Goal: Task Accomplishment & Management: Complete application form

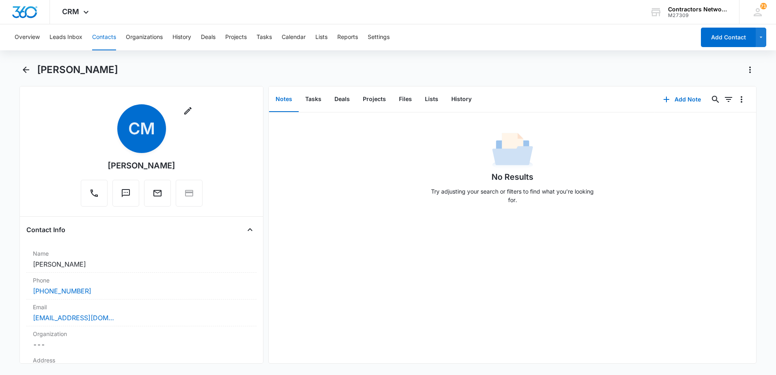
scroll to position [852, 0]
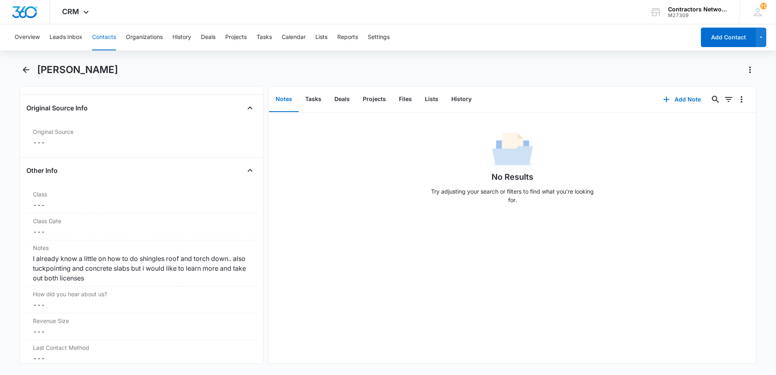
click at [105, 38] on button "Contacts" at bounding box center [104, 37] width 24 height 26
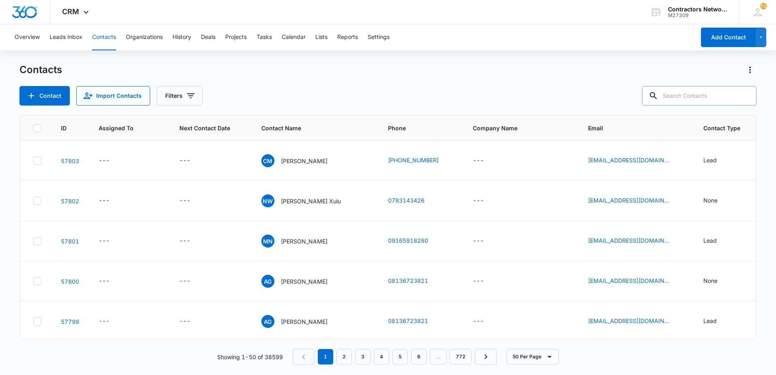
click at [701, 93] on input "text" at bounding box center [699, 95] width 114 height 19
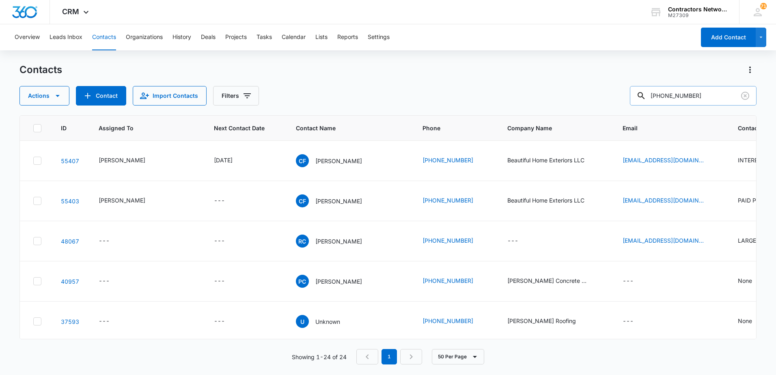
drag, startPoint x: 712, startPoint y: 96, endPoint x: 690, endPoint y: 101, distance: 22.2
click at [690, 101] on input "708-299-0663" at bounding box center [693, 95] width 127 height 19
click at [710, 99] on input "708-299-0663" at bounding box center [693, 95] width 127 height 19
click at [711, 95] on input "708-299-0663" at bounding box center [693, 95] width 127 height 19
click at [684, 99] on input "708-299-0663" at bounding box center [693, 95] width 127 height 19
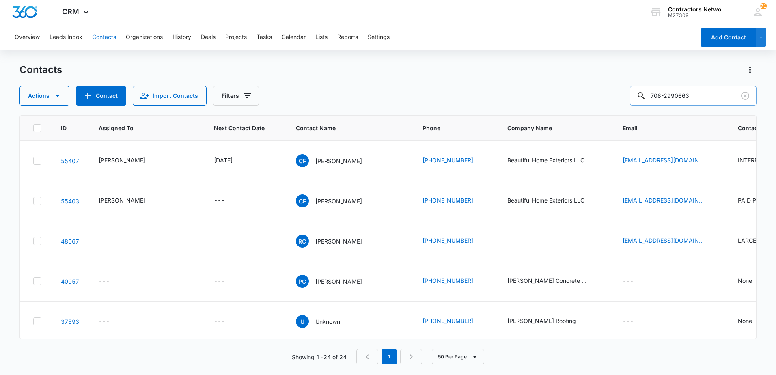
click at [671, 98] on input "708-2990663" at bounding box center [693, 95] width 127 height 19
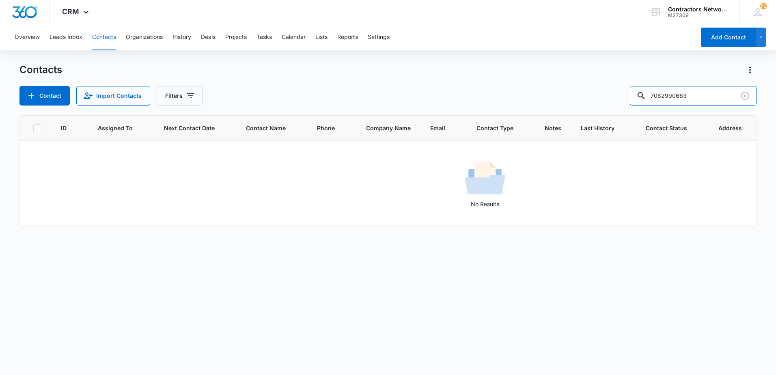
drag, startPoint x: 680, startPoint y: 100, endPoint x: 632, endPoint y: 100, distance: 47.5
click at [632, 100] on div "Contact Import Contacts Filters 7082990663" at bounding box center [387, 95] width 737 height 19
type input "0663"
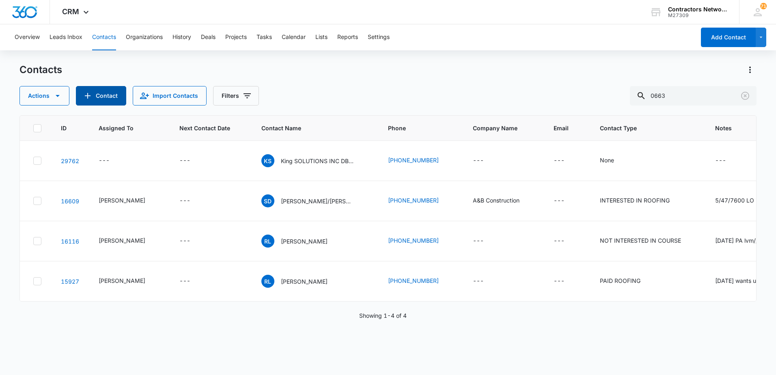
click at [96, 91] on button "Contact" at bounding box center [101, 95] width 50 height 19
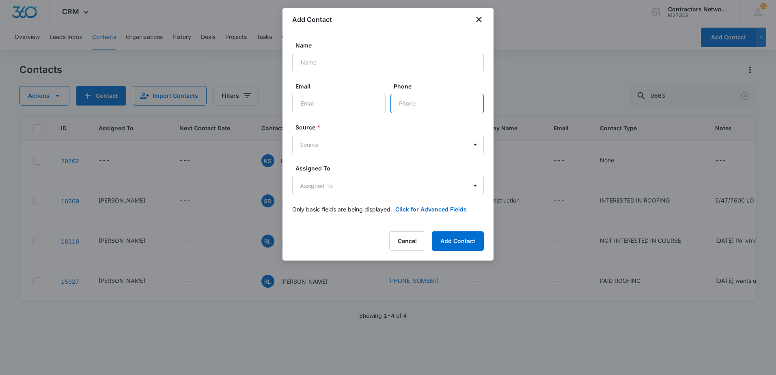
click at [399, 104] on input "Phone" at bounding box center [437, 103] width 93 height 19
type input "[PHONE_NUMBER]"
click at [407, 64] on input "Name" at bounding box center [388, 62] width 192 height 19
type input "[PERSON_NAME]"
click at [358, 103] on input "Email" at bounding box center [338, 103] width 93 height 19
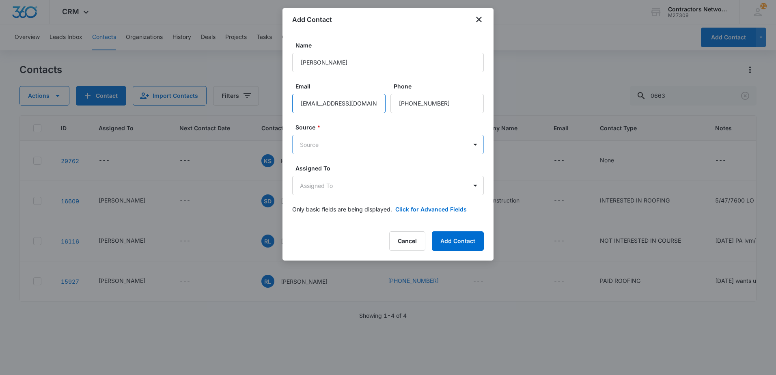
type input "[EMAIL_ADDRESS][DOMAIN_NAME]"
click at [352, 142] on body "CRM Apps Reputation Websites Forms CRM Email Social Shop Payments POS Content A…" at bounding box center [388, 187] width 776 height 375
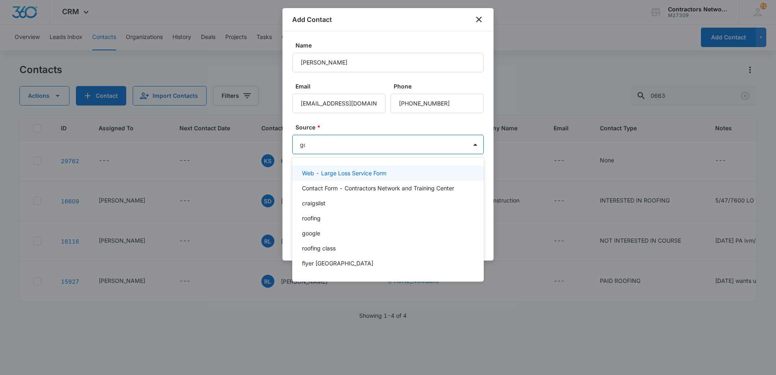
type input "goo"
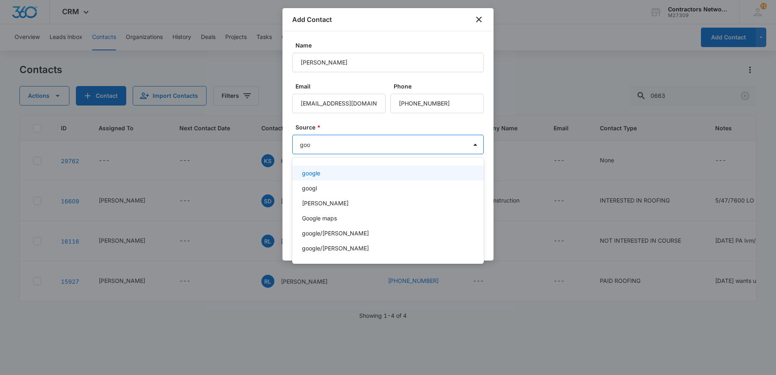
click at [335, 176] on div "google" at bounding box center [387, 173] width 170 height 9
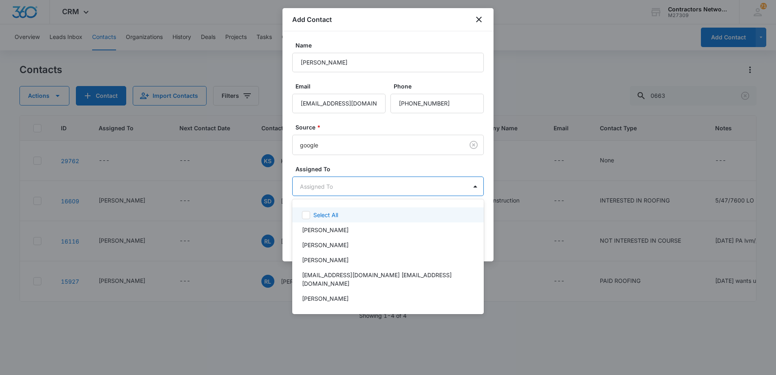
click at [334, 185] on body "CRM Apps Reputation Websites Forms CRM Email Social Shop Payments POS Content A…" at bounding box center [388, 187] width 776 height 375
click at [307, 228] on p "[PERSON_NAME]" at bounding box center [325, 230] width 47 height 9
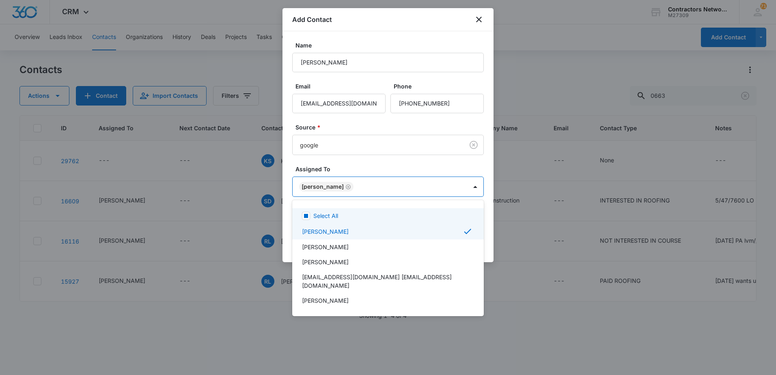
click at [363, 167] on div at bounding box center [388, 187] width 776 height 375
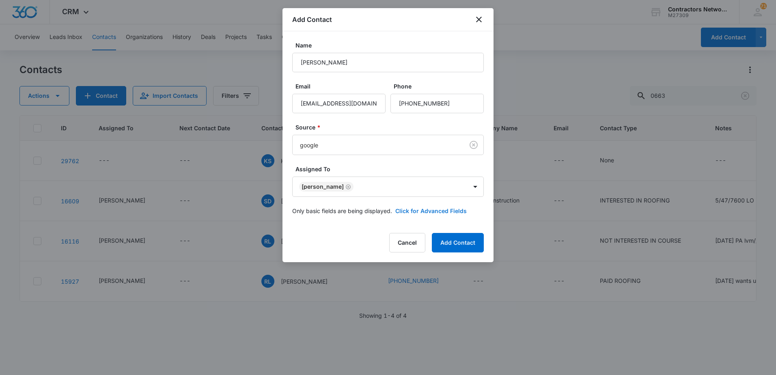
click at [425, 212] on button "Click for Advanced Fields" at bounding box center [430, 211] width 71 height 9
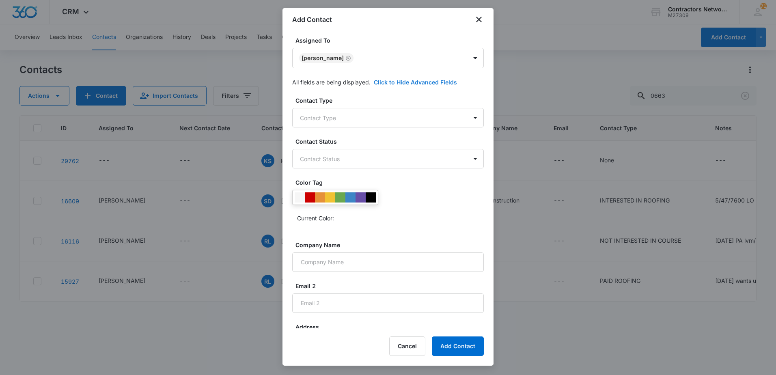
scroll to position [162, 0]
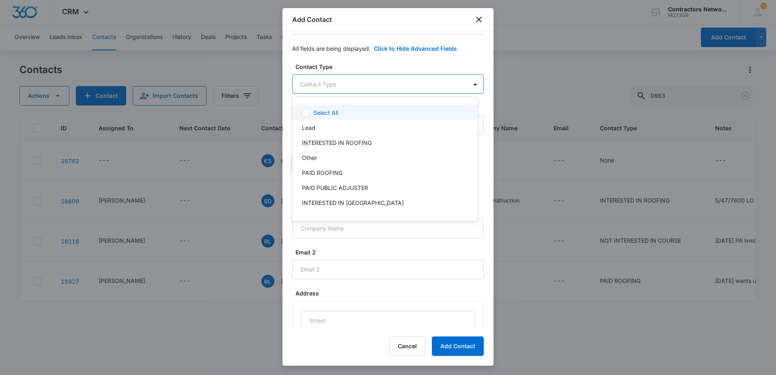
click at [380, 89] on body "CRM Apps Reputation Websites Forms CRM Email Social Shop Payments POS Content A…" at bounding box center [388, 187] width 776 height 375
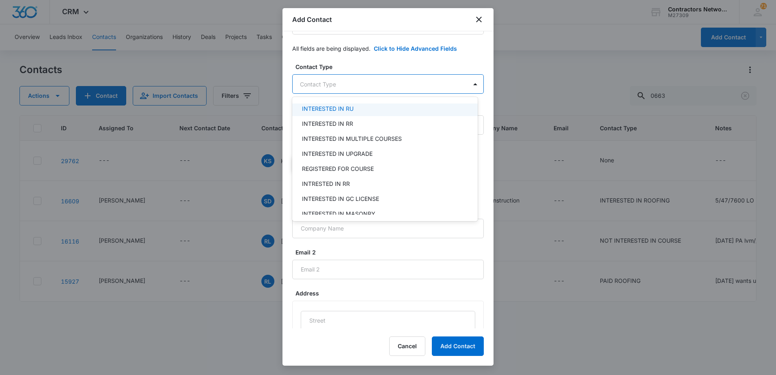
scroll to position [203, 0]
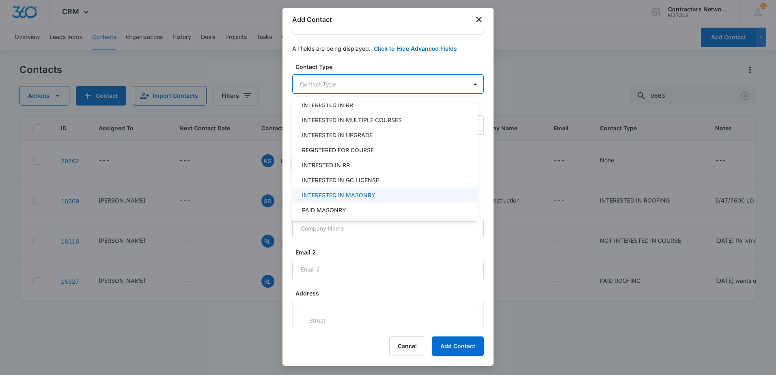
click at [337, 197] on p "INTERESTED IN MASONRY" at bounding box center [338, 195] width 73 height 9
click at [461, 245] on div at bounding box center [388, 187] width 776 height 375
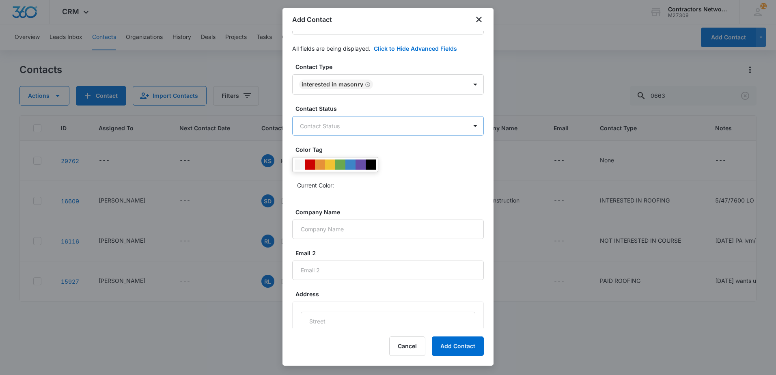
click at [388, 125] on body "CRM Apps Reputation Websites Forms CRM Email Social Shop Payments POS Content A…" at bounding box center [388, 187] width 776 height 375
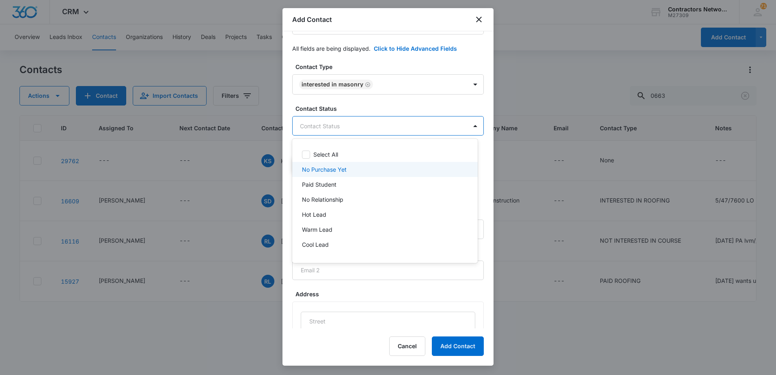
click at [334, 168] on p "No Purchase Yet" at bounding box center [324, 169] width 45 height 9
click at [377, 108] on div at bounding box center [388, 187] width 776 height 375
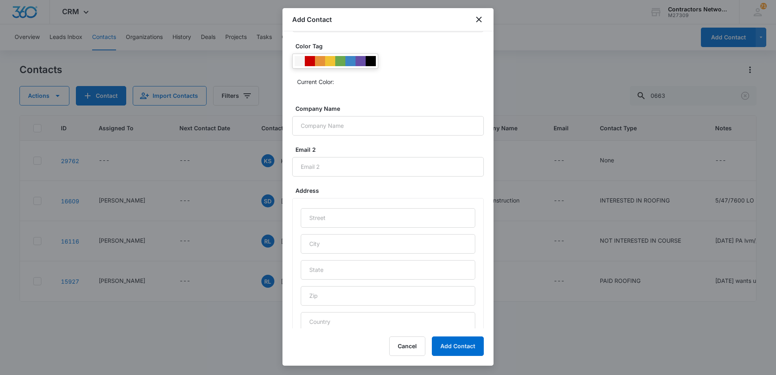
scroll to position [325, 0]
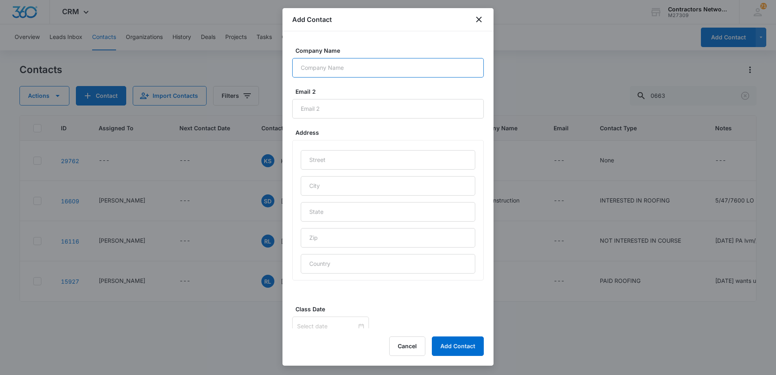
click at [349, 73] on input "Company Name" at bounding box center [388, 67] width 192 height 19
type input "JLJ Contracting"
click at [353, 129] on label "Address" at bounding box center [392, 132] width 192 height 9
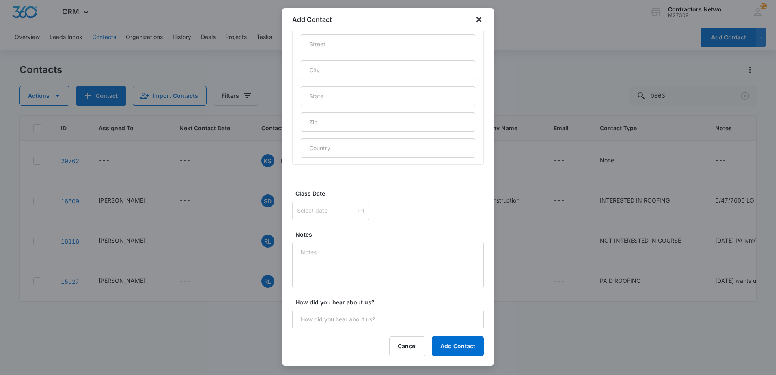
scroll to position [441, 0]
click at [323, 261] on textarea "Notes" at bounding box center [388, 264] width 192 height 46
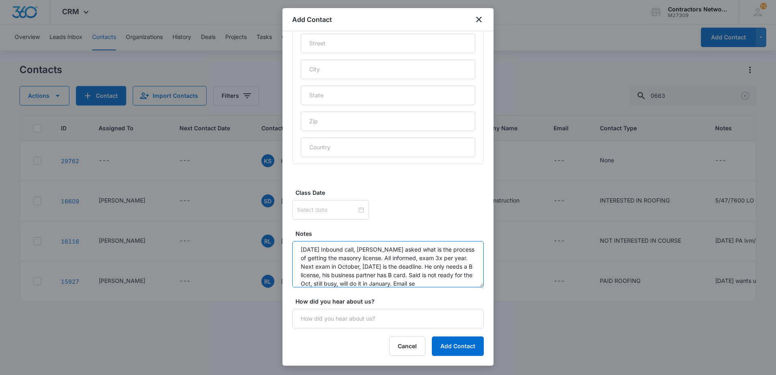
scroll to position [11, 0]
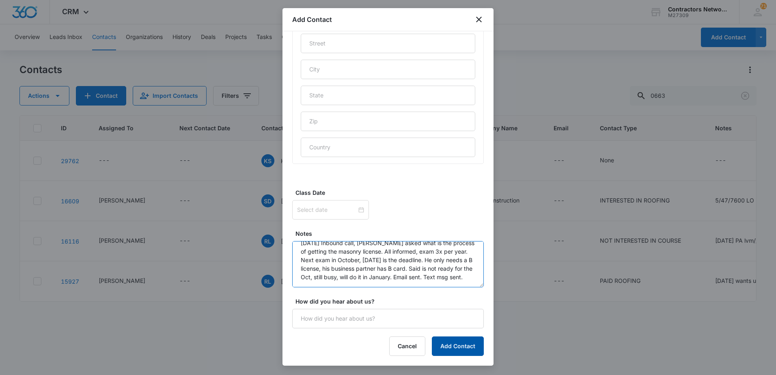
type textarea "[DATE] Inbound call, [PERSON_NAME] asked what is the process of getting the mas…"
click at [448, 346] on button "Add Contact" at bounding box center [458, 346] width 52 height 19
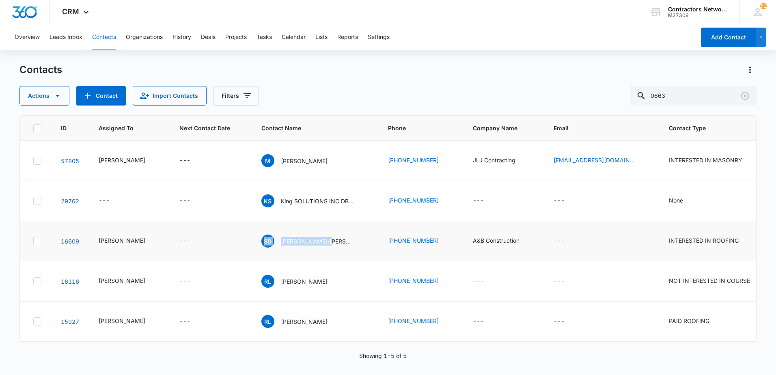
drag, startPoint x: 317, startPoint y: 239, endPoint x: 253, endPoint y: 233, distance: 64.8
click at [253, 233] on td "SD Stephanie/francisco's Daughter." at bounding box center [315, 241] width 127 height 40
drag, startPoint x: 253, startPoint y: 233, endPoint x: 324, endPoint y: 260, distance: 75.7
click at [324, 260] on td "SD Stephanie/francisco's Daughter." at bounding box center [315, 241] width 127 height 40
click at [196, 162] on icon "Next Contact Date - - Select to Edit Field" at bounding box center [199, 160] width 7 height 7
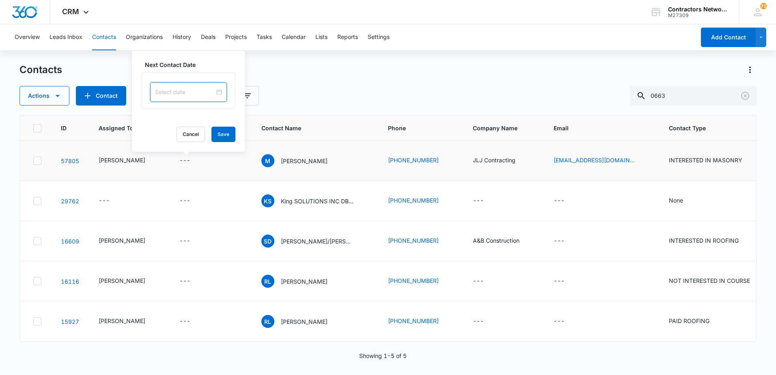
click at [189, 95] on input at bounding box center [185, 92] width 60 height 9
type input "[DATE]"
click at [246, 114] on button "button" at bounding box center [246, 112] width 9 height 16
click at [246, 113] on span "button" at bounding box center [247, 112] width 4 height 4
type input "[DATE]"
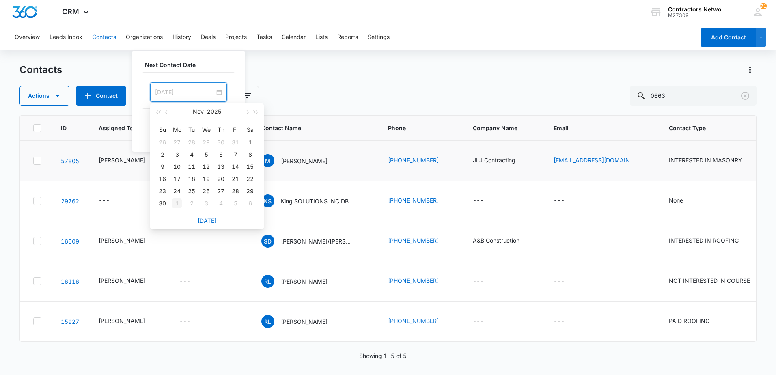
click at [177, 202] on div "1" at bounding box center [177, 203] width 10 height 10
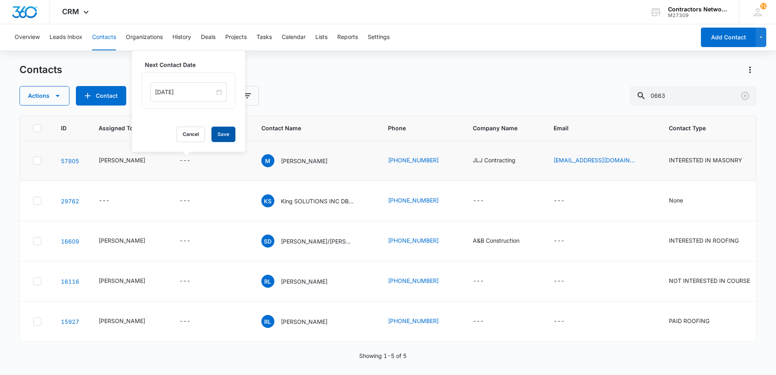
click at [220, 132] on button "Save" at bounding box center [223, 134] width 24 height 15
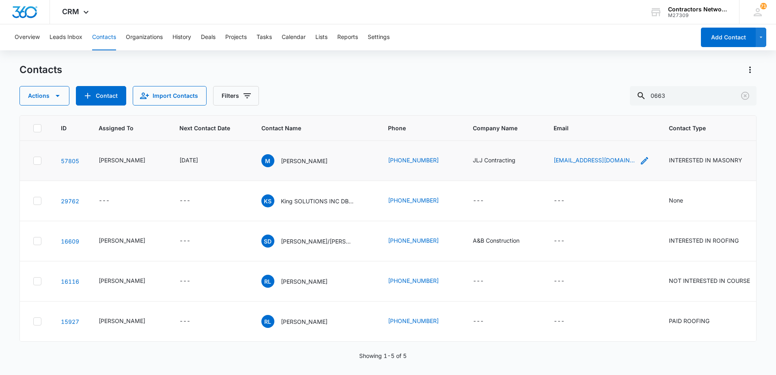
click at [640, 159] on icon "Email - marc@jljcontracting.com - Select to Edit Field" at bounding box center [645, 161] width 10 height 10
click at [603, 110] on input "[EMAIL_ADDRESS][DOMAIN_NAME]" at bounding box center [588, 108] width 102 height 19
click at [677, 71] on div "Contacts" at bounding box center [387, 69] width 737 height 13
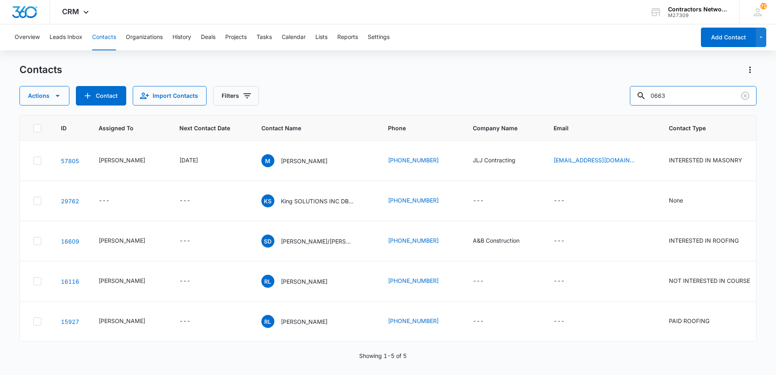
drag, startPoint x: 686, startPoint y: 94, endPoint x: 613, endPoint y: 95, distance: 73.5
click at [613, 95] on div "Actions Contact Import Contacts Filters 0663" at bounding box center [387, 95] width 737 height 19
paste input "[EMAIL_ADDRESS][DOMAIN_NAME]"
type input "[EMAIL_ADDRESS][DOMAIN_NAME]"
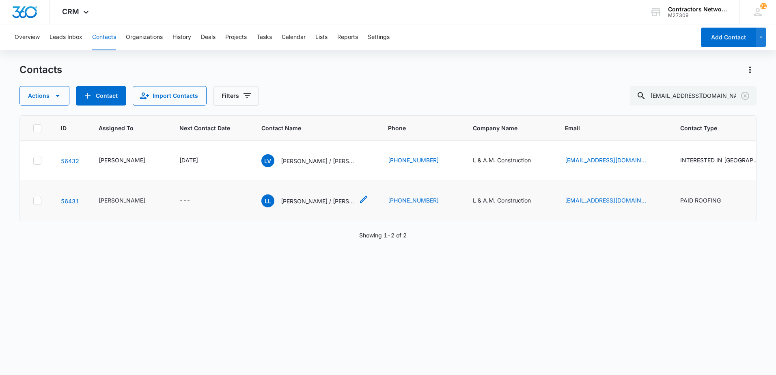
click at [304, 205] on p "[PERSON_NAME] / [PERSON_NAME]" at bounding box center [317, 201] width 73 height 9
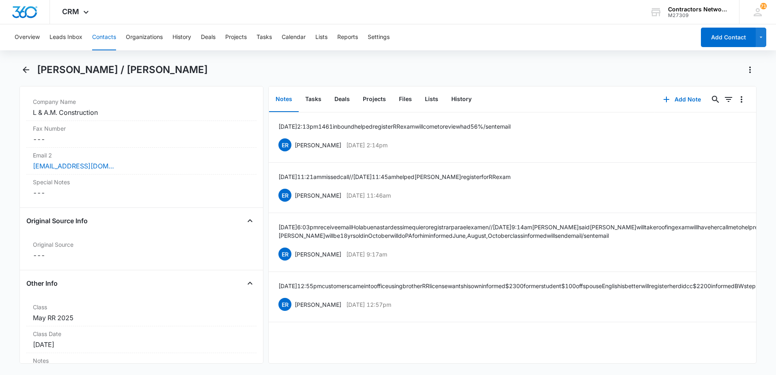
scroll to position [731, 0]
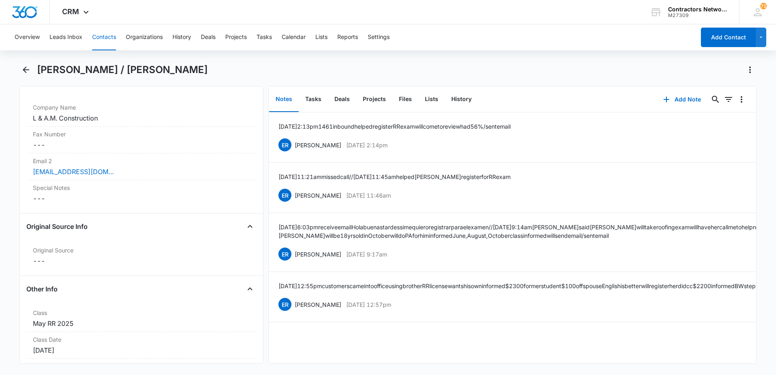
click at [101, 34] on button "Contacts" at bounding box center [104, 37] width 24 height 26
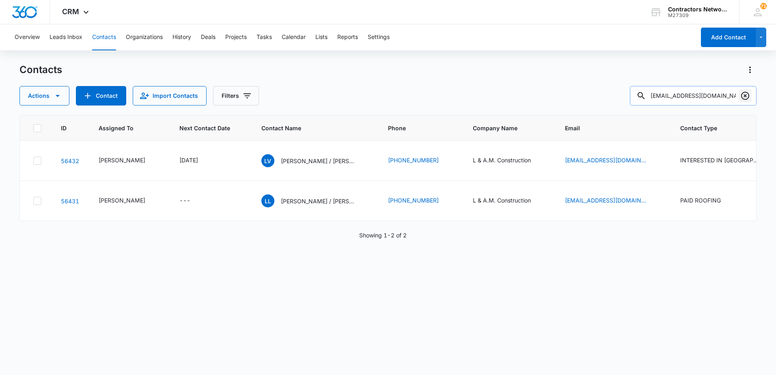
drag, startPoint x: 748, startPoint y: 96, endPoint x: 743, endPoint y: 93, distance: 5.6
click at [746, 95] on icon "Clear" at bounding box center [745, 96] width 10 height 10
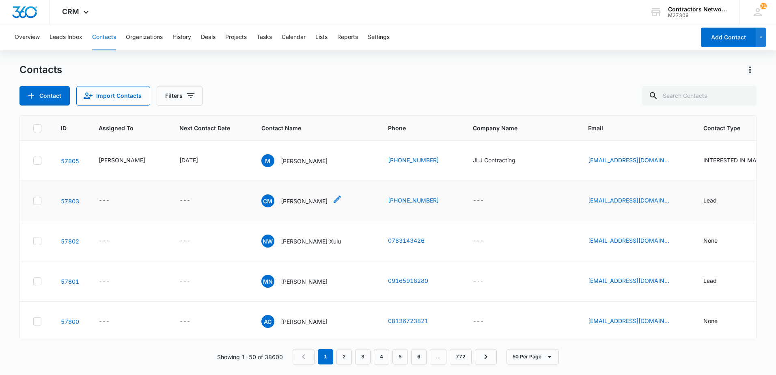
click at [286, 201] on p "[PERSON_NAME]" at bounding box center [304, 201] width 47 height 9
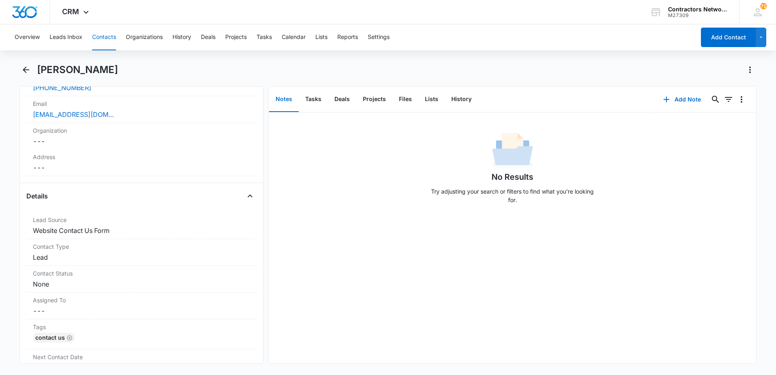
scroll to position [203, 0]
click at [81, 255] on dd "Cancel Save Changes Lead" at bounding box center [141, 258] width 217 height 10
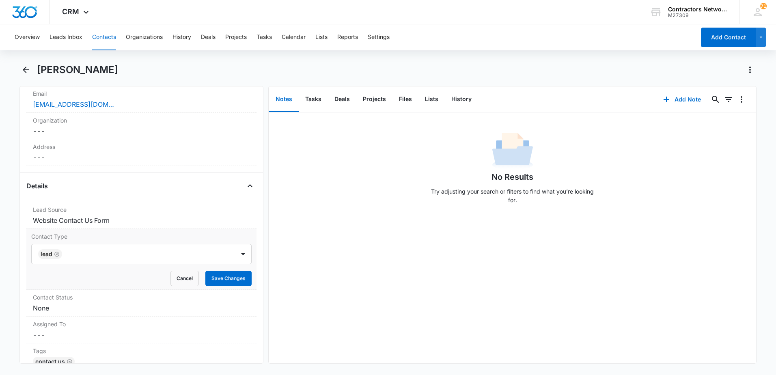
scroll to position [244, 0]
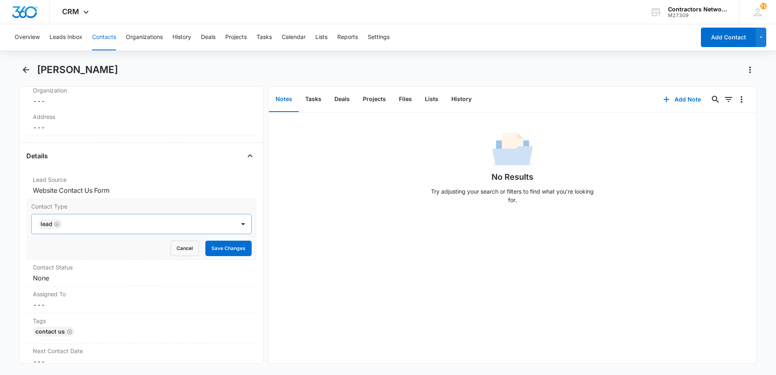
click at [58, 224] on icon "Remove Lead" at bounding box center [57, 224] width 6 height 6
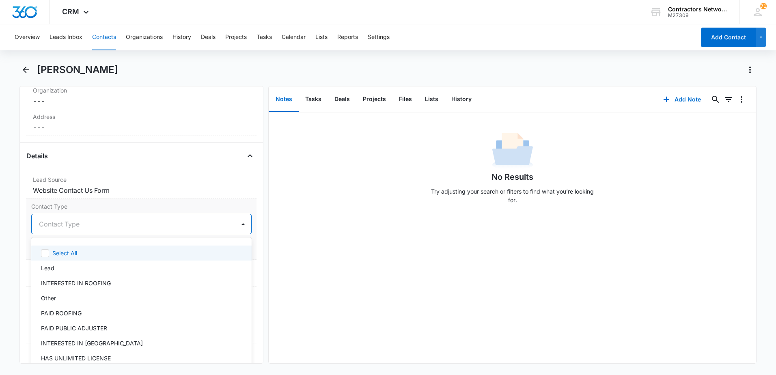
click at [58, 224] on div at bounding box center [132, 223] width 186 height 11
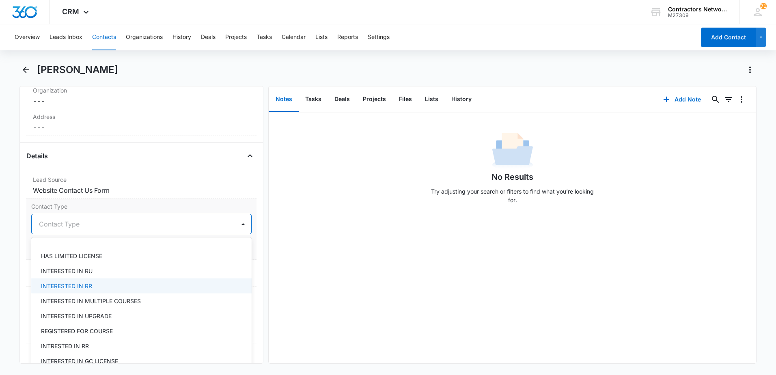
click at [91, 286] on p "INTERESTED IN RR" at bounding box center [66, 286] width 51 height 9
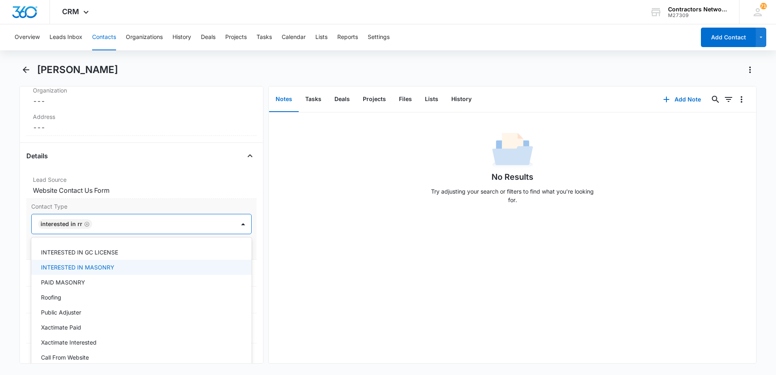
scroll to position [284, 0]
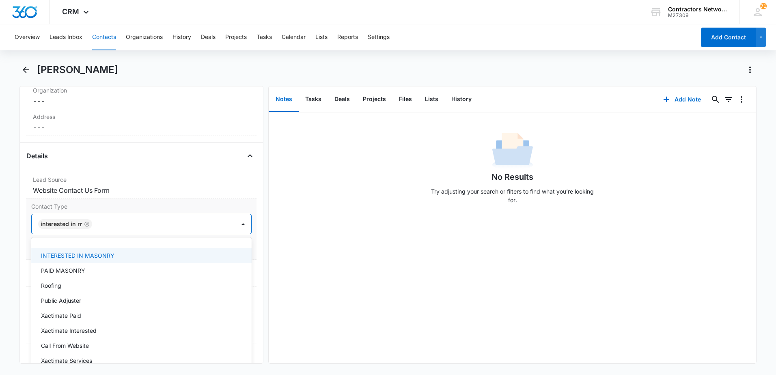
click at [134, 255] on div "INTERESTED IN MASONRY" at bounding box center [140, 255] width 199 height 9
click at [333, 263] on div "No Results Try adjusting your search or filters to find what you’re looking for." at bounding box center [513, 237] width 488 height 251
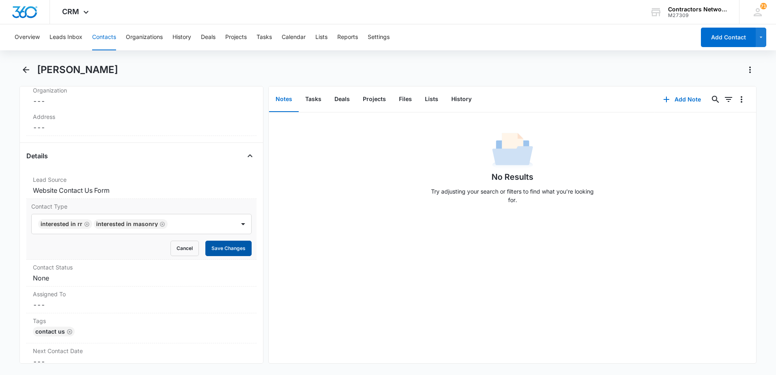
click at [233, 250] on button "Save Changes" at bounding box center [228, 248] width 46 height 15
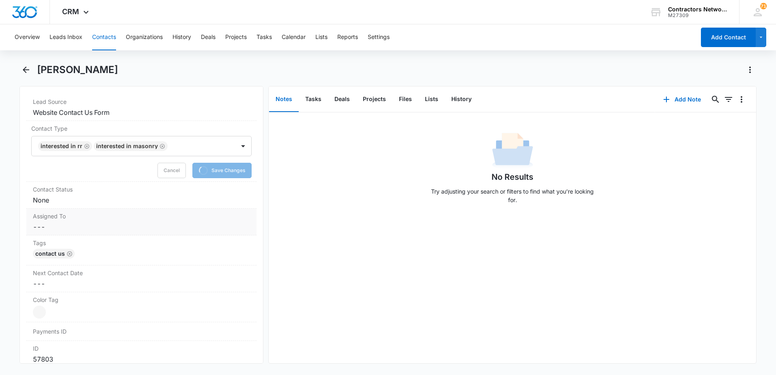
scroll to position [325, 0]
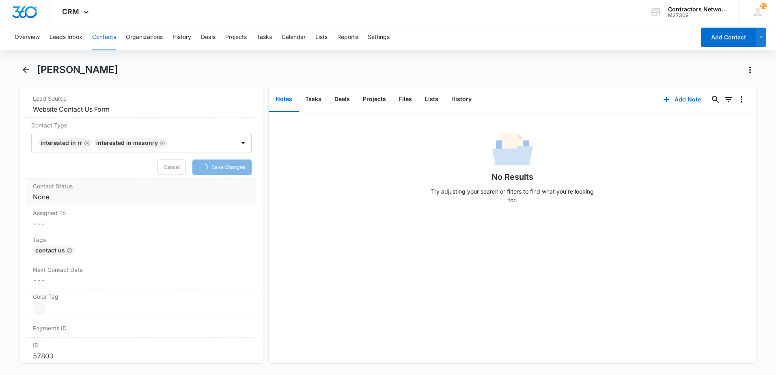
click at [78, 202] on div "Contact Status Cancel Save Changes None" at bounding box center [141, 192] width 230 height 27
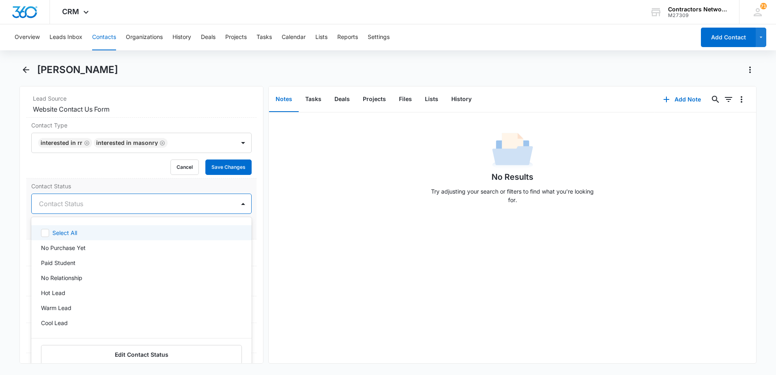
click at [60, 207] on div at bounding box center [132, 203] width 186 height 11
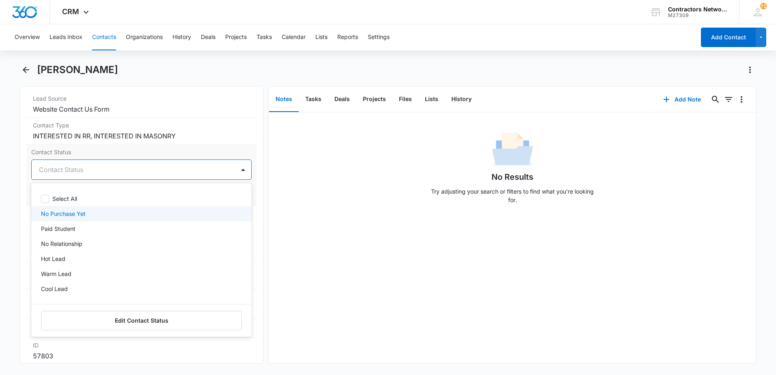
click at [112, 216] on div "No Purchase Yet" at bounding box center [140, 213] width 199 height 9
click at [335, 240] on div "No Results Try adjusting your search or filters to find what you’re looking for." at bounding box center [513, 237] width 488 height 251
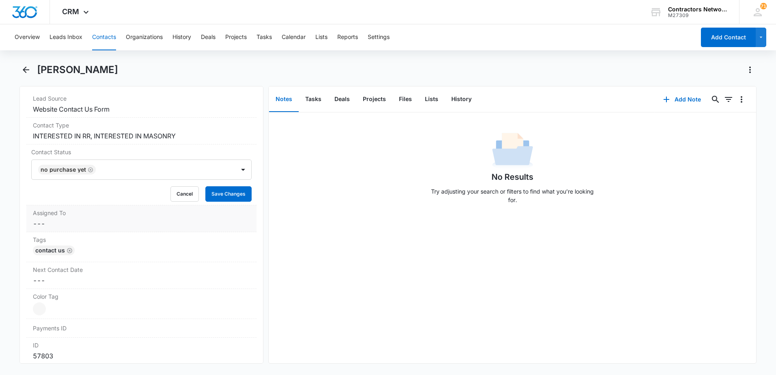
click at [77, 221] on dd "Cancel Save Changes ---" at bounding box center [141, 224] width 217 height 10
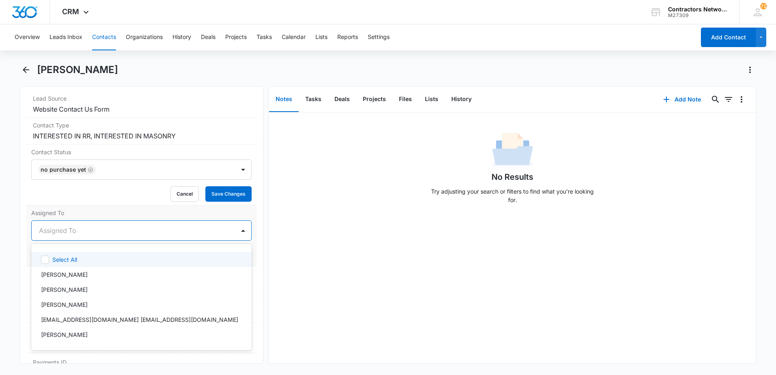
click at [59, 234] on div at bounding box center [132, 230] width 186 height 11
click at [58, 276] on p "[PERSON_NAME]" at bounding box center [64, 274] width 47 height 9
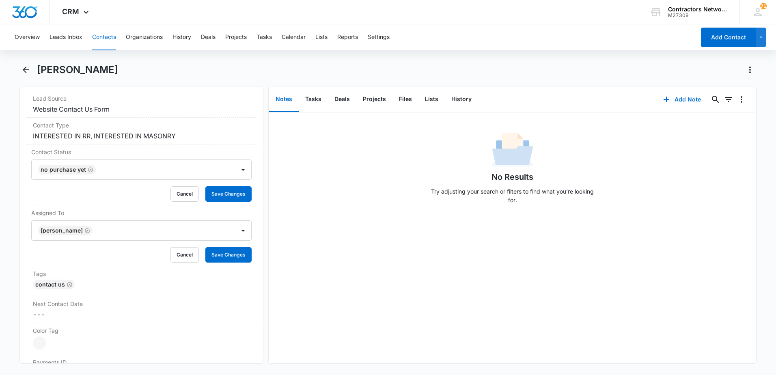
click at [307, 259] on div "No Results Try adjusting your search or filters to find what you’re looking for." at bounding box center [513, 237] width 488 height 251
click at [219, 252] on button "Save Changes" at bounding box center [228, 254] width 46 height 15
click at [226, 193] on button "Save Changes" at bounding box center [228, 193] width 46 height 15
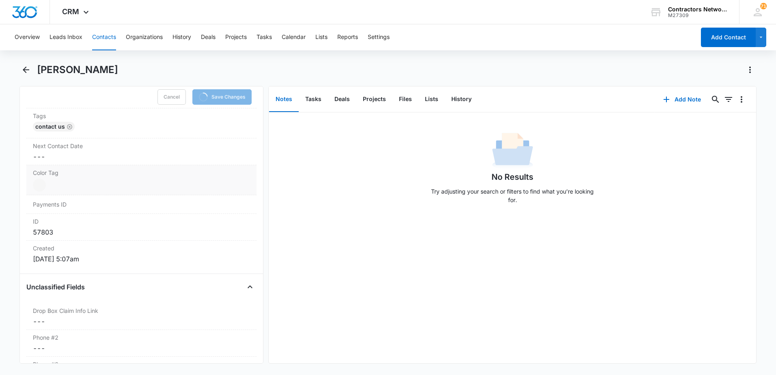
scroll to position [487, 0]
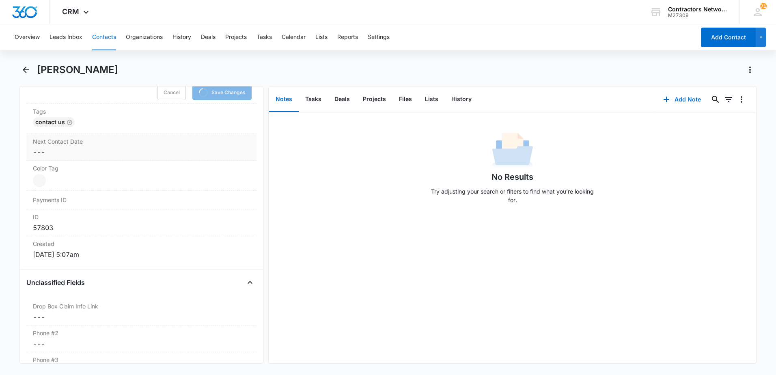
click at [82, 153] on dd "Cancel Save Changes ---" at bounding box center [141, 152] width 217 height 10
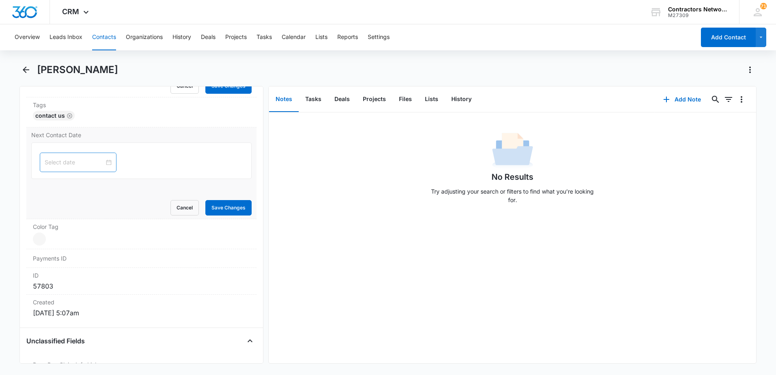
scroll to position [453, 0]
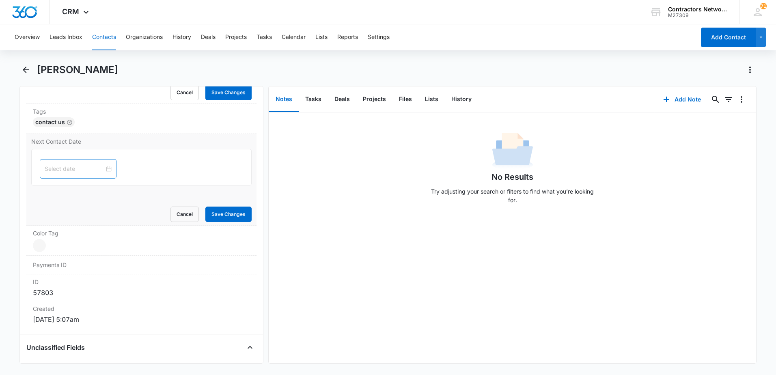
click at [55, 170] on input at bounding box center [75, 168] width 60 height 9
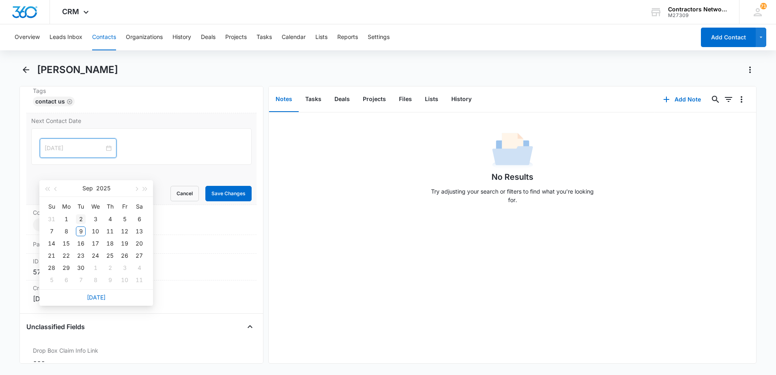
scroll to position [438, 0]
type input "[DATE]"
click at [81, 231] on div "9" at bounding box center [81, 232] width 10 height 10
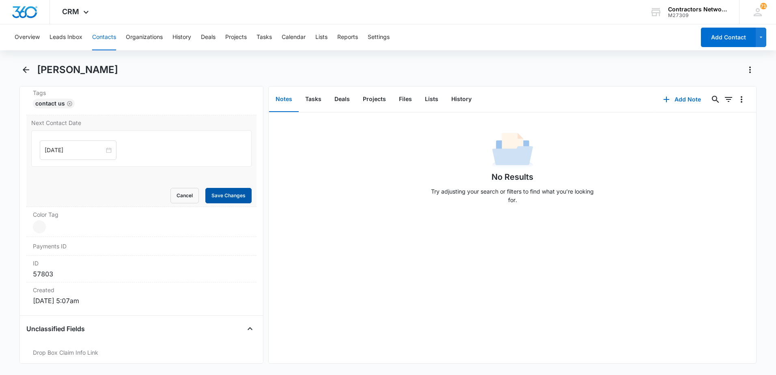
click at [220, 196] on button "Save Changes" at bounding box center [228, 195] width 46 height 15
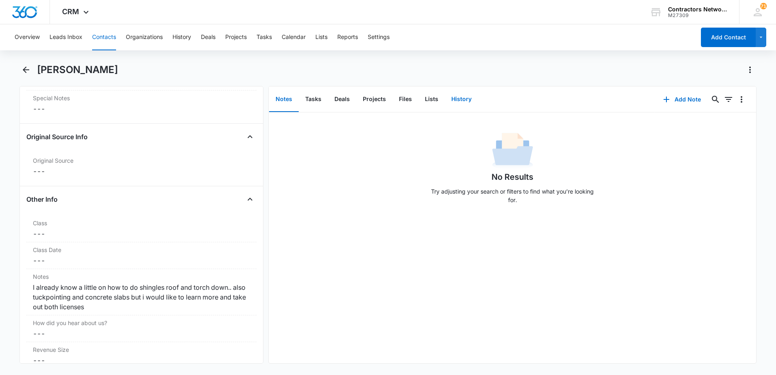
scroll to position [819, 0]
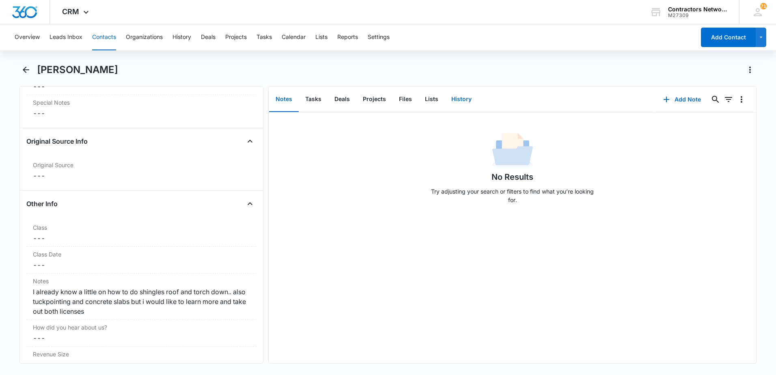
click at [456, 101] on button "History" at bounding box center [461, 99] width 33 height 25
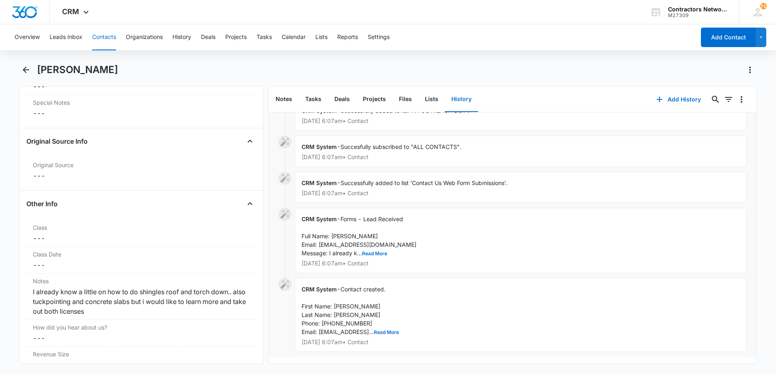
scroll to position [498, 0]
click at [374, 251] on button "Read More" at bounding box center [374, 253] width 25 height 5
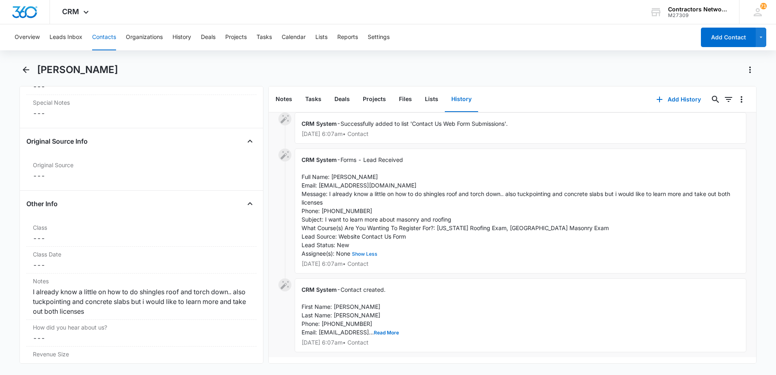
scroll to position [558, 0]
click at [32, 293] on div "Notes Cancel Save Changes I already know a little on how to do shingles roof an…" at bounding box center [141, 297] width 230 height 46
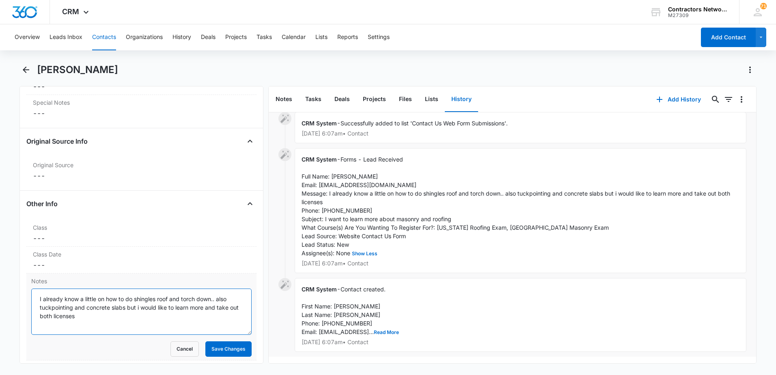
click at [38, 302] on textarea "I already know a little on how to do shingles roof and torch down.. also tuckpo…" at bounding box center [141, 312] width 220 height 46
click at [183, 322] on textarea "[DATE] Lead: I already know a little on how to do shingles roof and torch down.…" at bounding box center [141, 312] width 220 height 46
type textarea "[DATE] Lead: I already know a little on how to do shingles roof and torch down.…"
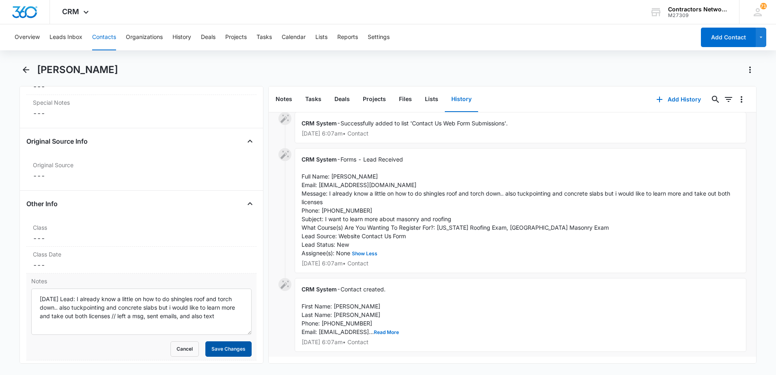
click at [229, 347] on button "Save Changes" at bounding box center [228, 348] width 46 height 15
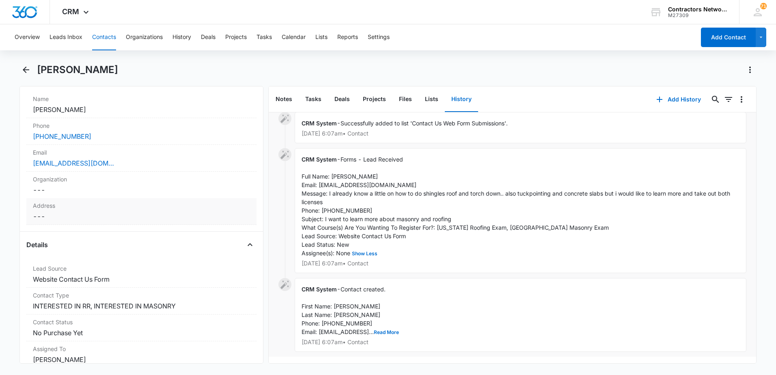
scroll to position [129, 0]
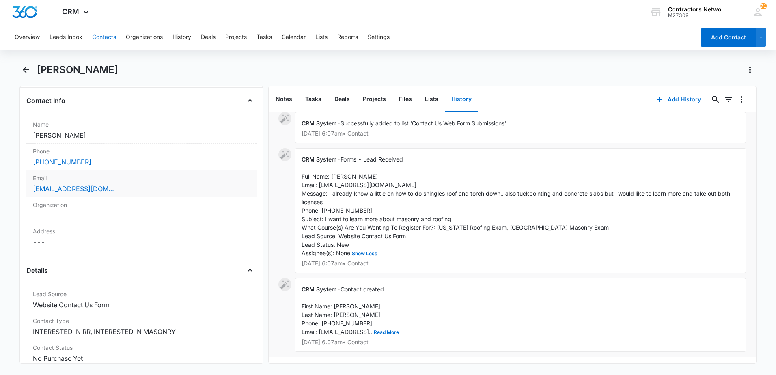
click at [179, 187] on div "[EMAIL_ADDRESS][DOMAIN_NAME]" at bounding box center [141, 189] width 217 height 10
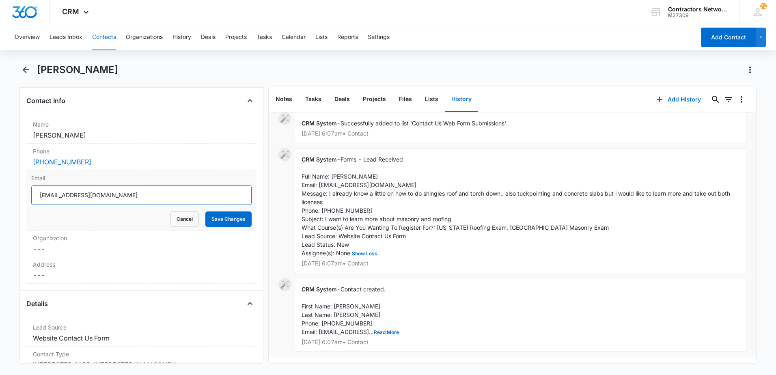
drag, startPoint x: 179, startPoint y: 196, endPoint x: 162, endPoint y: 195, distance: 16.7
click at [162, 195] on input "[EMAIL_ADDRESS][DOMAIN_NAME]" at bounding box center [141, 195] width 220 height 19
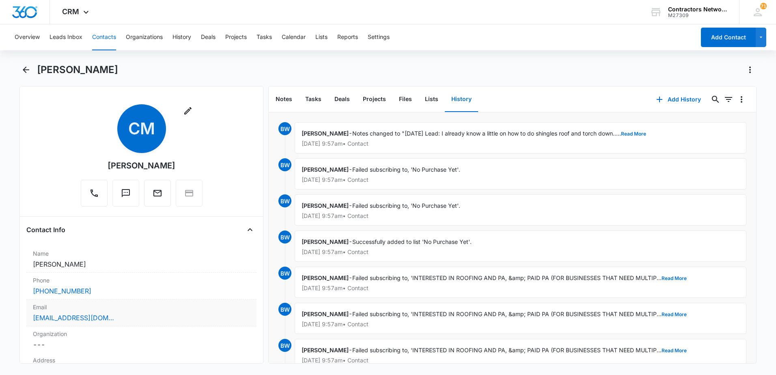
click at [133, 316] on div "[EMAIL_ADDRESS][DOMAIN_NAME]" at bounding box center [141, 318] width 217 height 10
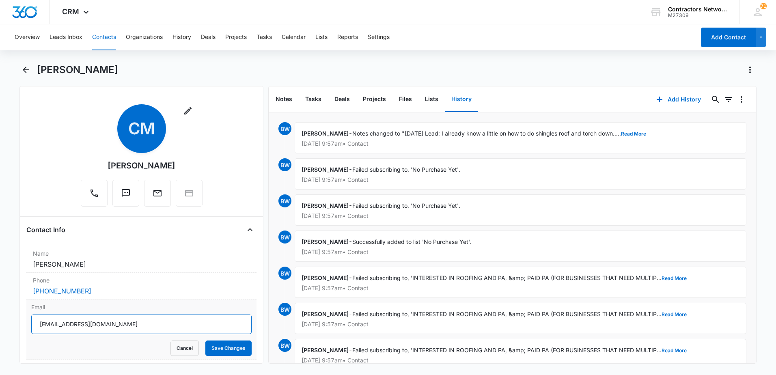
click at [122, 324] on input "[EMAIL_ADDRESS][DOMAIN_NAME]" at bounding box center [141, 324] width 220 height 19
click at [107, 37] on button "Contacts" at bounding box center [104, 37] width 24 height 26
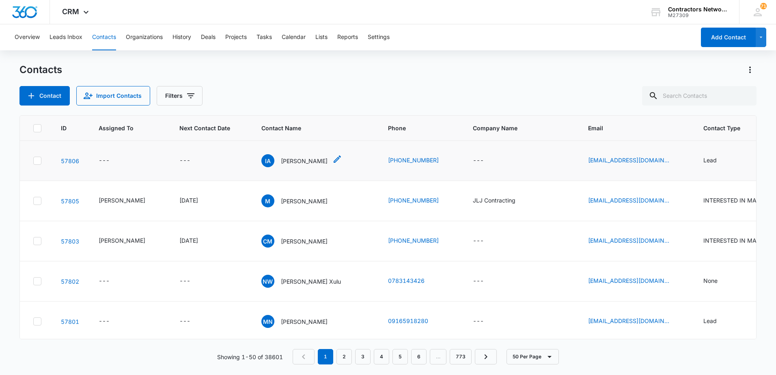
click at [290, 162] on p "[PERSON_NAME]" at bounding box center [304, 161] width 47 height 9
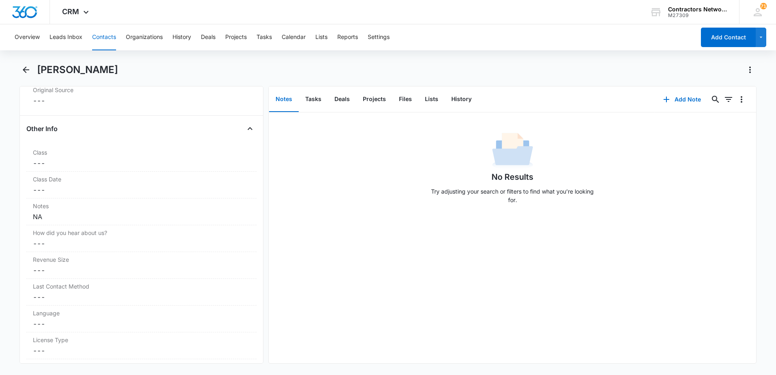
scroll to position [893, 0]
click at [464, 100] on button "History" at bounding box center [461, 99] width 33 height 25
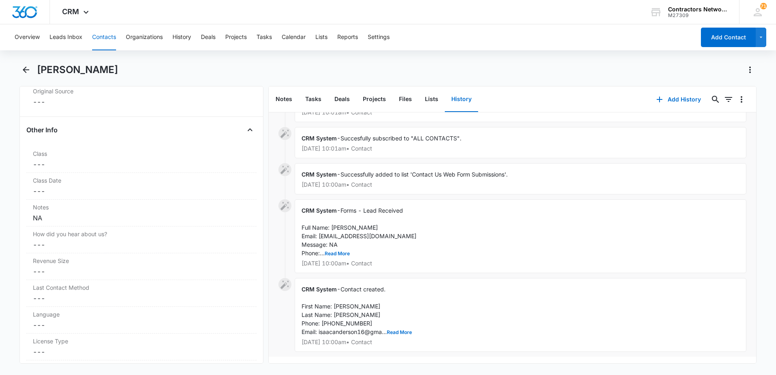
scroll to position [146, 0]
click at [338, 251] on button "Read More" at bounding box center [337, 253] width 25 height 5
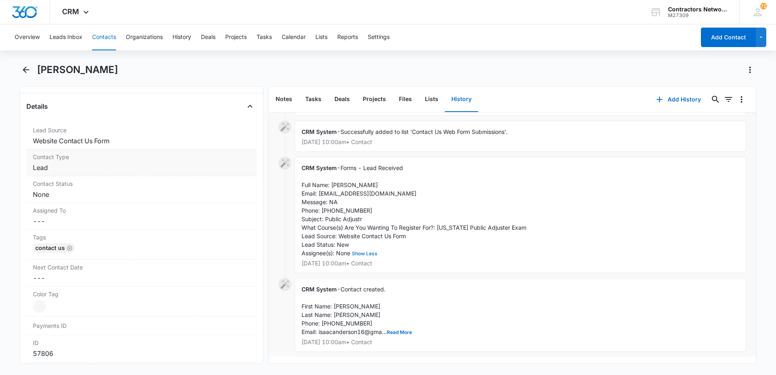
scroll to position [122, 0]
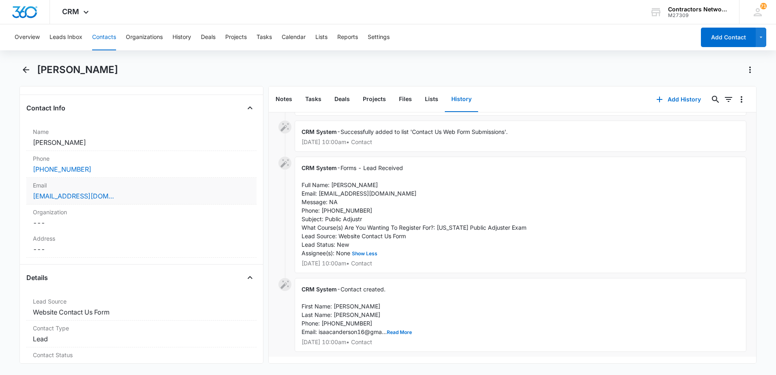
click at [144, 197] on div "[EMAIL_ADDRESS][DOMAIN_NAME]" at bounding box center [141, 196] width 217 height 10
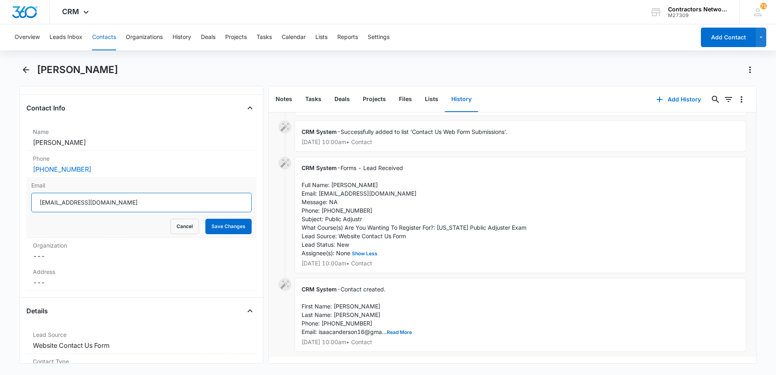
click at [153, 206] on input "[EMAIL_ADDRESS][DOMAIN_NAME]" at bounding box center [141, 202] width 220 height 19
click at [153, 206] on input "isaacanderson16@gmail.com" at bounding box center [141, 202] width 220 height 19
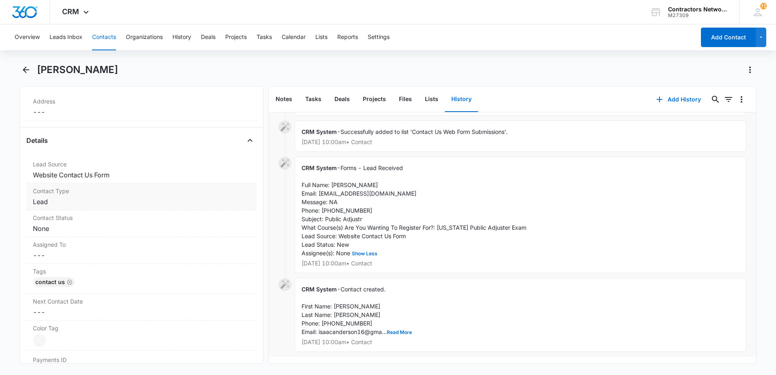
scroll to position [325, 0]
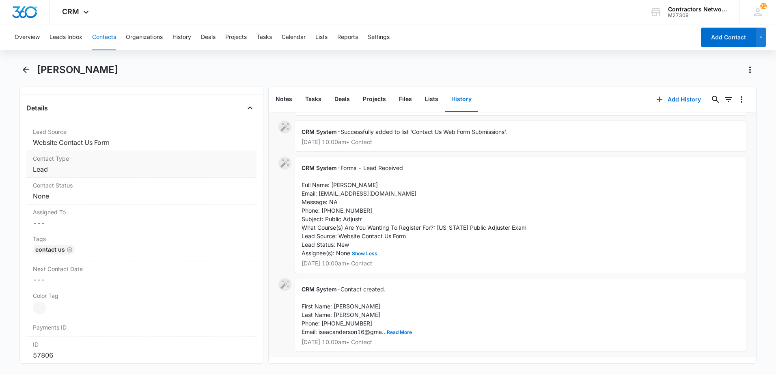
click at [65, 173] on dd "Cancel Save Changes Lead" at bounding box center [141, 169] width 217 height 10
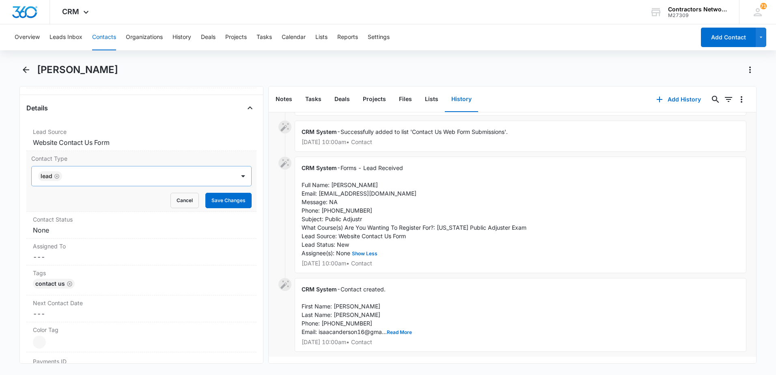
click at [57, 177] on icon "Remove Lead" at bounding box center [57, 176] width 6 height 6
click at [57, 182] on div "Contact Type" at bounding box center [133, 175] width 203 height 19
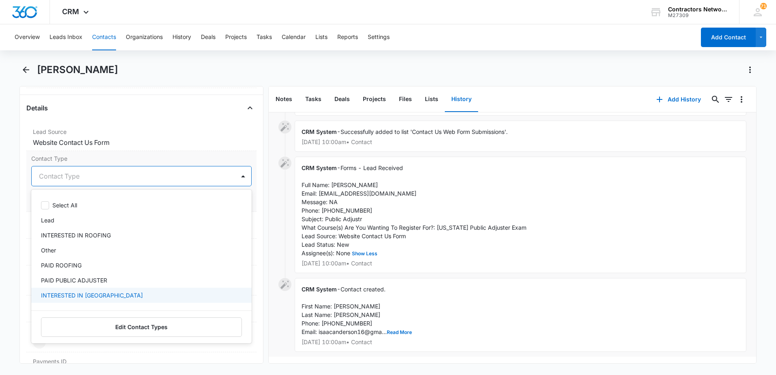
click at [95, 295] on div "INTERESTED IN [GEOGRAPHIC_DATA]" at bounding box center [140, 295] width 199 height 9
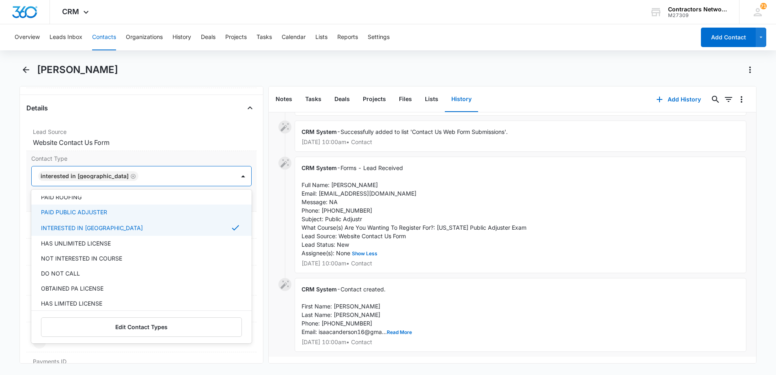
scroll to position [81, 0]
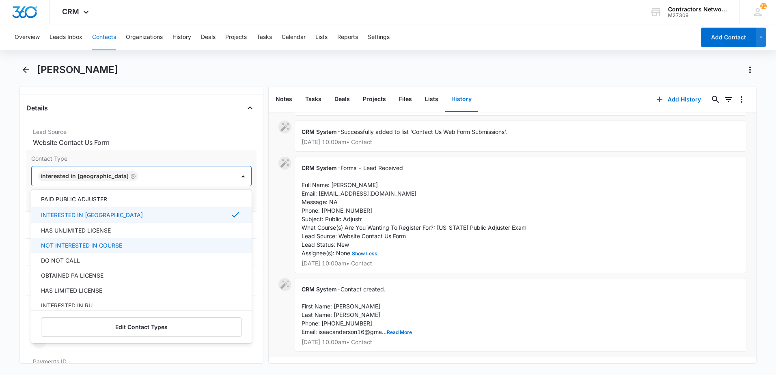
click at [164, 244] on div "NOT INTERESTED IN COURSE" at bounding box center [140, 245] width 199 height 9
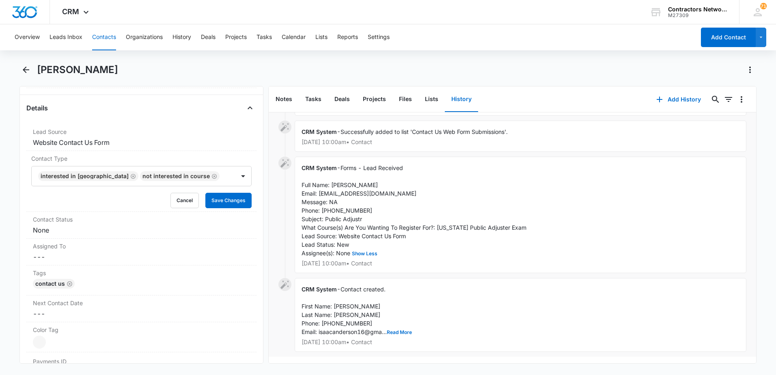
click at [275, 223] on div "CRM System - Succesfully subscribed to "All CRM Contacts". Sep 9, 2025 at 10:01…" at bounding box center [513, 143] width 488 height 427
click at [229, 202] on button "Save Changes" at bounding box center [228, 200] width 46 height 15
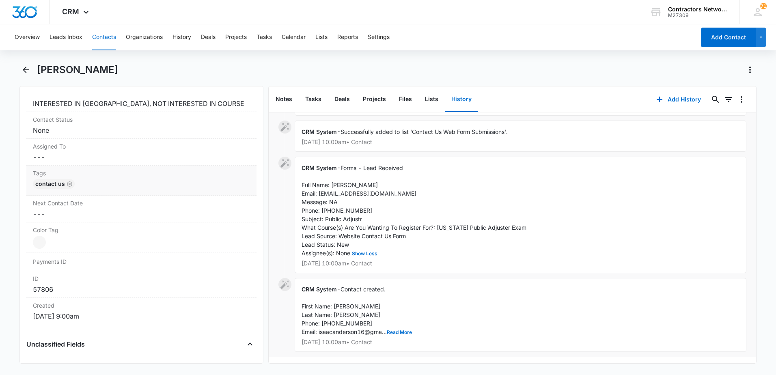
scroll to position [401, 0]
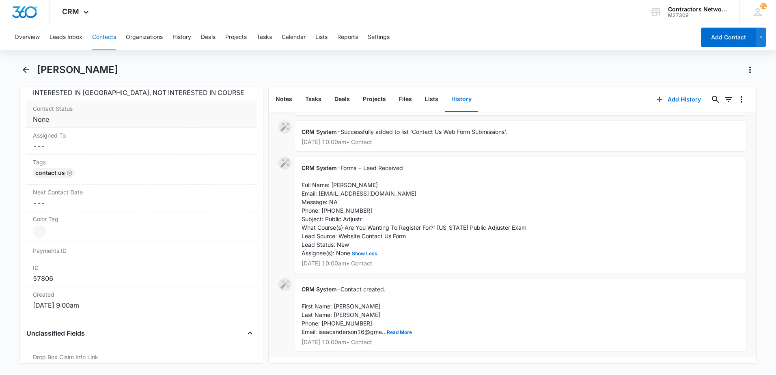
click at [103, 121] on dd "Cancel Save Changes None" at bounding box center [141, 119] width 217 height 10
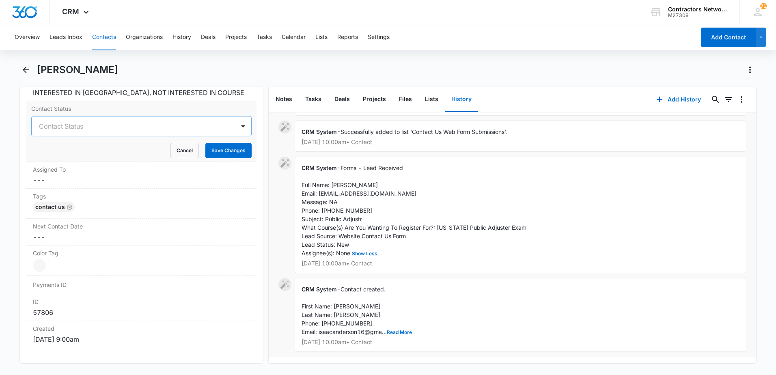
click at [54, 134] on div "Contact Status" at bounding box center [133, 126] width 203 height 19
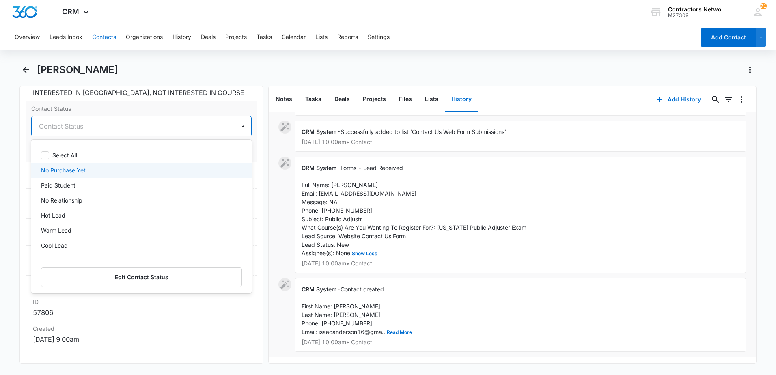
click at [54, 170] on p "No Purchase Yet" at bounding box center [63, 170] width 45 height 9
click at [255, 215] on div "Remove IA Isaac Anderson Contact Info Name Cancel Save Changes Isaac Anderson P…" at bounding box center [141, 225] width 244 height 278
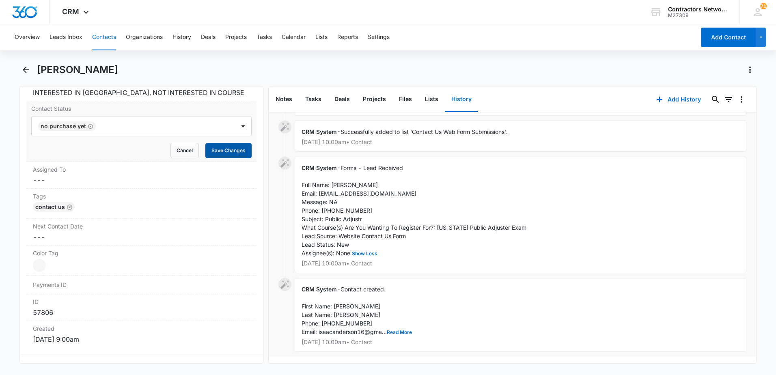
click at [219, 152] on button "Save Changes" at bounding box center [228, 150] width 46 height 15
click at [65, 184] on dd "Cancel Save Changes ---" at bounding box center [141, 180] width 217 height 10
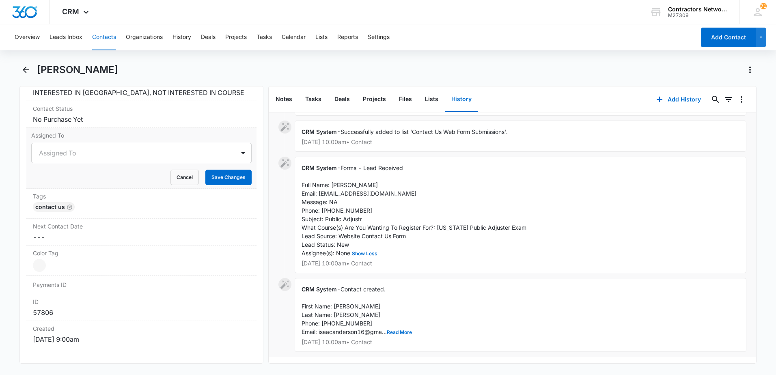
click at [52, 190] on dl "Lead Source Cancel Save Changes Website Contact Us Form Contact Type Cancel Sav…" at bounding box center [141, 197] width 230 height 300
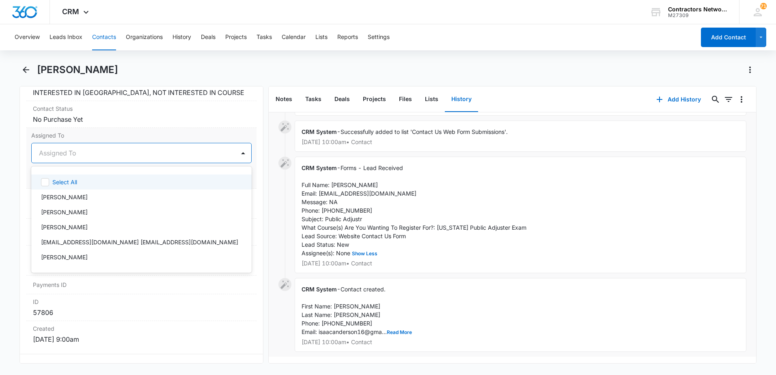
click at [70, 152] on div at bounding box center [132, 152] width 186 height 11
click at [59, 200] on p "[PERSON_NAME]" at bounding box center [64, 197] width 47 height 9
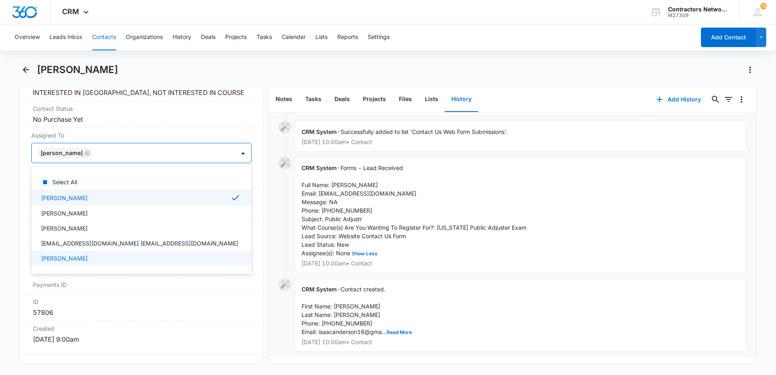
click at [255, 259] on div "Remove IA Isaac Anderson Contact Info Name Cancel Save Changes Isaac Anderson P…" at bounding box center [141, 225] width 244 height 278
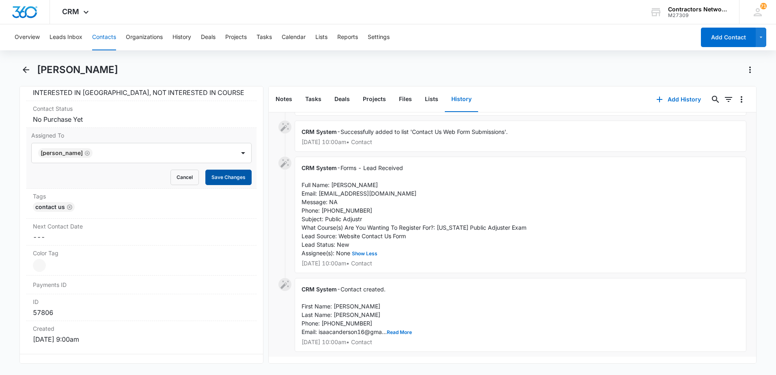
click at [235, 179] on button "Save Changes" at bounding box center [228, 177] width 46 height 15
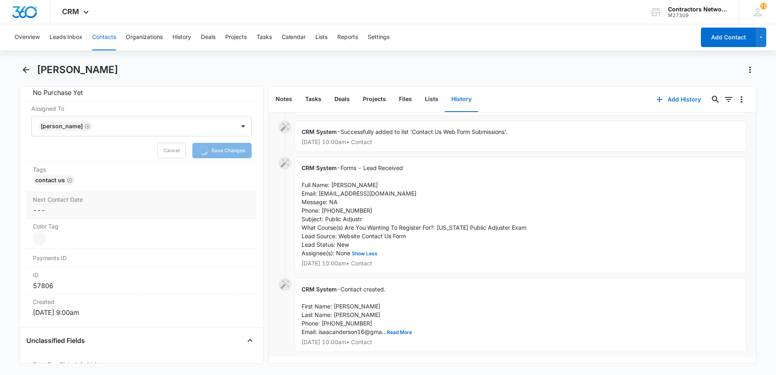
scroll to position [442, 0]
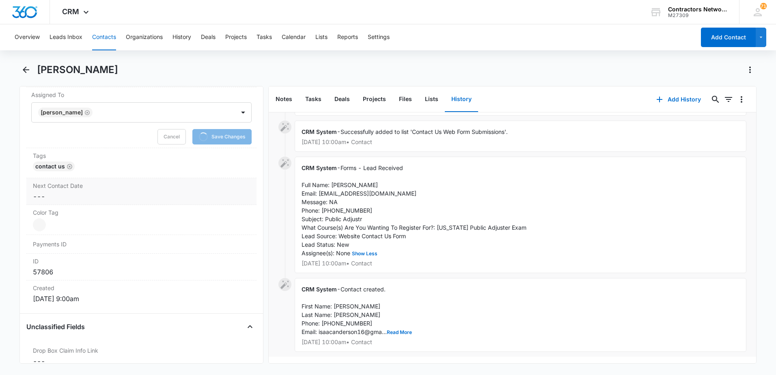
click at [58, 196] on dd "Cancel Save Changes ---" at bounding box center [141, 197] width 217 height 10
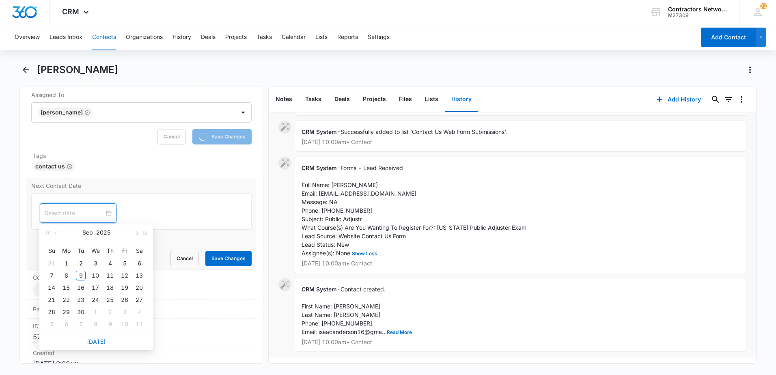
click at [54, 212] on input at bounding box center [75, 213] width 60 height 9
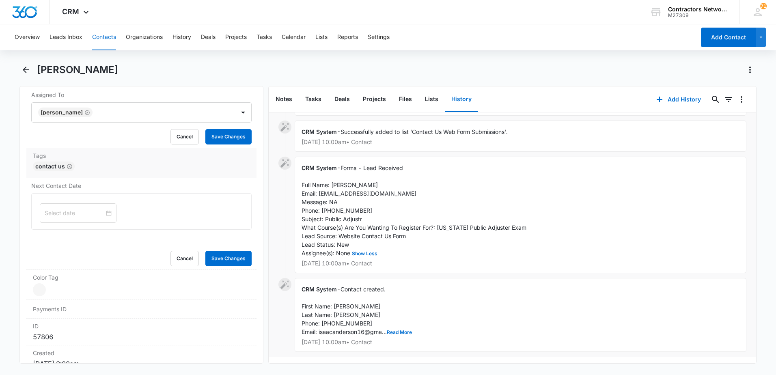
click at [226, 166] on div "Contact Us" at bounding box center [141, 168] width 217 height 13
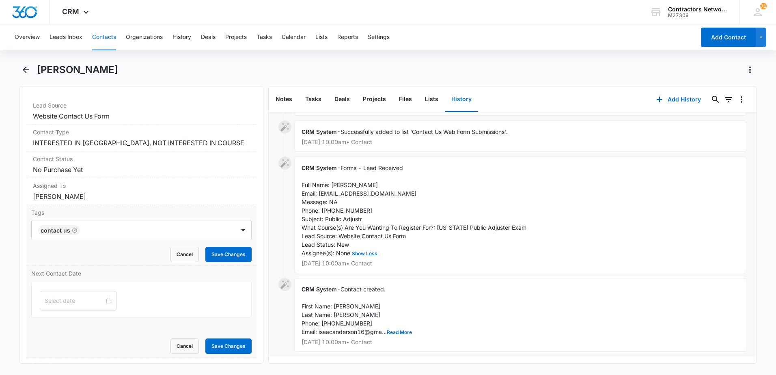
scroll to position [320, 0]
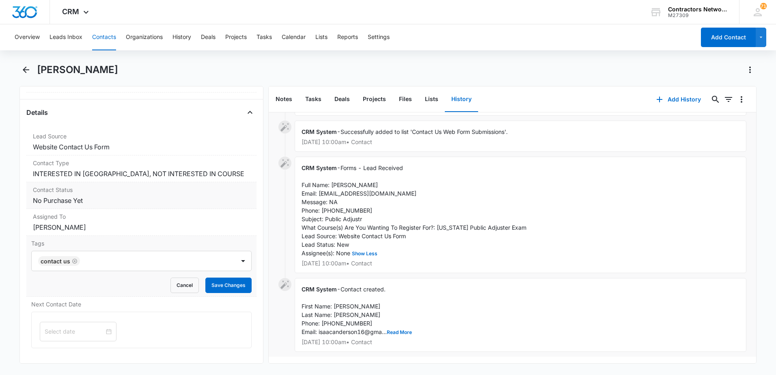
click at [111, 201] on dd "Cancel Save Changes No Purchase Yet" at bounding box center [141, 201] width 217 height 10
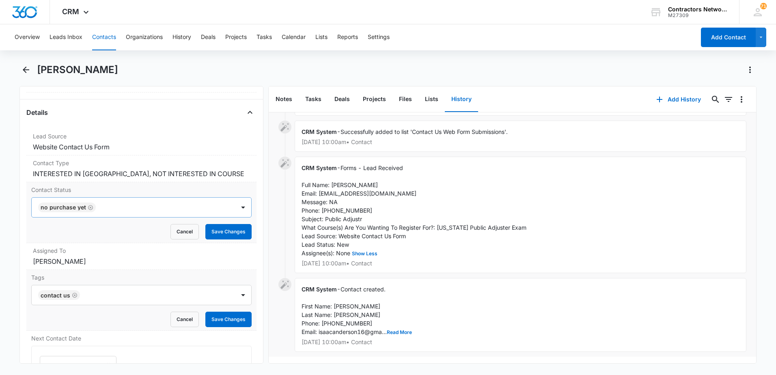
click at [90, 207] on icon "Remove No Purchase Yet" at bounding box center [91, 208] width 6 height 6
click at [86, 215] on div "Contact Status" at bounding box center [133, 207] width 203 height 19
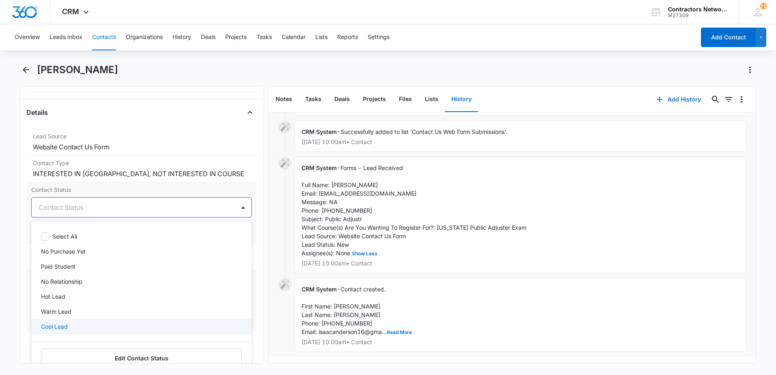
scroll to position [41, 0]
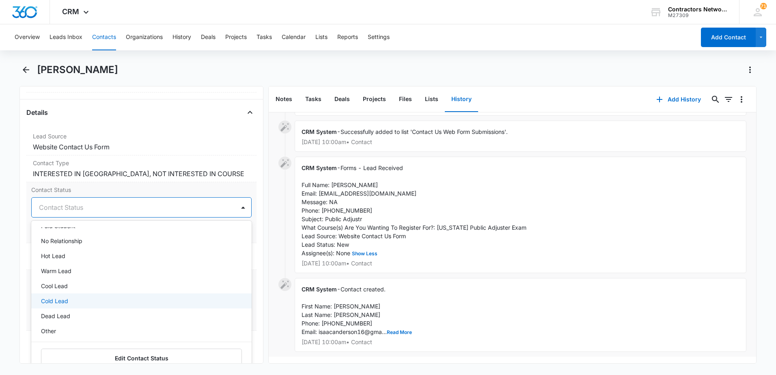
click at [99, 302] on div "Cold Lead" at bounding box center [140, 301] width 199 height 9
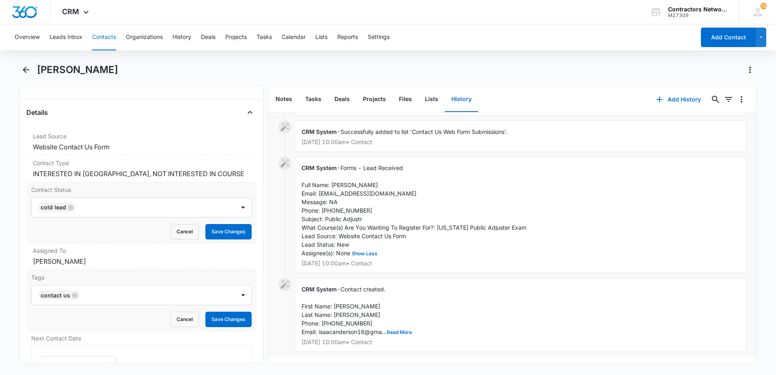
click at [255, 249] on div "Remove IA Isaac Anderson Contact Info Name Cancel Save Changes Isaac Anderson P…" at bounding box center [141, 225] width 244 height 278
drag, startPoint x: 226, startPoint y: 229, endPoint x: 214, endPoint y: 234, distance: 13.1
click at [225, 229] on button "Save Changes" at bounding box center [228, 231] width 46 height 15
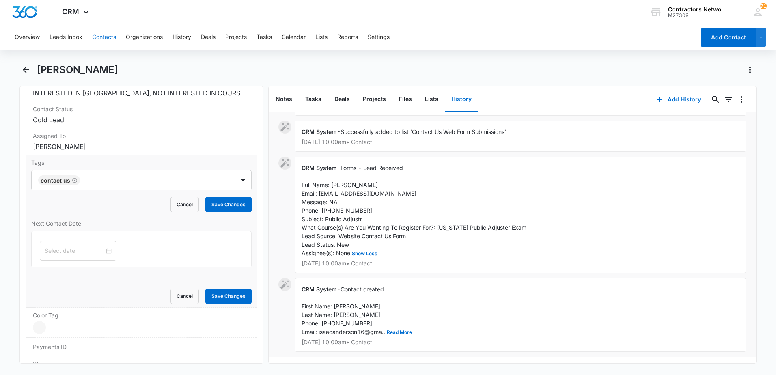
scroll to position [442, 0]
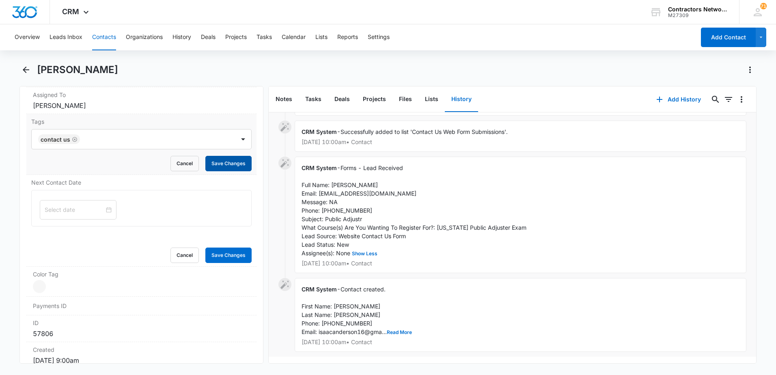
drag, startPoint x: 226, startPoint y: 156, endPoint x: 215, endPoint y: 174, distance: 20.4
click at [224, 157] on button "Save Changes" at bounding box center [228, 163] width 46 height 15
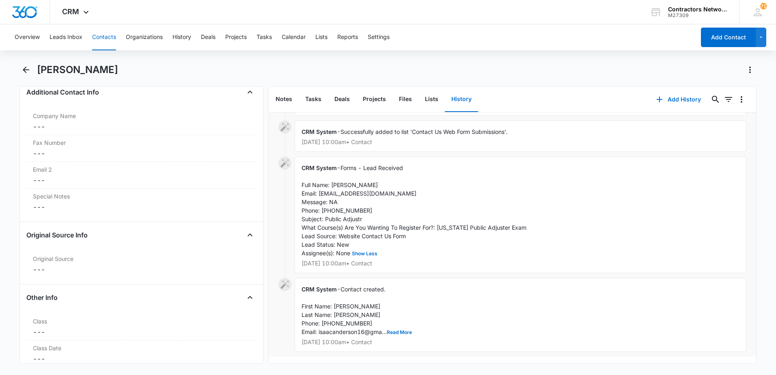
scroll to position [817, 0]
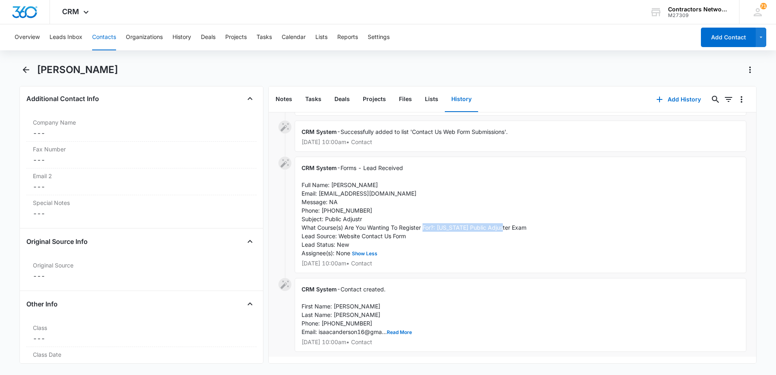
drag, startPoint x: 438, startPoint y: 223, endPoint x: 528, endPoint y: 220, distance: 90.2
click at [528, 220] on div "CRM System - Forms - Lead Received Full Name: Isaac Anderson Email: isaacanders…" at bounding box center [521, 215] width 452 height 117
drag, startPoint x: 528, startPoint y: 220, endPoint x: 507, endPoint y: 224, distance: 21.4
copy span "Illinois Public Adjuster Exam"
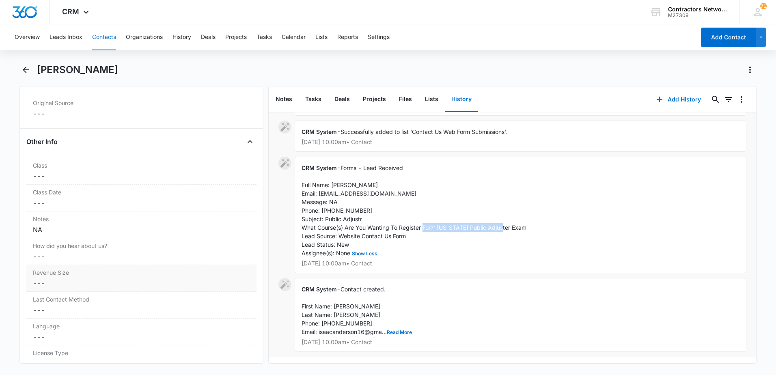
scroll to position [1020, 0]
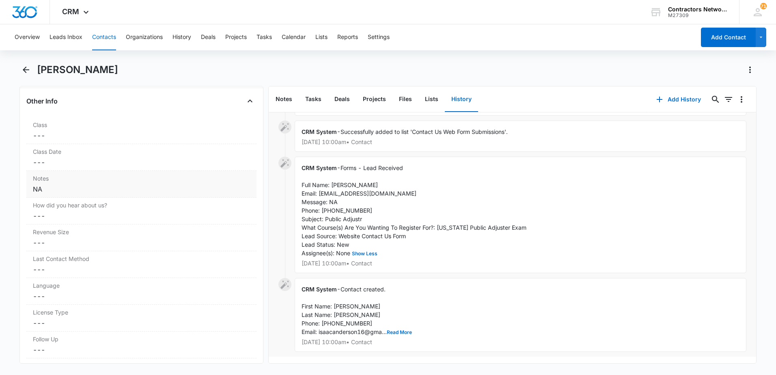
click at [33, 190] on div "NA" at bounding box center [141, 189] width 217 height 10
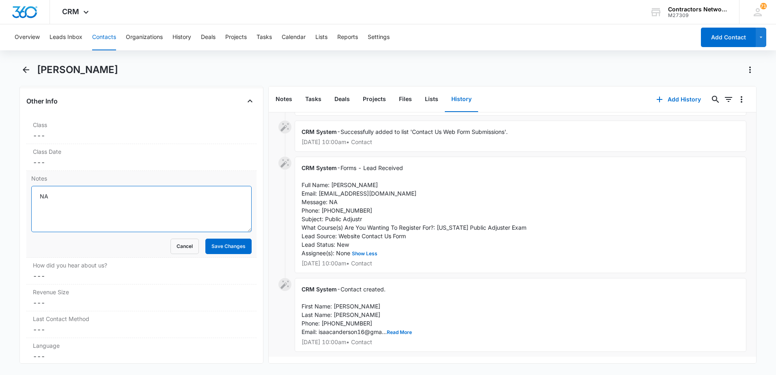
click at [36, 196] on textarea "NA" at bounding box center [141, 209] width 220 height 46
click at [151, 206] on textarea "9/9/2025 Lead: NA" at bounding box center [141, 209] width 220 height 46
paste textarea "Illinois Public Adjuster Exam"
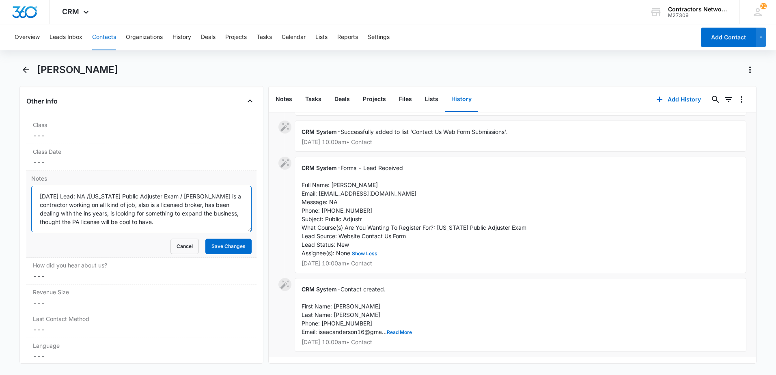
click at [147, 225] on textarea "9/9/2025 Lead: NA /Illinois Public Adjuster Exam / Isaac is a contractor workin…" at bounding box center [141, 209] width 220 height 46
type textarea "9/9/2025 Lead: NA /Illinois Public Adjuster Exam / Isaac is a contractor workin…"
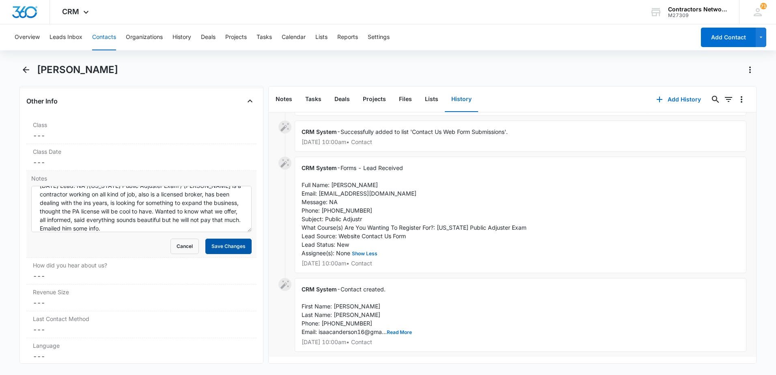
click at [222, 244] on button "Save Changes" at bounding box center [228, 246] width 46 height 15
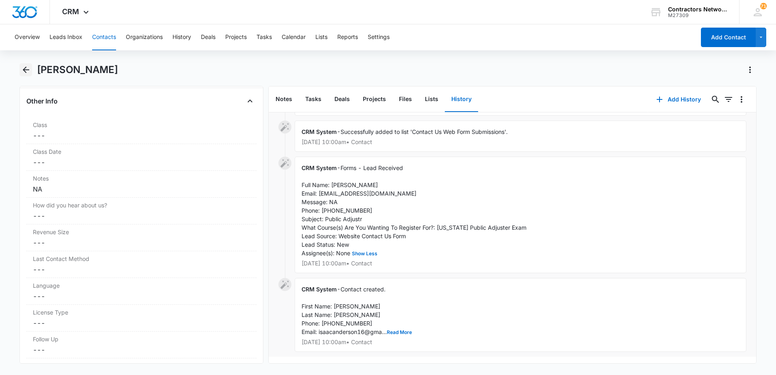
click at [25, 71] on icon "Back" at bounding box center [26, 70] width 10 height 10
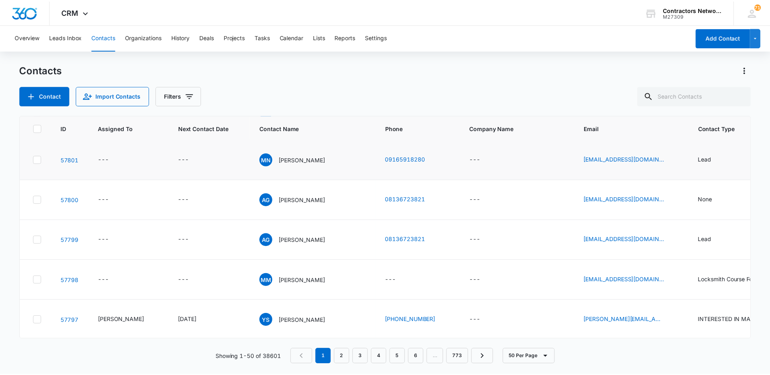
scroll to position [162, 0]
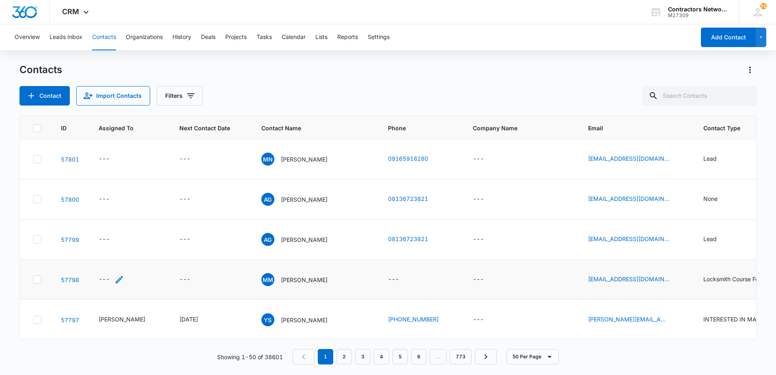
click at [118, 278] on icon "Assigned To - - Select to Edit Field" at bounding box center [119, 280] width 10 height 10
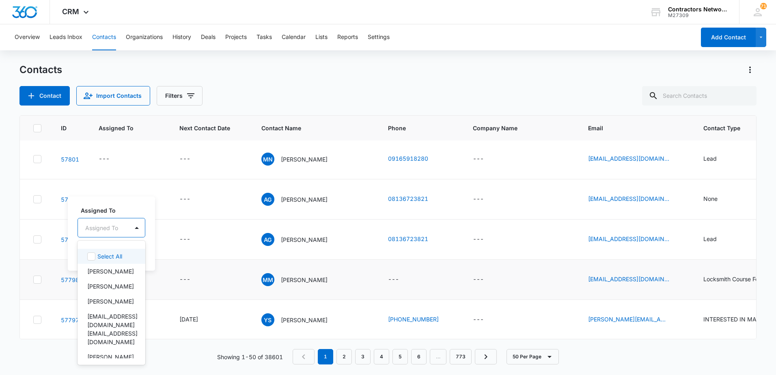
click at [114, 233] on div "Assigned To" at bounding box center [103, 228] width 51 height 18
click at [101, 274] on p "[PERSON_NAME]" at bounding box center [110, 271] width 47 height 9
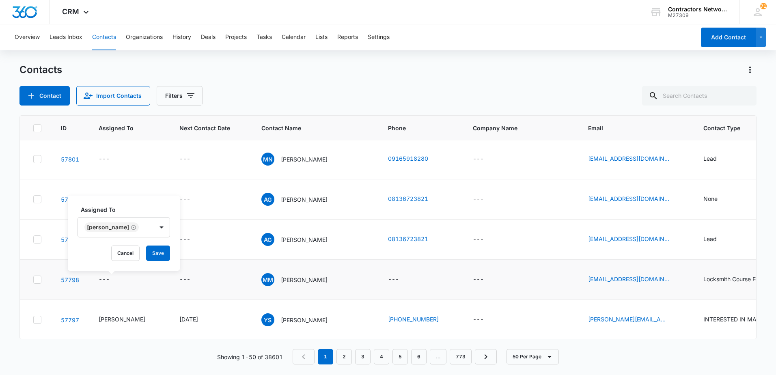
click at [172, 261] on div "Assigned To Bozena Wojnar Cancel Save" at bounding box center [124, 233] width 112 height 75
click at [159, 251] on button "Save" at bounding box center [158, 253] width 24 height 15
click at [185, 37] on button "History" at bounding box center [182, 37] width 19 height 26
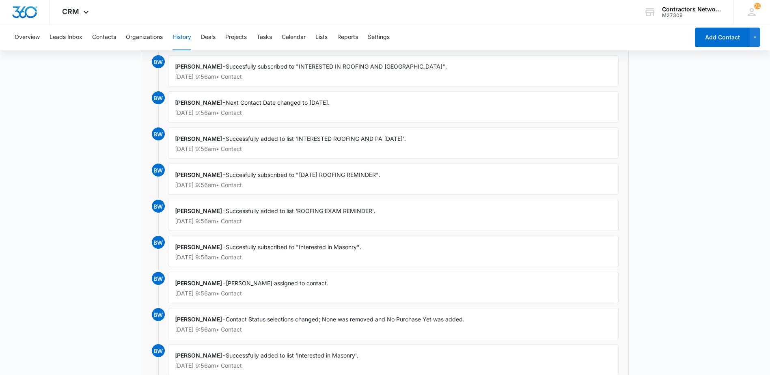
scroll to position [2072, 0]
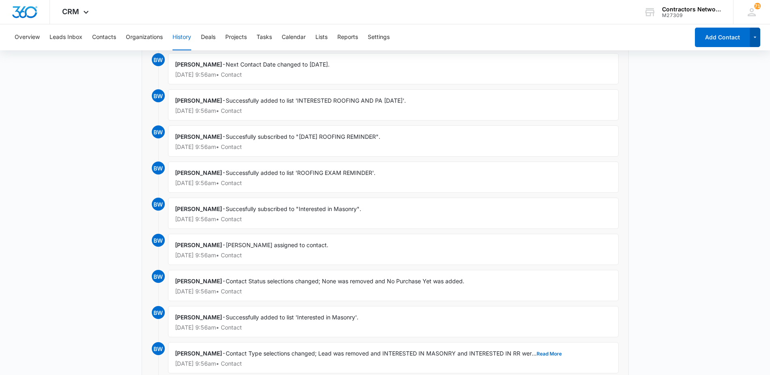
click at [755, 39] on icon "button" at bounding box center [755, 37] width 7 height 10
click at [107, 38] on button "Contacts" at bounding box center [104, 37] width 24 height 26
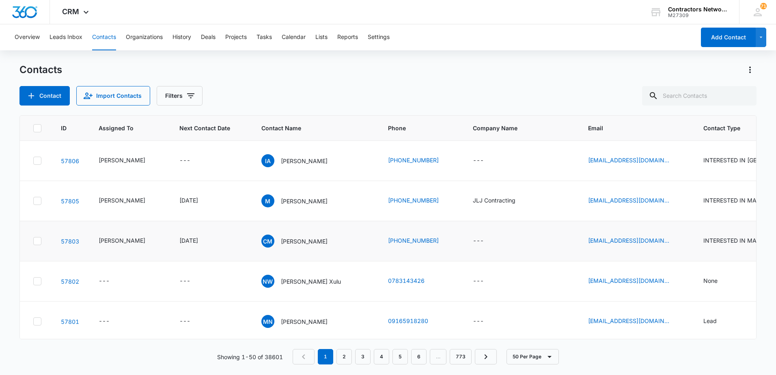
scroll to position [41, 0]
click at [723, 238] on icon "Contact Type - None - Select to Edit Field" at bounding box center [728, 241] width 10 height 10
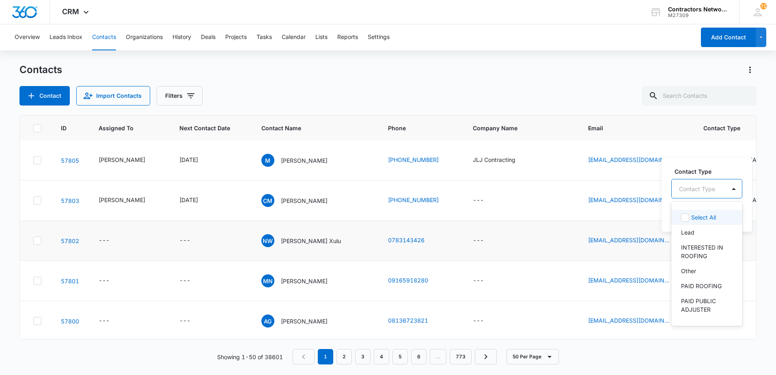
click at [713, 192] on div at bounding box center [697, 189] width 36 height 10
click at [699, 227] on div "Other" at bounding box center [706, 230] width 50 height 9
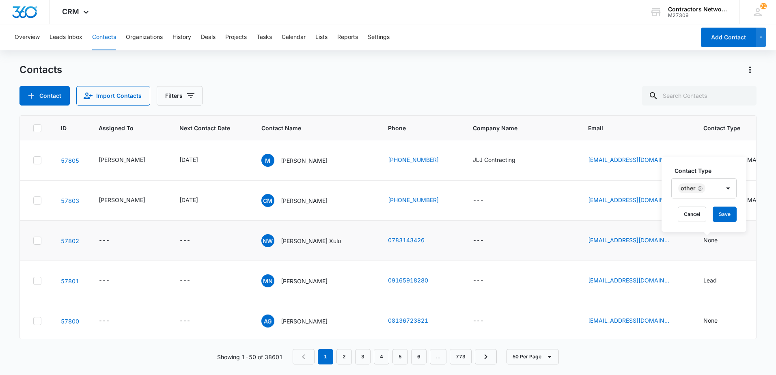
click at [669, 219] on div "Contact Type Other Cancel Save" at bounding box center [704, 194] width 85 height 75
click at [730, 217] on button "Save" at bounding box center [725, 214] width 24 height 15
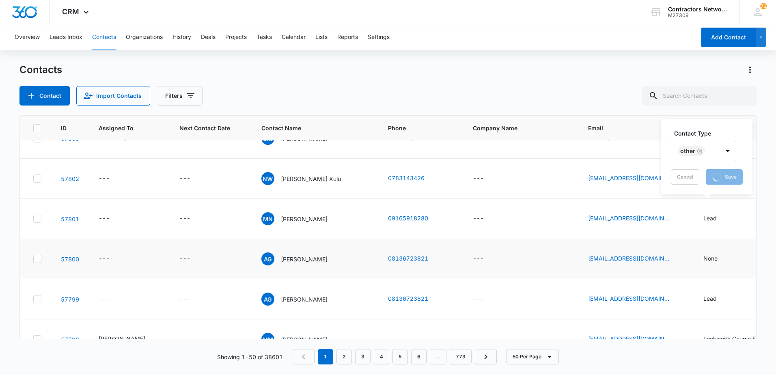
scroll to position [122, 0]
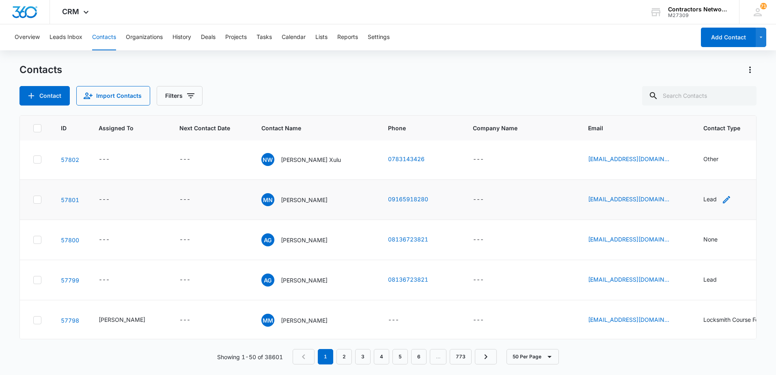
click at [722, 198] on icon "Contact Type - Lead - Select to Edit Field" at bounding box center [727, 200] width 10 height 10
click at [701, 146] on icon "Remove Lead" at bounding box center [701, 148] width 6 height 6
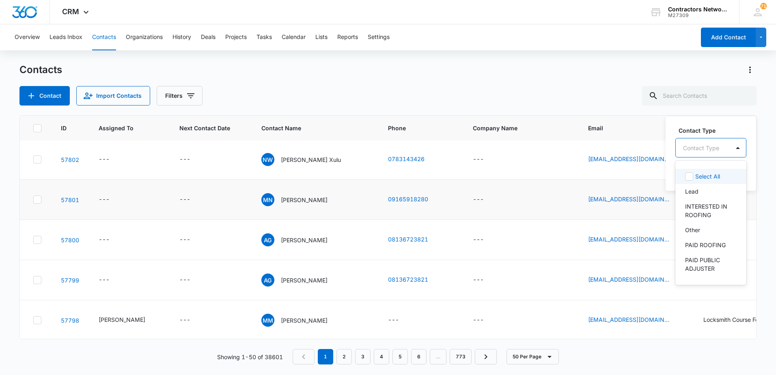
click at [701, 149] on div at bounding box center [701, 148] width 36 height 10
click at [699, 227] on p "Other" at bounding box center [692, 230] width 15 height 9
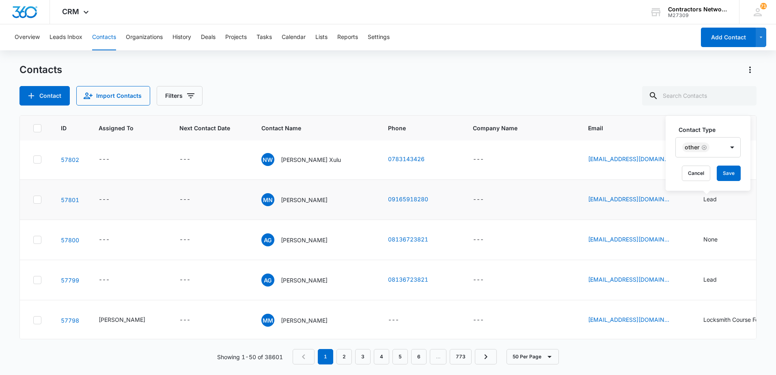
click at [667, 180] on div "Contact Type Other Cancel Save" at bounding box center [708, 153] width 85 height 75
click at [724, 175] on button "Save" at bounding box center [729, 173] width 24 height 15
click at [723, 237] on icon "Contact Type - None - Select to Edit Field" at bounding box center [728, 240] width 10 height 10
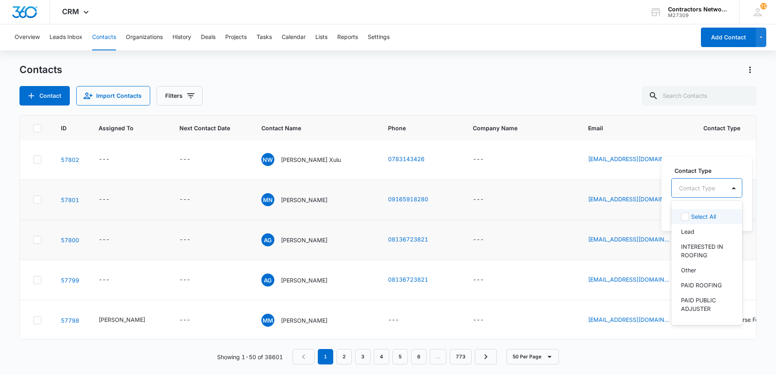
click at [704, 190] on div at bounding box center [697, 188] width 36 height 10
click at [695, 270] on p "Other" at bounding box center [688, 270] width 15 height 9
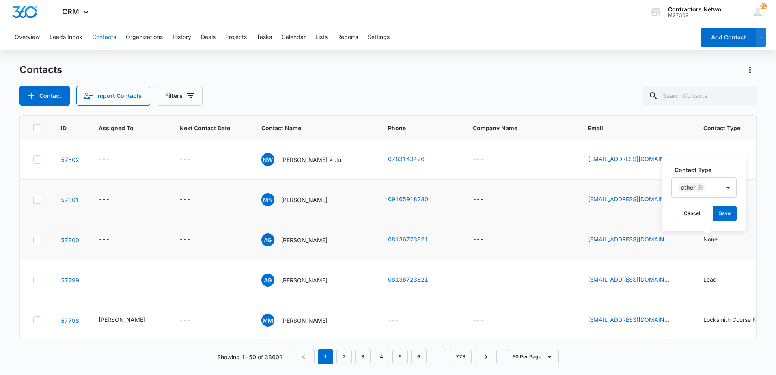
click at [667, 220] on div "Contact Type Other Cancel Save" at bounding box center [704, 193] width 85 height 75
drag, startPoint x: 725, startPoint y: 216, endPoint x: 660, endPoint y: 240, distance: 70.1
click at [725, 217] on button "Save" at bounding box center [725, 213] width 24 height 15
click at [310, 281] on p "[PERSON_NAME]" at bounding box center [304, 280] width 47 height 9
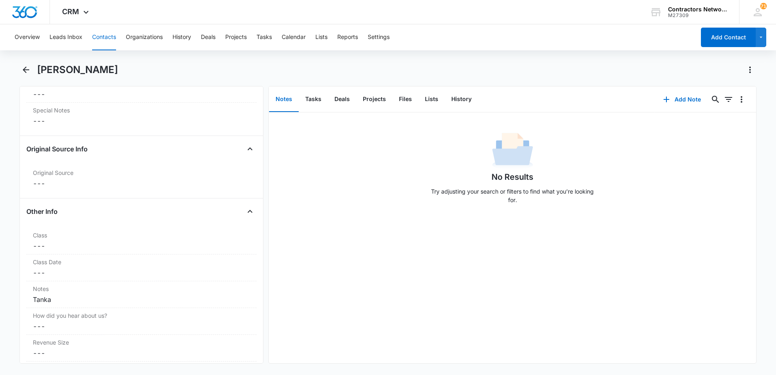
scroll to position [812, 0]
click at [23, 67] on icon "Back" at bounding box center [26, 70] width 10 height 10
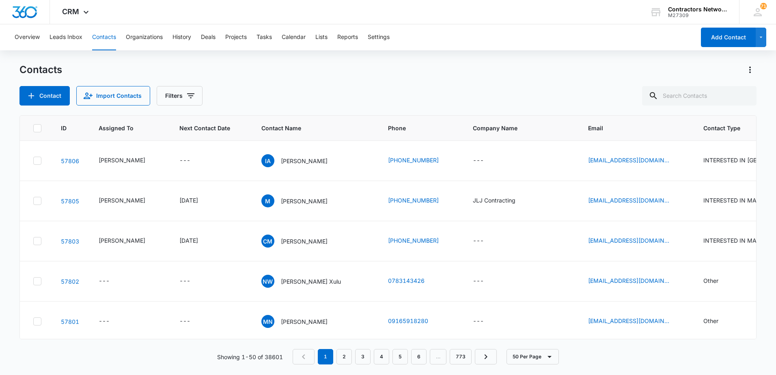
scroll to position [122, 0]
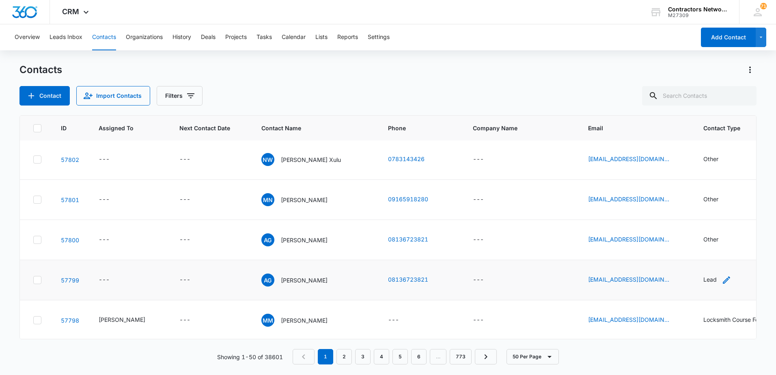
click at [723, 278] on icon "Contact Type - Lead - Select to Edit Field" at bounding box center [726, 279] width 7 height 7
click at [723, 281] on icon "Contact Type - Lead - Select to Edit Field" at bounding box center [726, 279] width 7 height 7
click at [699, 229] on icon "Remove Lead" at bounding box center [701, 228] width 6 height 6
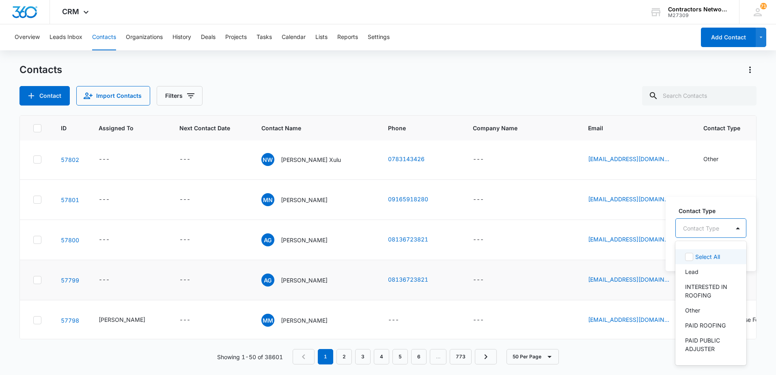
click at [695, 231] on div at bounding box center [701, 228] width 36 height 10
click at [708, 311] on div "Other" at bounding box center [710, 310] width 50 height 9
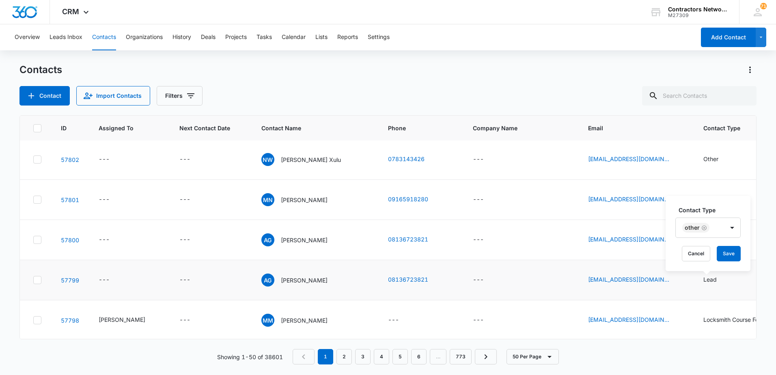
click at [668, 259] on div "Contact Type Other Cancel Save" at bounding box center [708, 233] width 85 height 75
click at [730, 253] on button "Save" at bounding box center [729, 253] width 24 height 15
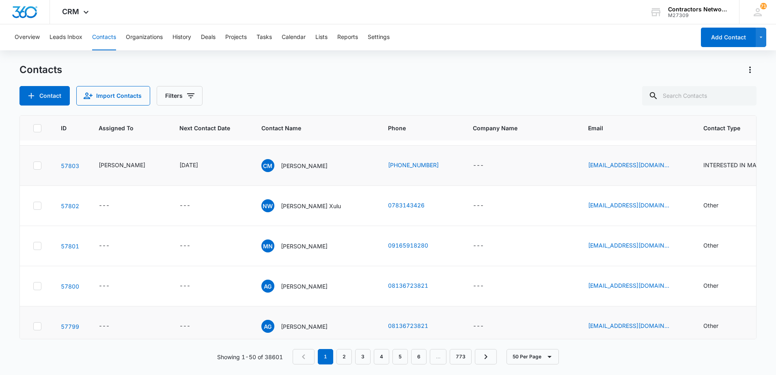
scroll to position [0, 0]
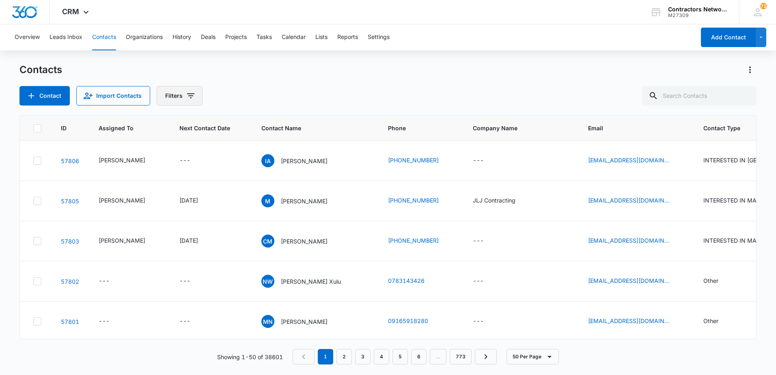
click at [192, 95] on icon "Filters" at bounding box center [191, 96] width 10 height 10
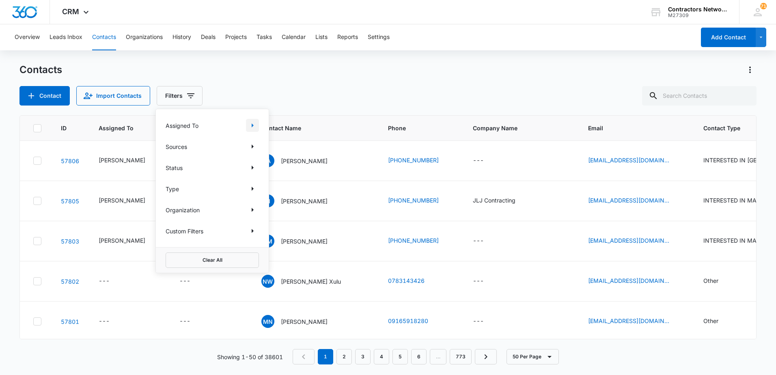
click at [253, 127] on icon "Show Assigned To filters" at bounding box center [253, 126] width 10 height 10
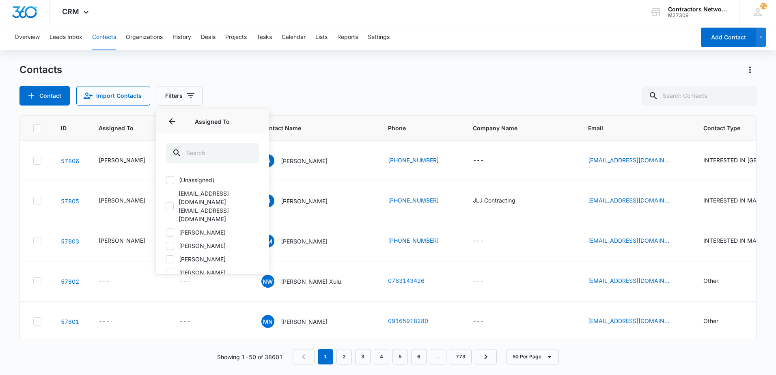
click at [170, 229] on icon at bounding box center [169, 232] width 7 height 7
click at [166, 232] on input "[PERSON_NAME]" at bounding box center [166, 232] width 0 height 0
checkbox input "true"
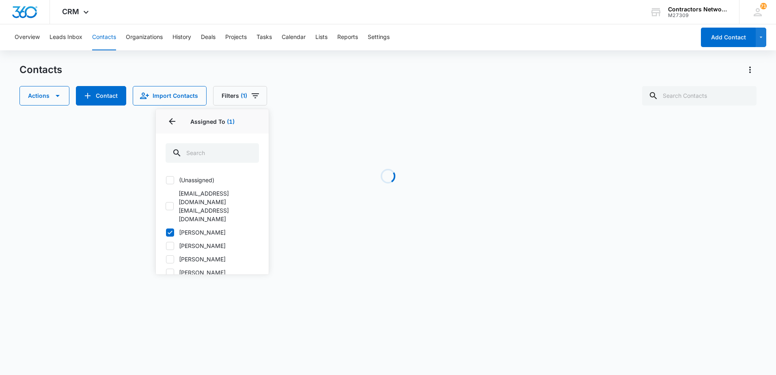
click at [172, 242] on icon at bounding box center [169, 245] width 7 height 7
click at [166, 246] on input "[PERSON_NAME]" at bounding box center [166, 246] width 0 height 0
checkbox input "true"
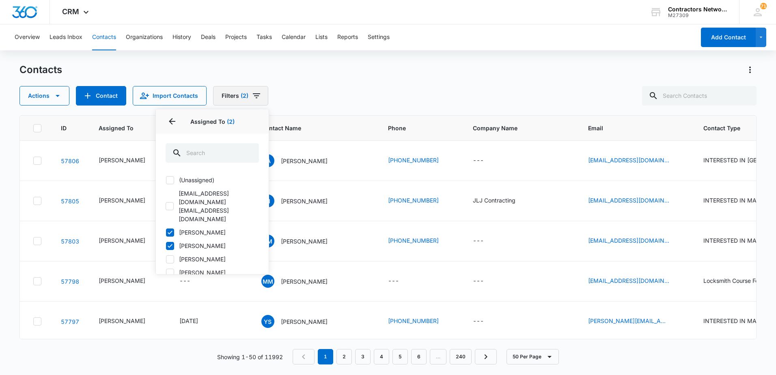
click at [252, 95] on icon "Filters" at bounding box center [257, 96] width 10 height 10
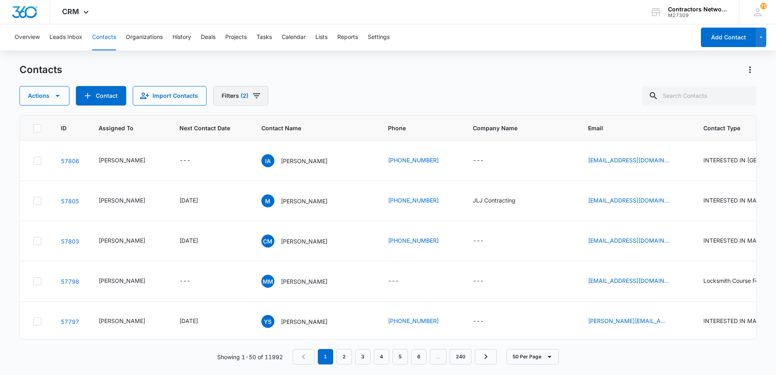
click at [252, 98] on icon "Filters" at bounding box center [257, 96] width 10 height 10
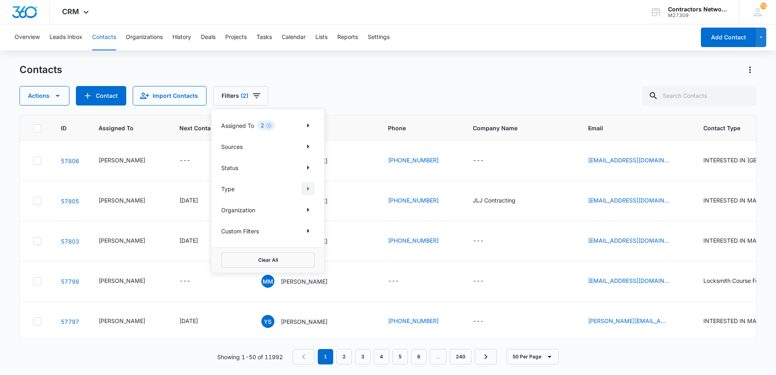
click at [307, 188] on icon "Show Type filters" at bounding box center [308, 189] width 10 height 10
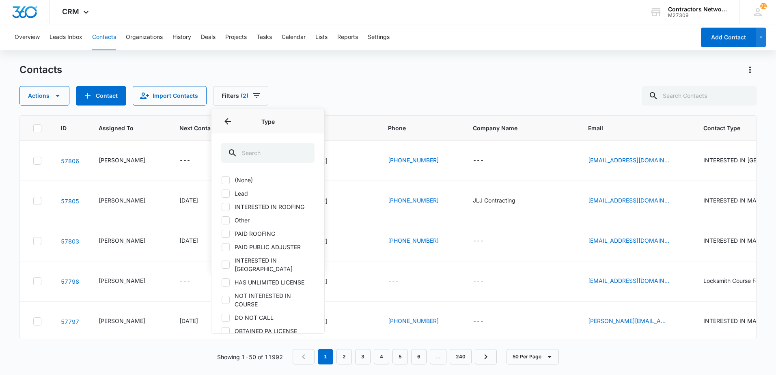
click at [226, 261] on icon at bounding box center [225, 264] width 7 height 7
click at [222, 265] on input "INTERESTED IN [GEOGRAPHIC_DATA]" at bounding box center [221, 265] width 0 height 0
checkbox input "true"
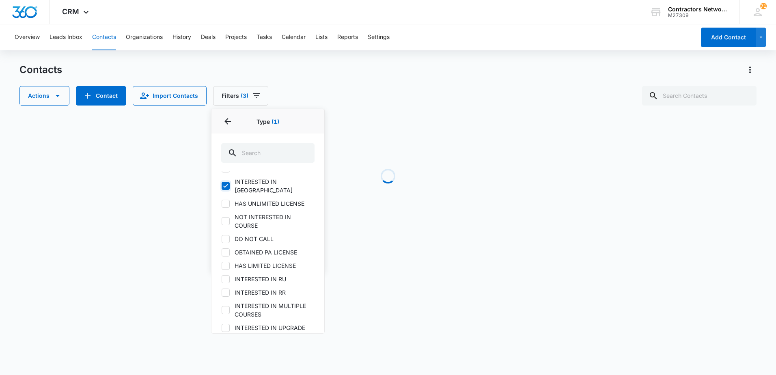
scroll to position [81, 0]
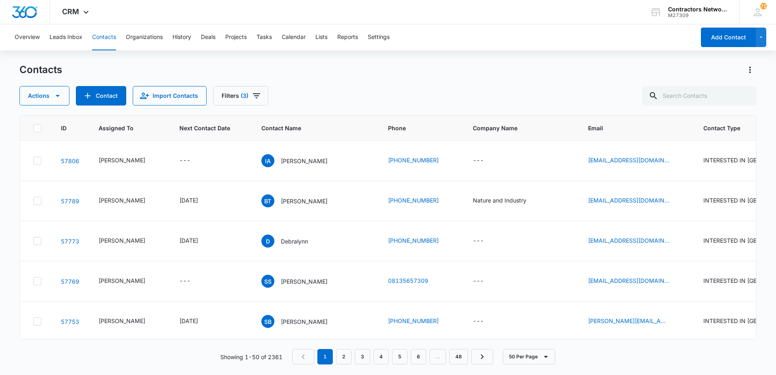
click at [357, 95] on div "Actions Contact Import Contacts Filters (3)" at bounding box center [387, 95] width 737 height 19
click at [674, 206] on icon "Email - natureandindustry@gmail.com - Select to Edit Field" at bounding box center [679, 201] width 10 height 10
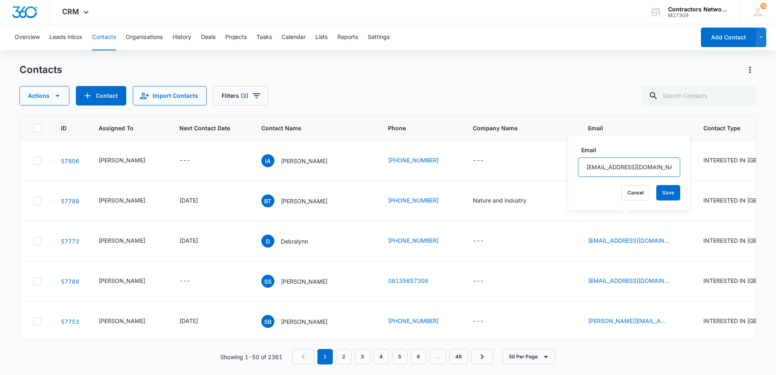
click at [656, 164] on input "[EMAIL_ADDRESS][DOMAIN_NAME]" at bounding box center [629, 166] width 102 height 19
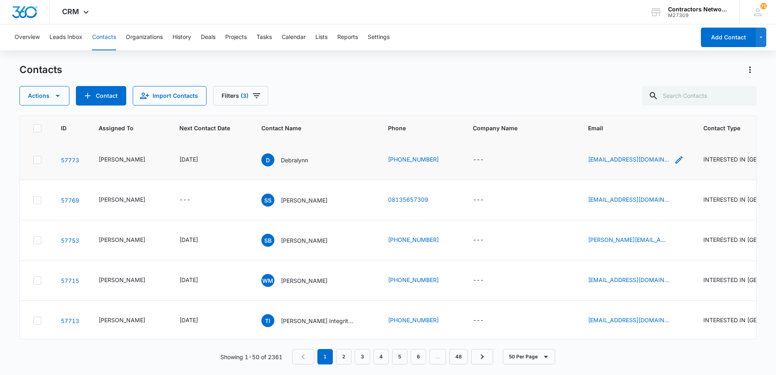
click at [674, 165] on icon "Email - debralynnmarie3@gmail.com - Select to Edit Field" at bounding box center [679, 160] width 10 height 10
click at [640, 144] on input "[EMAIL_ADDRESS][DOMAIN_NAME]" at bounding box center [627, 143] width 102 height 19
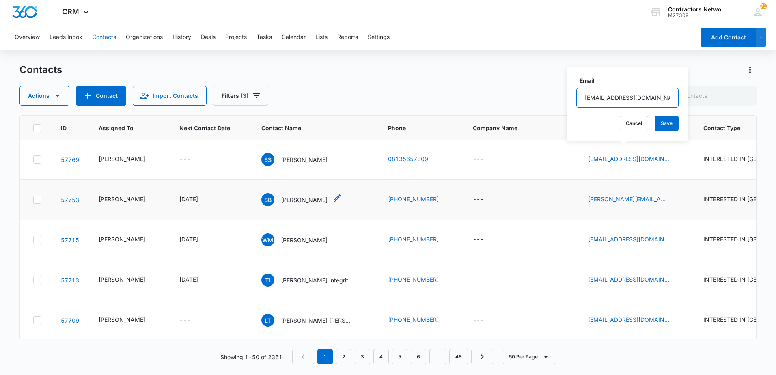
scroll to position [162, 0]
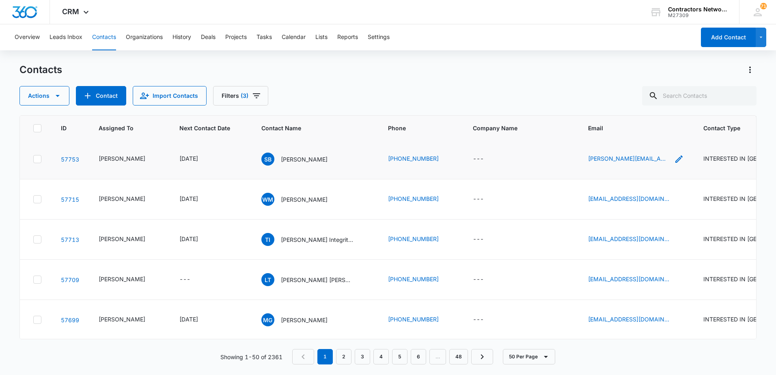
click at [675, 163] on icon "Email - selbibabayeva@yahoo.com - Select to Edit Field" at bounding box center [678, 158] width 7 height 7
click at [652, 142] on input "[PERSON_NAME][EMAIL_ADDRESS][DOMAIN_NAME]" at bounding box center [625, 143] width 102 height 19
click at [651, 143] on input "[PERSON_NAME][EMAIL_ADDRESS][DOMAIN_NAME]" at bounding box center [625, 143] width 102 height 19
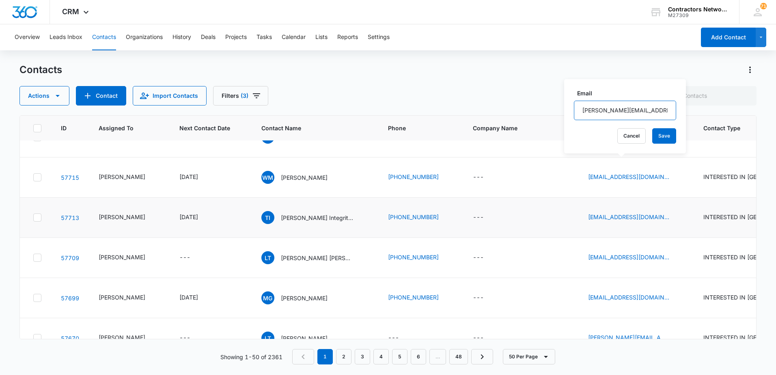
scroll to position [203, 0]
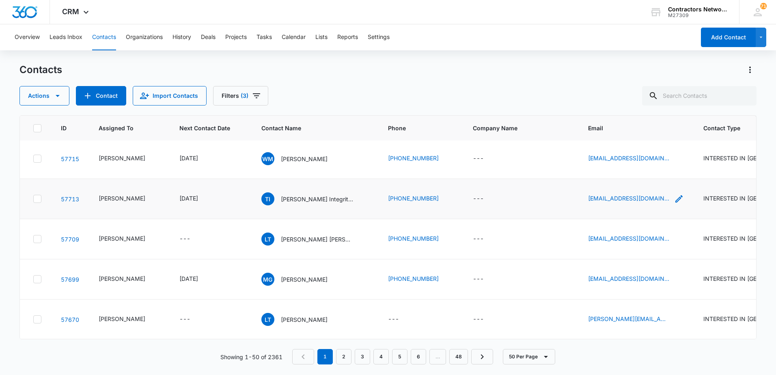
click at [674, 204] on icon "Email - queenofintegrity1@gmail.com - Select to Edit Field" at bounding box center [679, 199] width 10 height 10
click at [648, 183] on input "queenofintegrity1@gmail.com" at bounding box center [629, 182] width 102 height 19
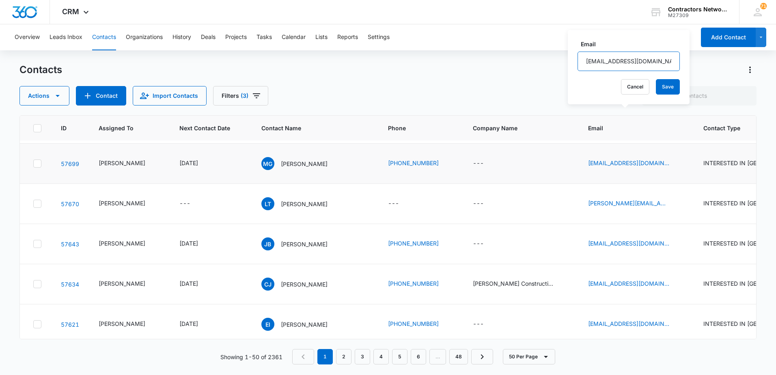
scroll to position [325, 0]
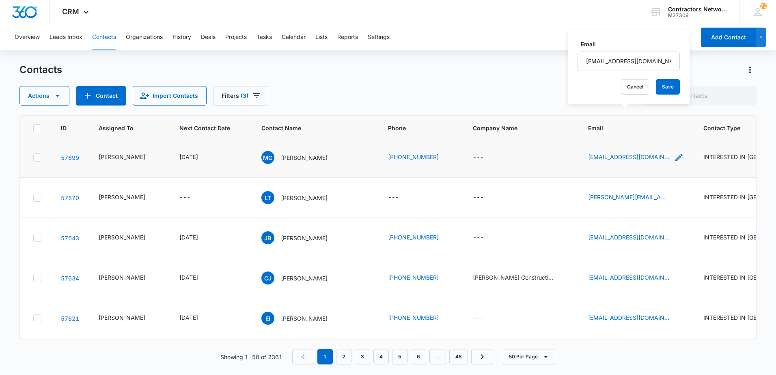
click at [674, 162] on icon "Email - melvingomez41@yahoo.com - Select to Edit Field" at bounding box center [679, 158] width 10 height 10
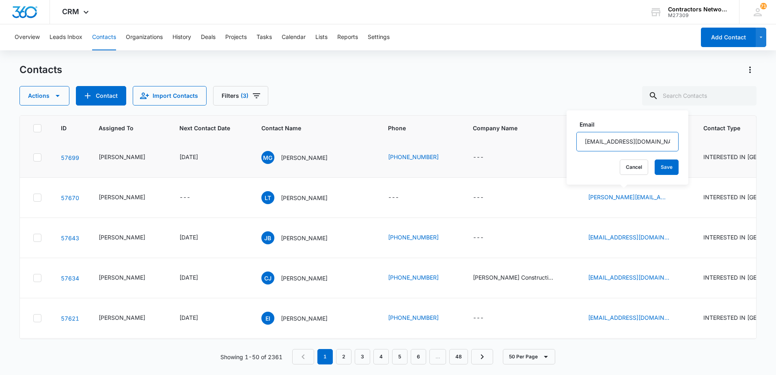
click at [656, 143] on input "melvingomez41@yahoo.com" at bounding box center [627, 141] width 102 height 19
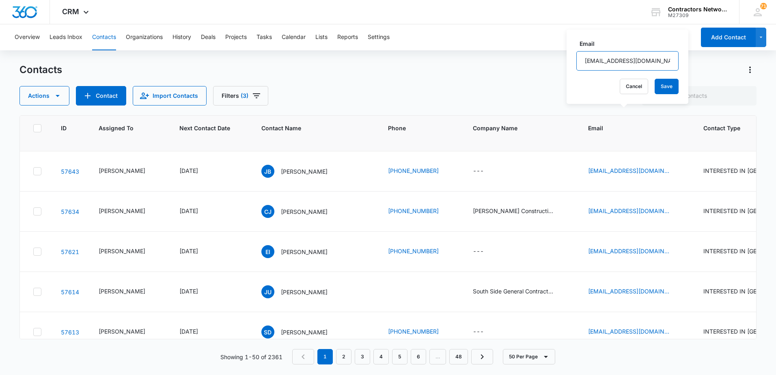
scroll to position [406, 0]
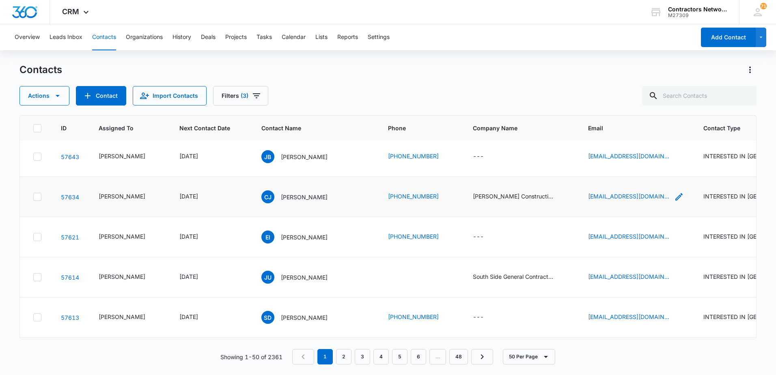
click at [675, 201] on icon "Email - joseruferogolaso@gmail.com - Select to Edit Field" at bounding box center [678, 196] width 7 height 7
click at [656, 186] on input "joseruferogolaso@gmail.com" at bounding box center [627, 186] width 102 height 19
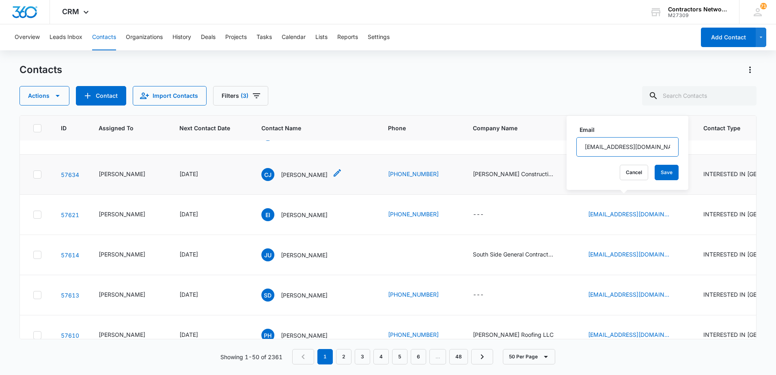
scroll to position [447, 0]
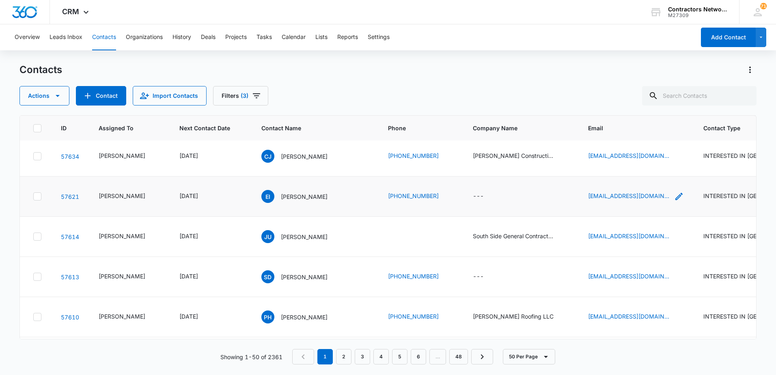
click at [675, 200] on icon "Email - isoul2113@msn.com - Select to Edit Field" at bounding box center [678, 196] width 7 height 7
click at [624, 188] on input "isoul2113@msn.com" at bounding box center [617, 190] width 102 height 19
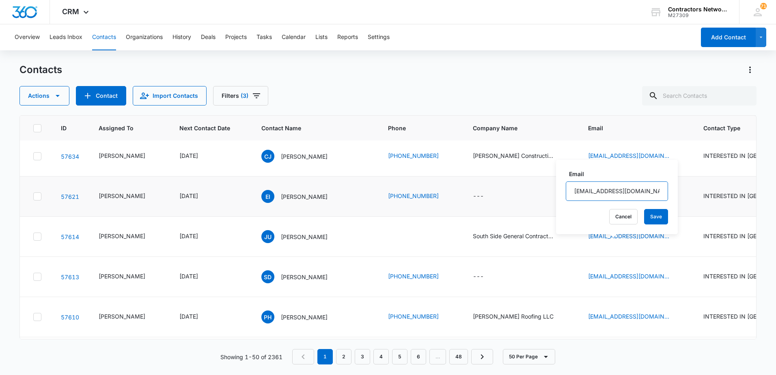
click at [624, 188] on input "isoul2113@msn.com" at bounding box center [617, 190] width 102 height 19
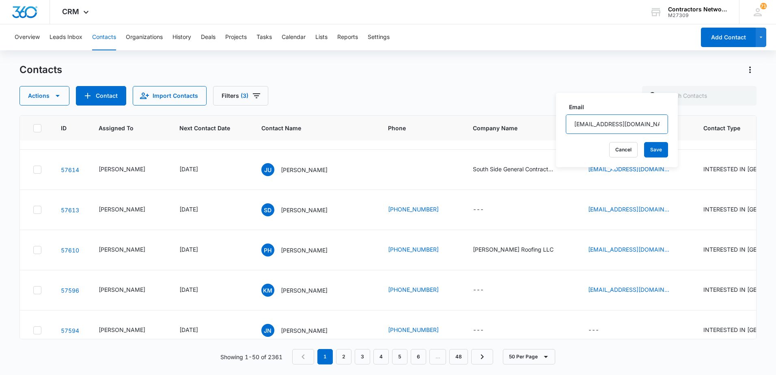
scroll to position [528, 0]
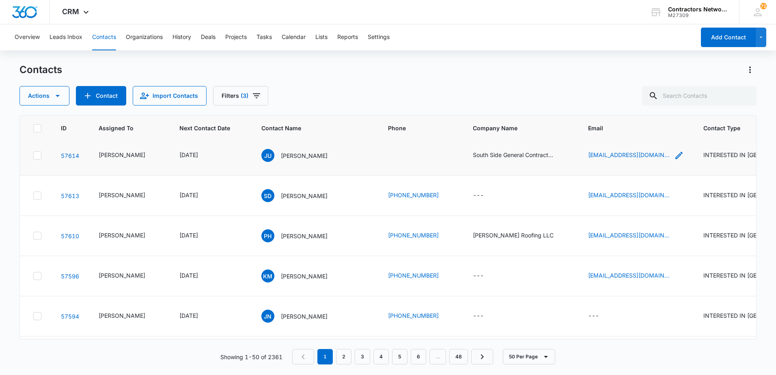
click at [674, 160] on icon "Email - irving1989@hotmail.com irving1989@hotmail.com - Select to Edit Field" at bounding box center [679, 156] width 10 height 10
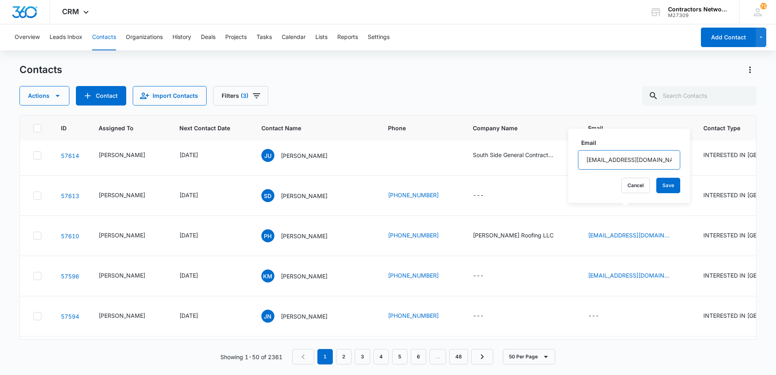
click at [660, 160] on input "irving1989@hotmail.com" at bounding box center [629, 159] width 102 height 19
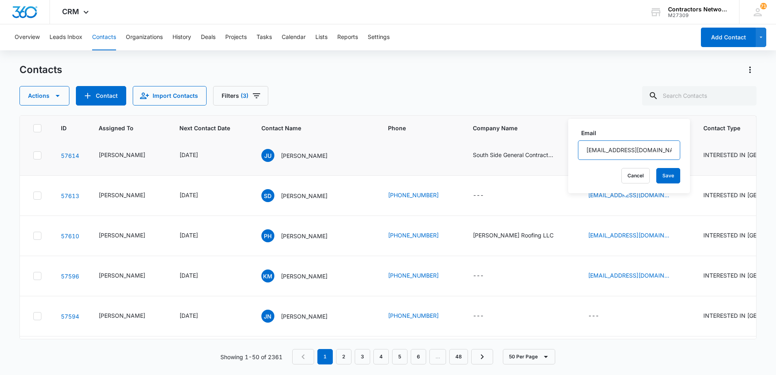
scroll to position [568, 0]
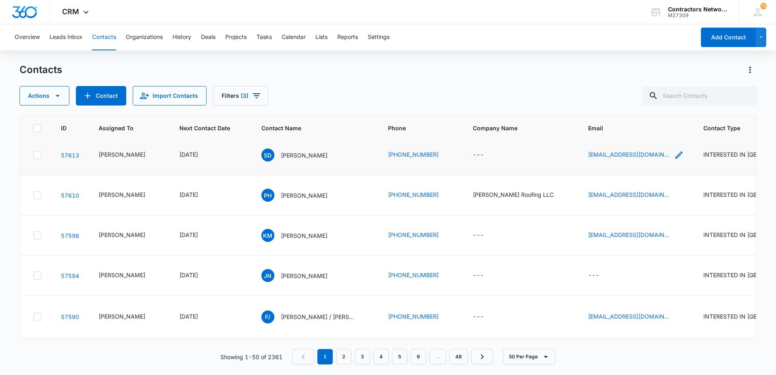
click at [674, 160] on icon "Email - sayates0425@gmail.com - Select to Edit Field" at bounding box center [679, 155] width 10 height 10
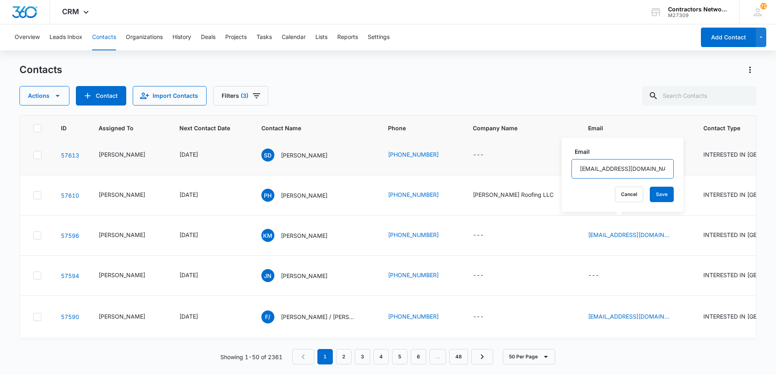
click at [598, 170] on input "sayates0425@gmail.com" at bounding box center [623, 168] width 102 height 19
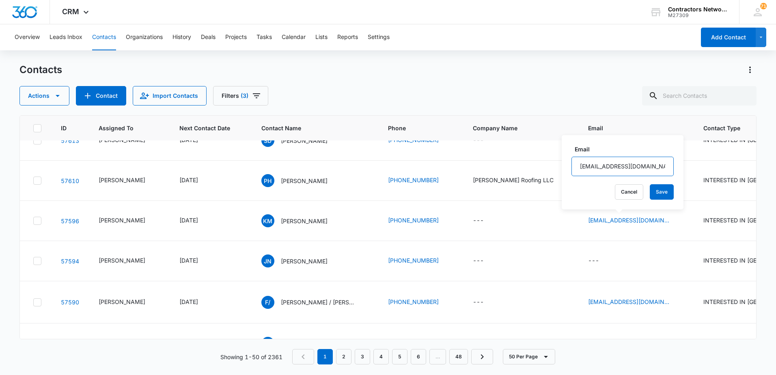
scroll to position [609, 0]
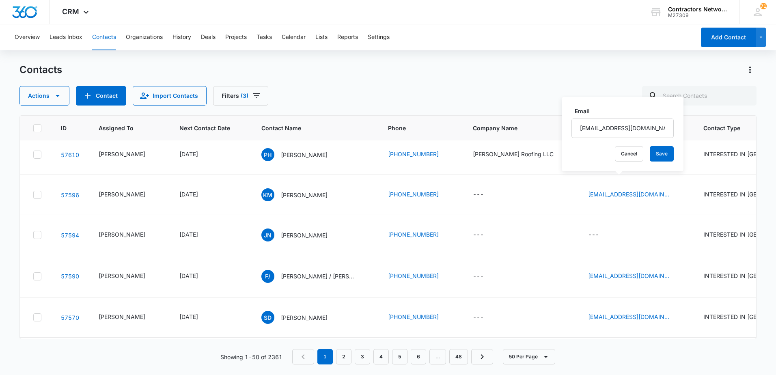
click at [292, 83] on div "Contacts Actions Contact Import Contacts Filters (3)" at bounding box center [387, 84] width 737 height 42
click at [686, 98] on input "text" at bounding box center [699, 95] width 114 height 19
type input "773-858-"
click at [745, 98] on icon "Clear" at bounding box center [745, 96] width 10 height 10
click at [255, 95] on icon "Filters" at bounding box center [256, 95] width 7 height 5
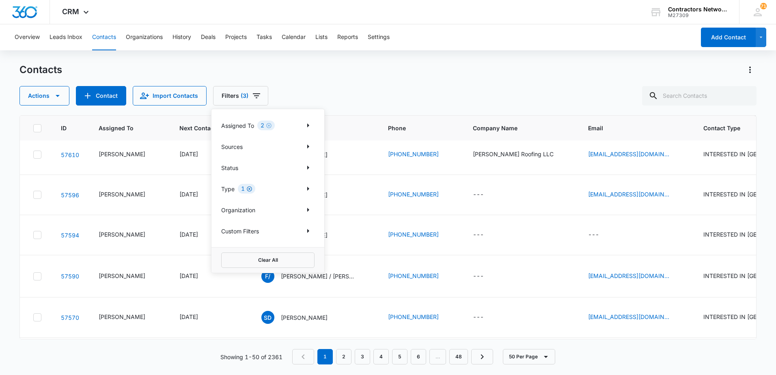
click at [248, 190] on icon "Clear" at bounding box center [249, 189] width 6 height 6
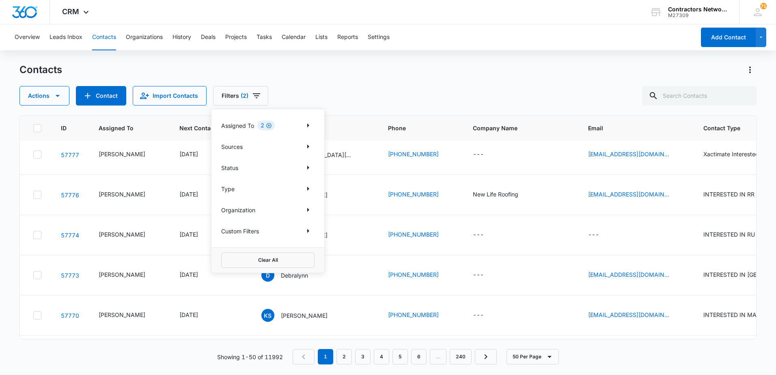
click at [271, 125] on icon "Clear" at bounding box center [269, 126] width 6 height 6
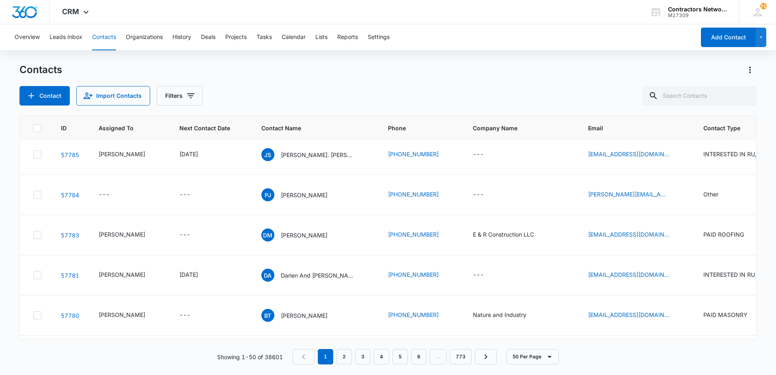
click at [401, 100] on div "Contact Import Contacts Filters" at bounding box center [387, 95] width 737 height 19
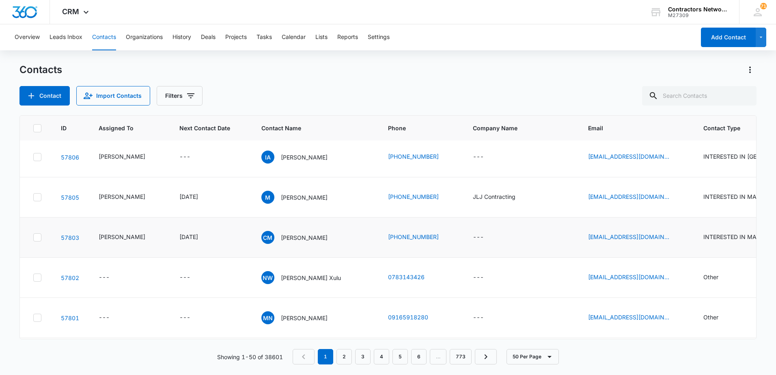
scroll to position [0, 0]
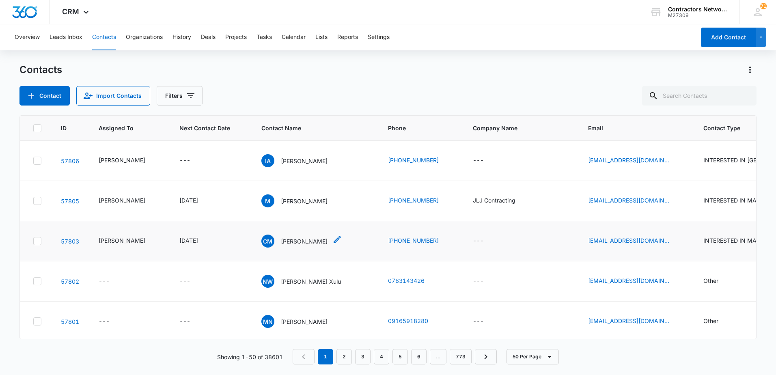
click at [302, 242] on p "[PERSON_NAME]" at bounding box center [304, 241] width 47 height 9
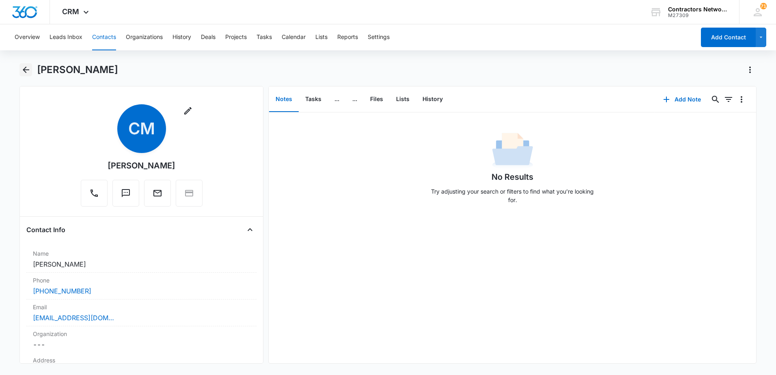
click at [24, 69] on icon "Back" at bounding box center [26, 70] width 6 height 6
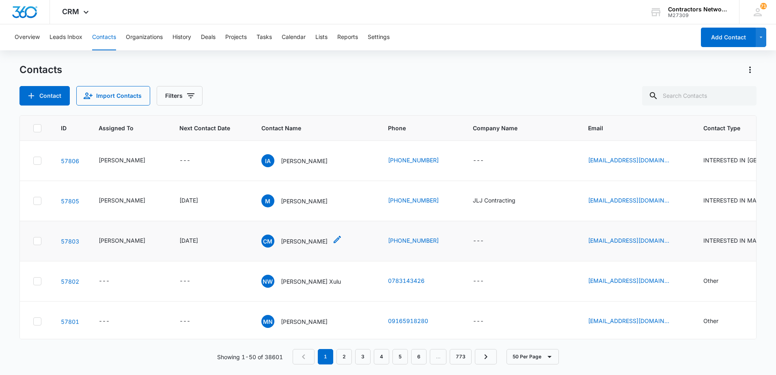
click at [293, 244] on p "[PERSON_NAME]" at bounding box center [304, 241] width 47 height 9
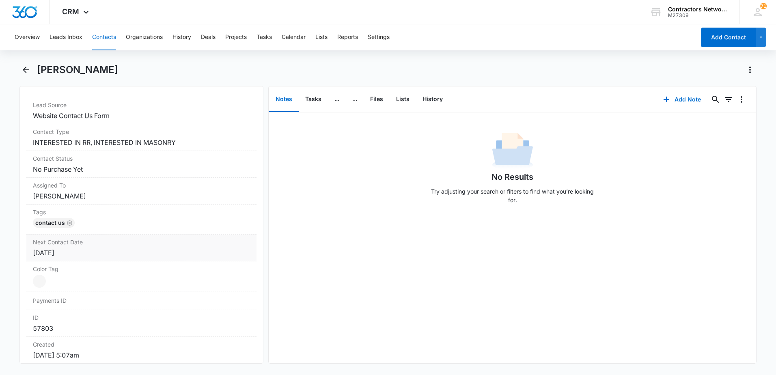
scroll to position [325, 0]
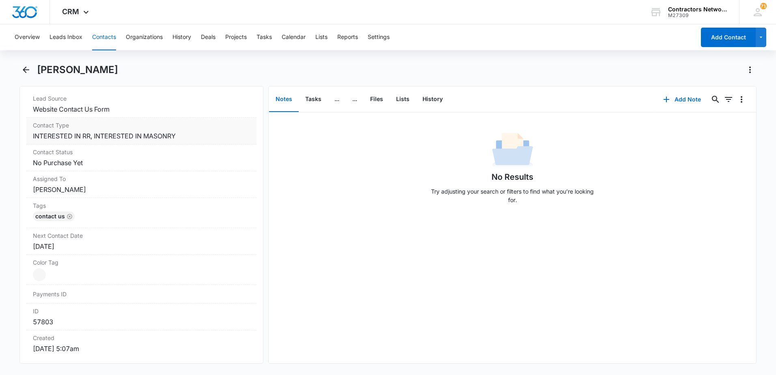
click at [190, 138] on dd "Cancel Save Changes INTERESTED IN RR, INTERESTED IN MASONRY" at bounding box center [141, 136] width 217 height 10
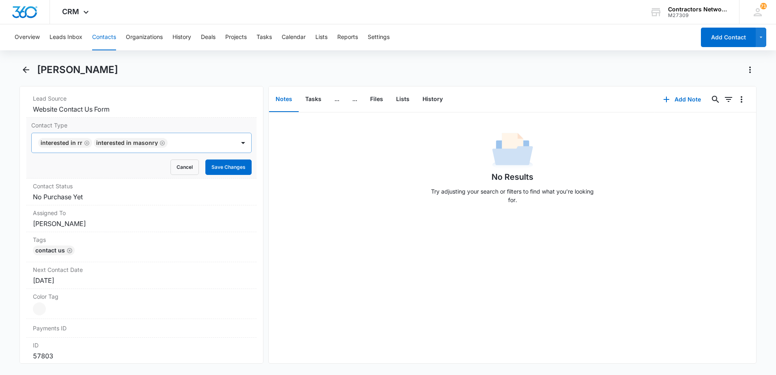
click at [160, 143] on icon "Remove INTERESTED IN MASONRY" at bounding box center [163, 143] width 6 height 6
click at [86, 143] on icon "Remove INTERESTED IN RR" at bounding box center [86, 142] width 5 height 5
click at [75, 141] on div at bounding box center [132, 142] width 186 height 11
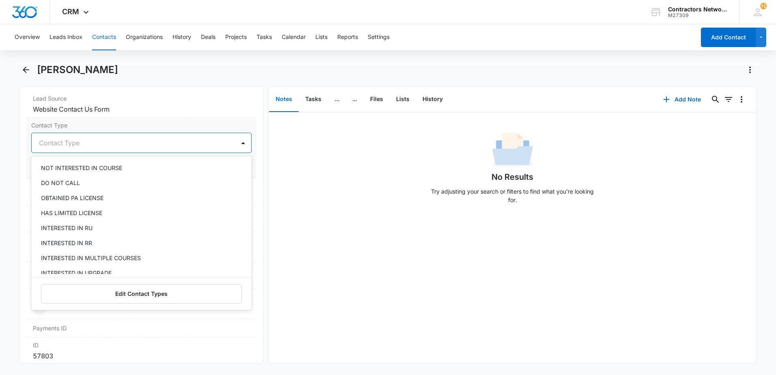
scroll to position [162, 0]
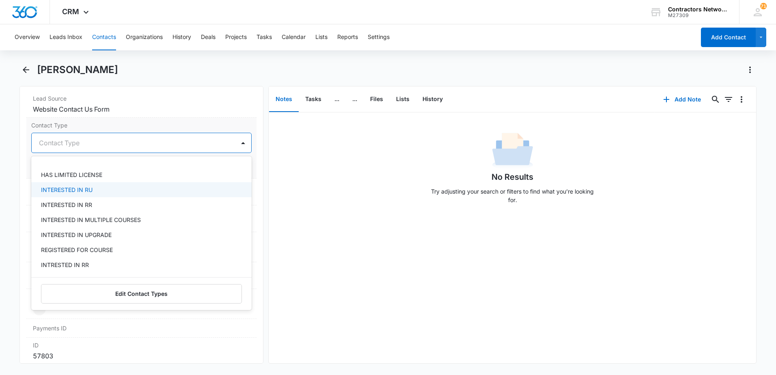
click at [123, 190] on div "INTERESTED IN RU" at bounding box center [140, 190] width 199 height 9
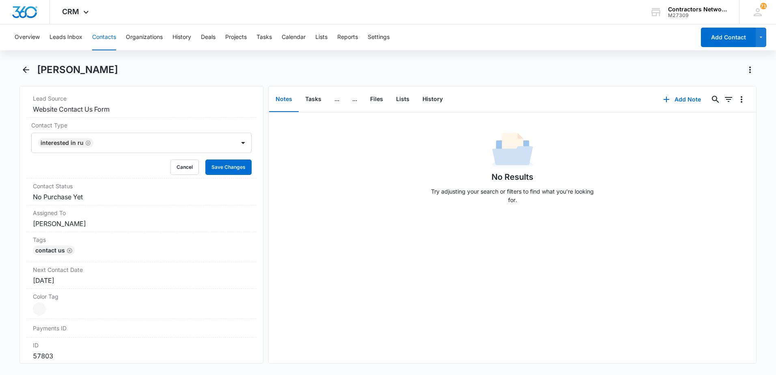
click at [316, 230] on div "No Results Try adjusting your search or filters to find what you’re looking for." at bounding box center [513, 237] width 488 height 251
click at [213, 169] on button "Save Changes" at bounding box center [228, 167] width 46 height 15
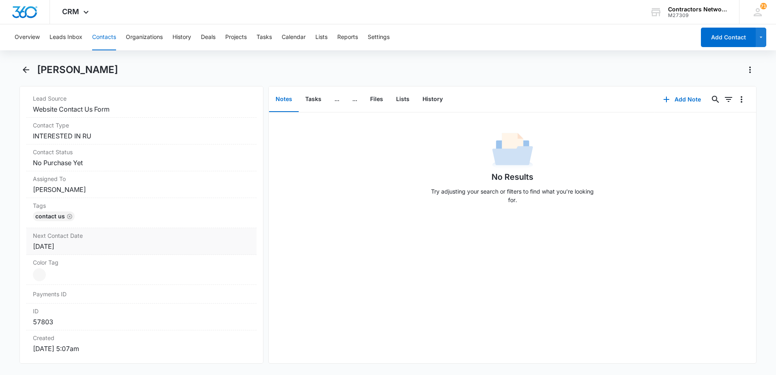
click at [98, 248] on div "[DATE]" at bounding box center [141, 247] width 217 height 10
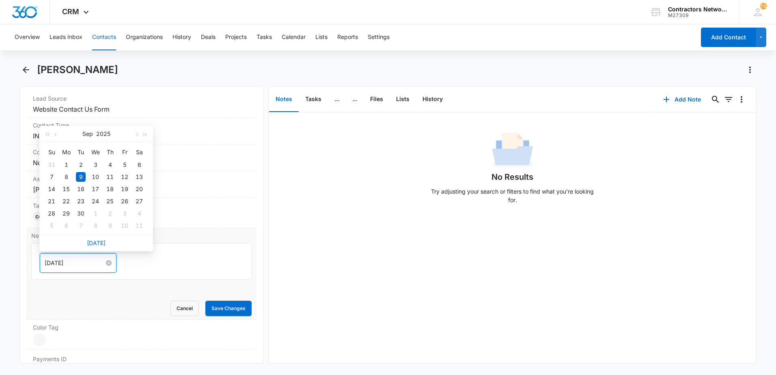
click at [77, 266] on input "[DATE]" at bounding box center [75, 263] width 60 height 9
click at [136, 135] on span "button" at bounding box center [136, 135] width 4 height 4
type input "Oct 1, 2025"
click at [96, 163] on div "1" at bounding box center [96, 165] width 10 height 10
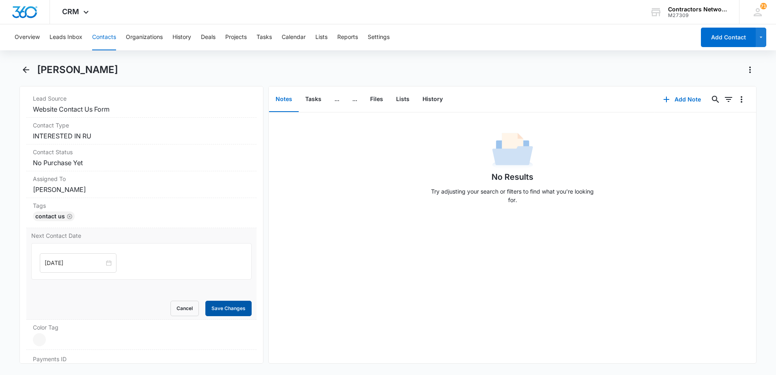
click at [231, 312] on button "Save Changes" at bounding box center [228, 308] width 46 height 15
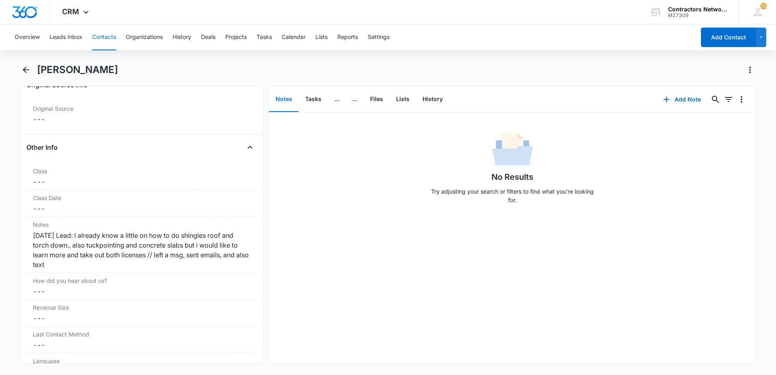
scroll to position [893, 0]
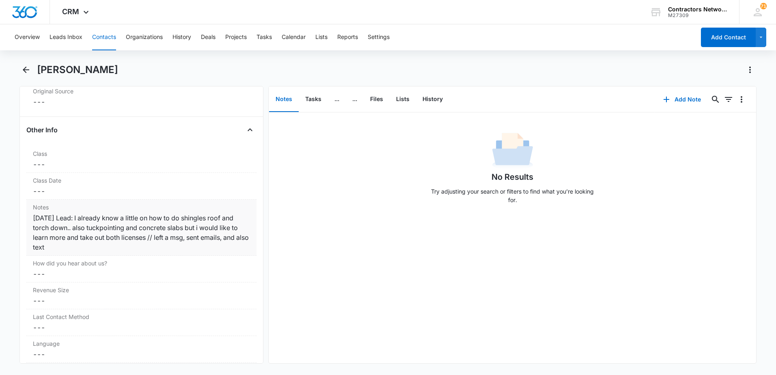
click at [100, 251] on div "[DATE] Lead: I already know a little on how to do shingles roof and torch down.…" at bounding box center [141, 232] width 217 height 39
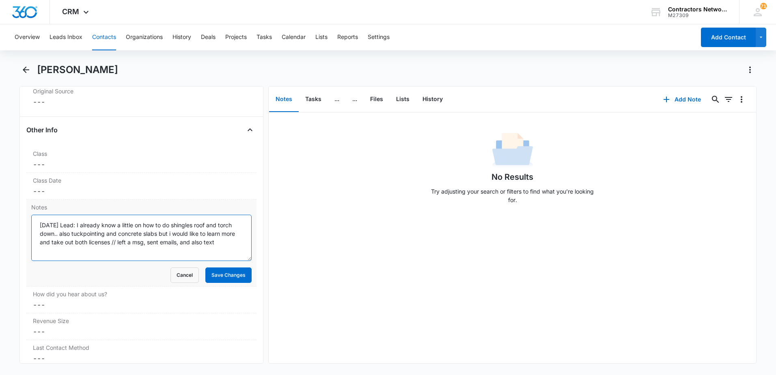
click at [234, 244] on textarea "[DATE] Lead: I already know a little on how to do shingles roof and torch down.…" at bounding box center [141, 238] width 220 height 46
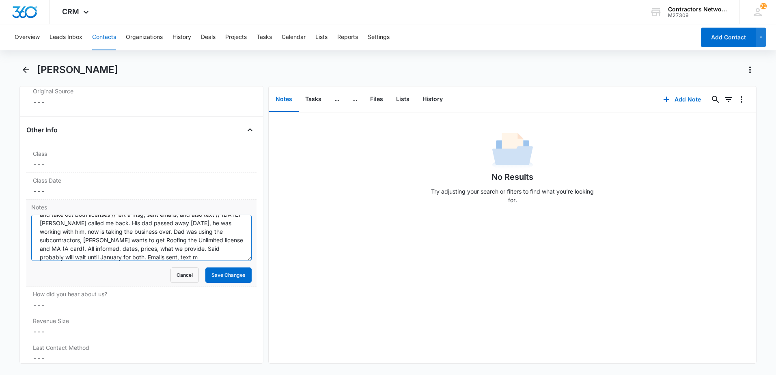
scroll to position [36, 0]
type textarea "9/9/2025 Lead: I already know a little on how to do shingles roof and torch dow…"
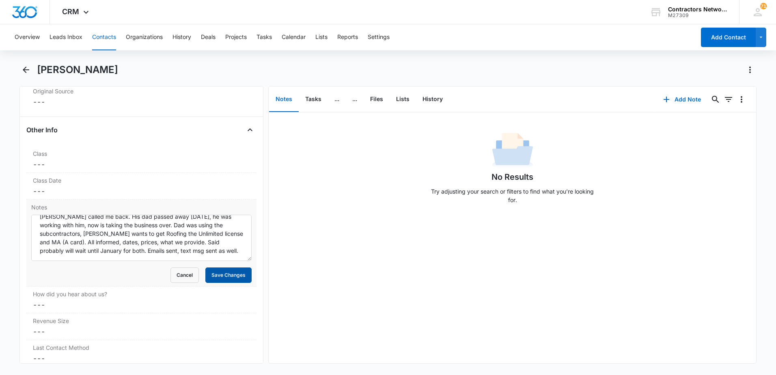
click at [224, 273] on button "Save Changes" at bounding box center [228, 275] width 46 height 15
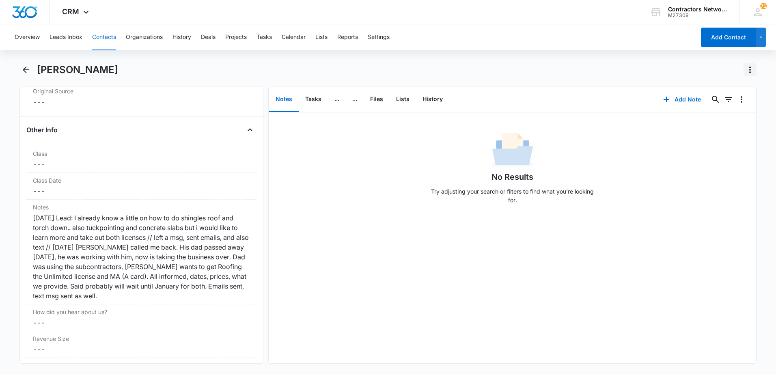
click at [750, 71] on icon "Actions" at bounding box center [750, 70] width 10 height 10
click at [734, 92] on div "Make a Copy" at bounding box center [719, 93] width 36 height 6
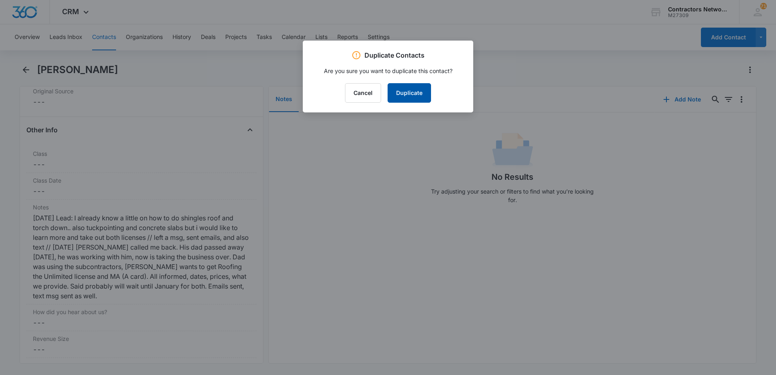
click at [417, 90] on button "Duplicate" at bounding box center [409, 92] width 43 height 19
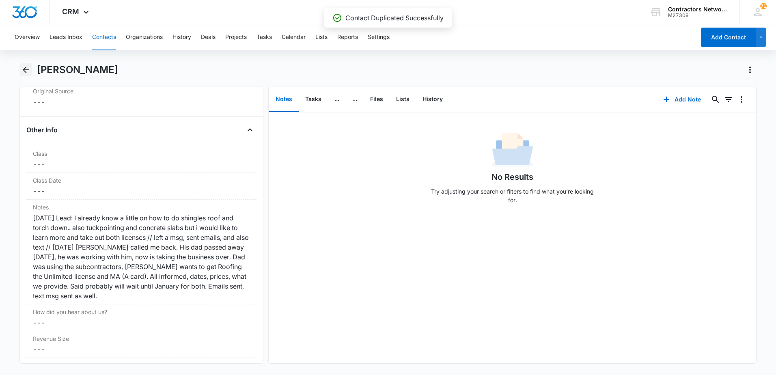
click at [26, 69] on icon "Back" at bounding box center [26, 70] width 10 height 10
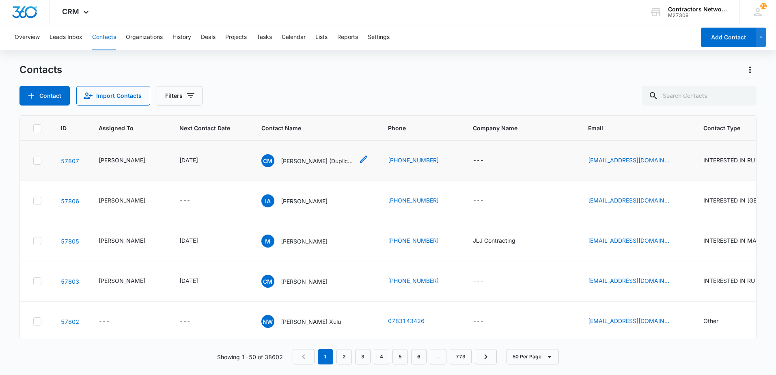
click at [294, 159] on p "Carlos Morales (Duplicate)" at bounding box center [317, 161] width 73 height 9
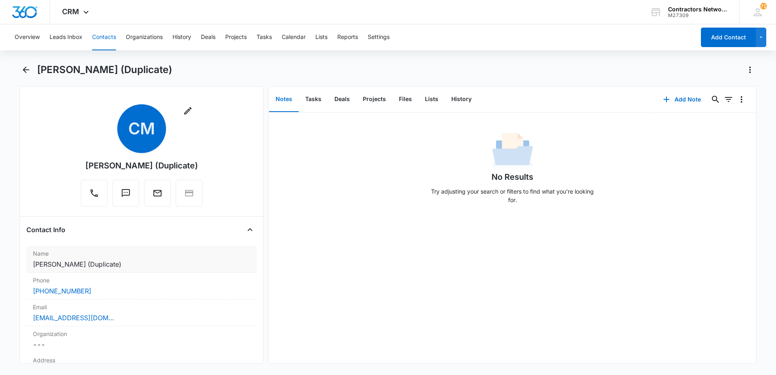
click at [129, 269] on dd "Cancel Save Changes Carlos Morales (Duplicate)" at bounding box center [141, 264] width 217 height 10
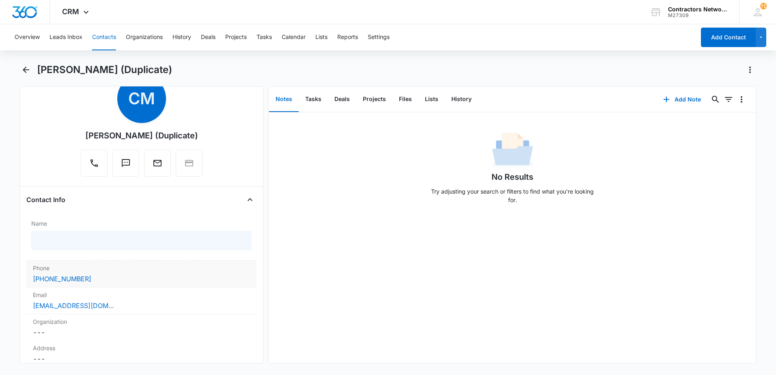
scroll to position [81, 0]
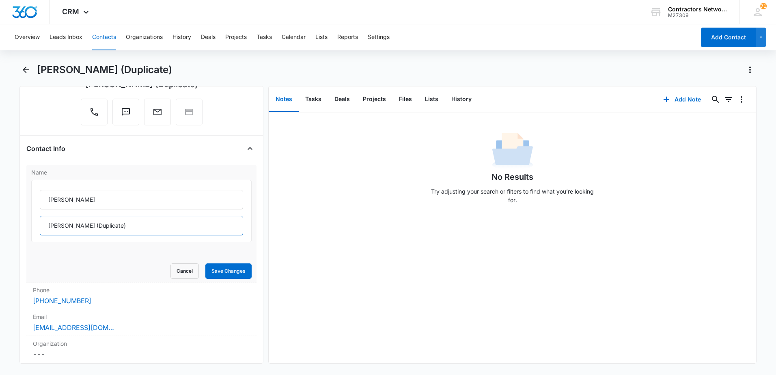
click at [130, 232] on input "Morales (Duplicate)" at bounding box center [141, 225] width 203 height 19
type input "Morales"
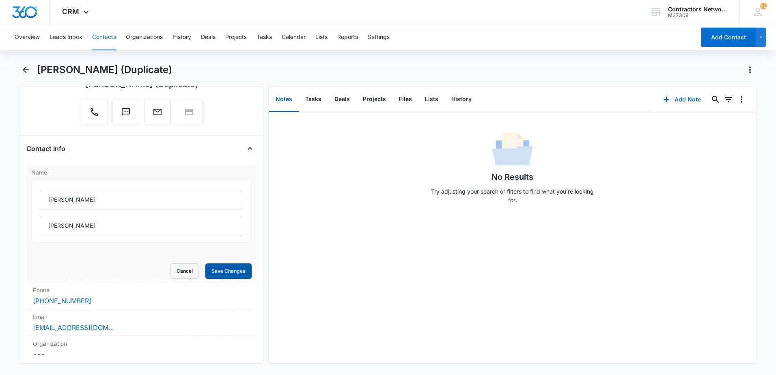
click at [224, 273] on button "Save Changes" at bounding box center [228, 270] width 46 height 15
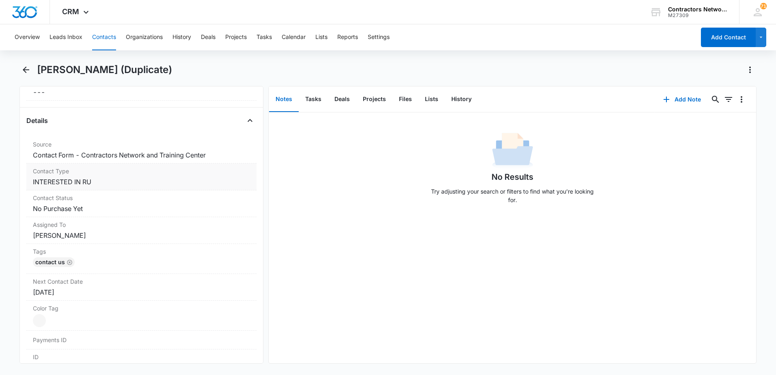
scroll to position [274, 0]
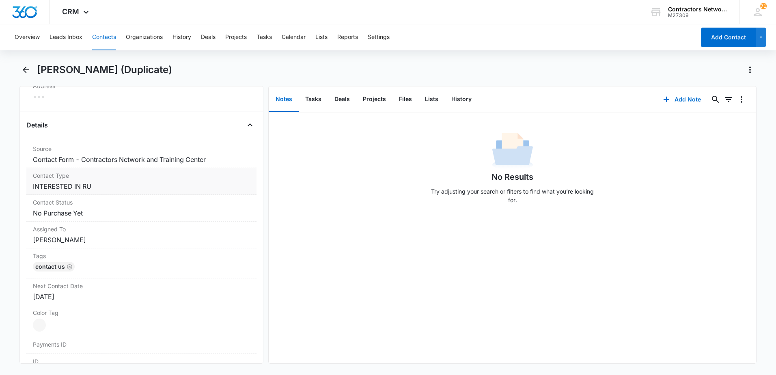
click at [146, 190] on dd "Cancel Save Changes INTERESTED IN RU" at bounding box center [141, 186] width 217 height 10
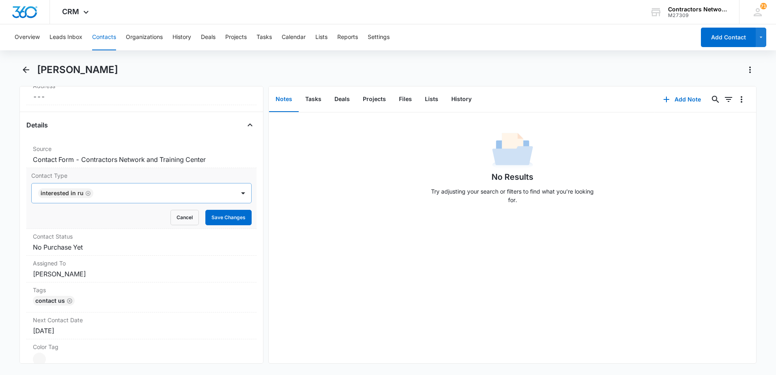
click at [88, 195] on icon "Remove INTERESTED IN RU" at bounding box center [88, 193] width 5 height 5
click at [88, 195] on div at bounding box center [132, 193] width 186 height 11
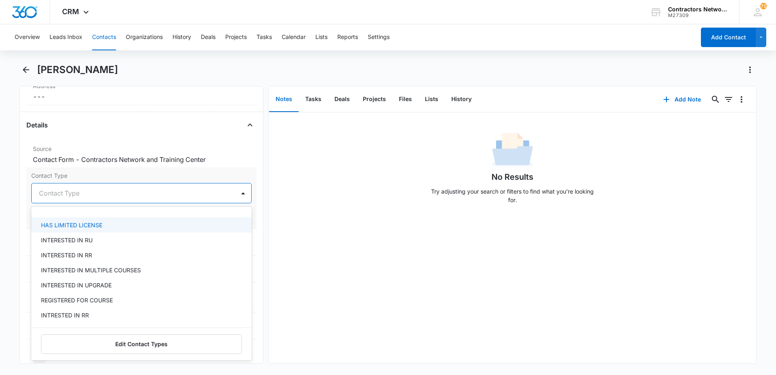
scroll to position [203, 0]
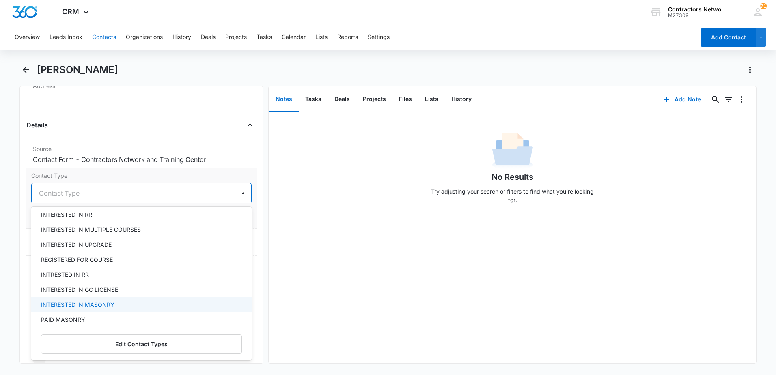
click at [106, 302] on p "INTERESTED IN MASONRY" at bounding box center [77, 304] width 73 height 9
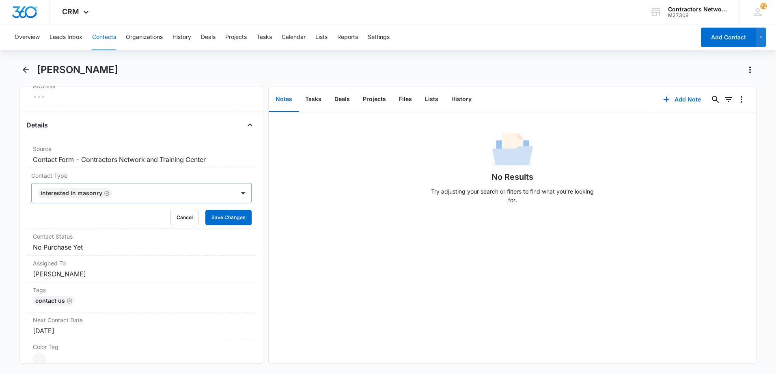
drag, startPoint x: 334, startPoint y: 269, endPoint x: 253, endPoint y: 246, distance: 84.5
click at [334, 269] on div "No Results Try adjusting your search or filters to find what you’re looking for." at bounding box center [513, 237] width 488 height 251
click at [223, 219] on button "Save Changes" at bounding box center [228, 217] width 46 height 15
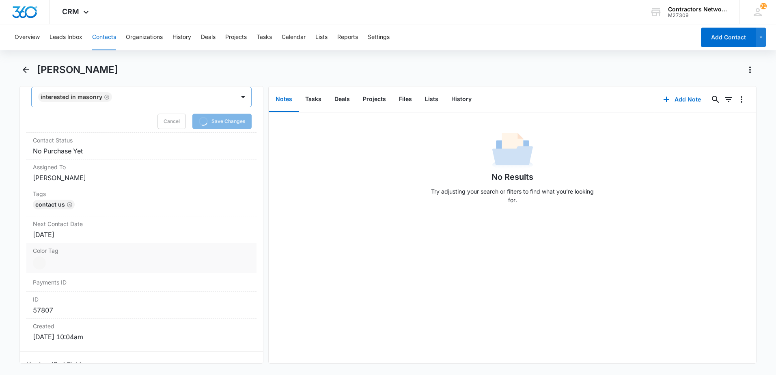
scroll to position [396, 0]
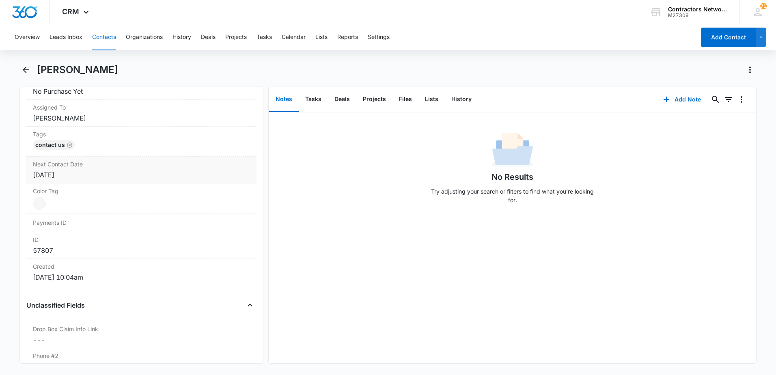
click at [94, 179] on div "Oct 1, 2025" at bounding box center [141, 175] width 217 height 10
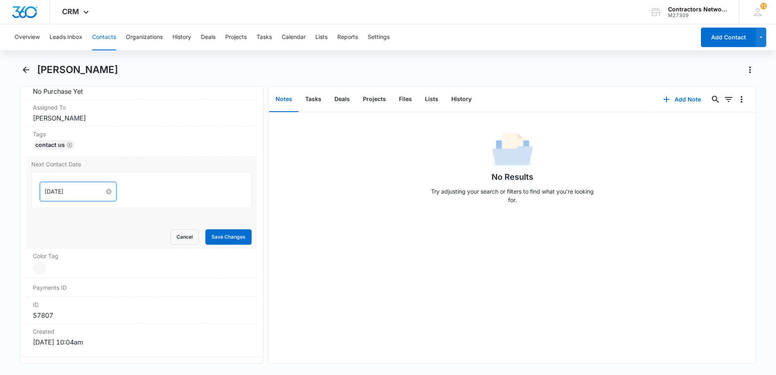
click at [88, 193] on input "Oct 1, 2025" at bounding box center [75, 191] width 60 height 9
click at [135, 211] on span "button" at bounding box center [136, 212] width 4 height 4
click at [134, 209] on button "button" at bounding box center [136, 211] width 9 height 16
type input "[DATE]"
click at [64, 242] on div "1" at bounding box center [66, 242] width 10 height 10
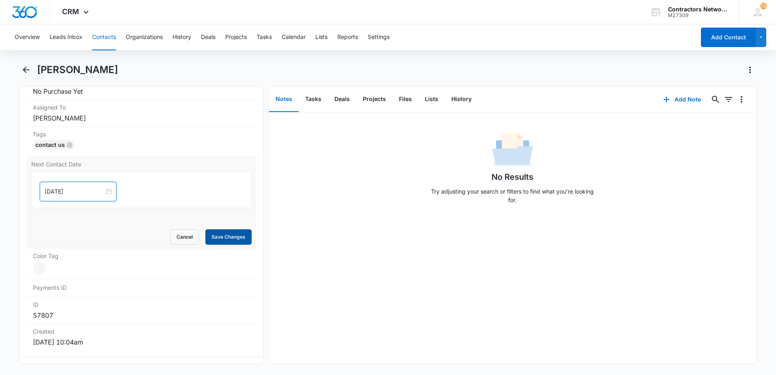
click at [211, 236] on button "Save Changes" at bounding box center [228, 236] width 46 height 15
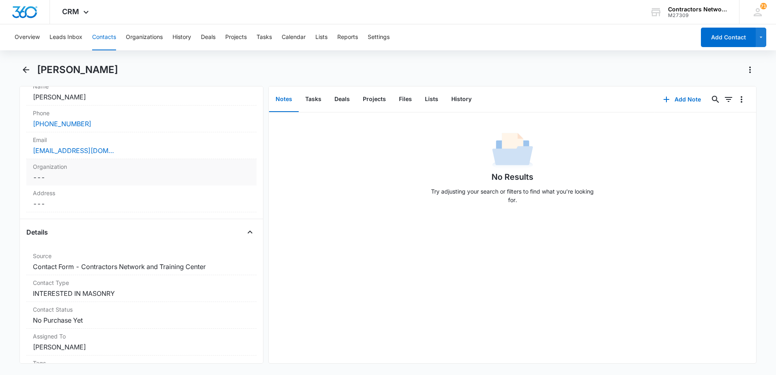
scroll to position [153, 0]
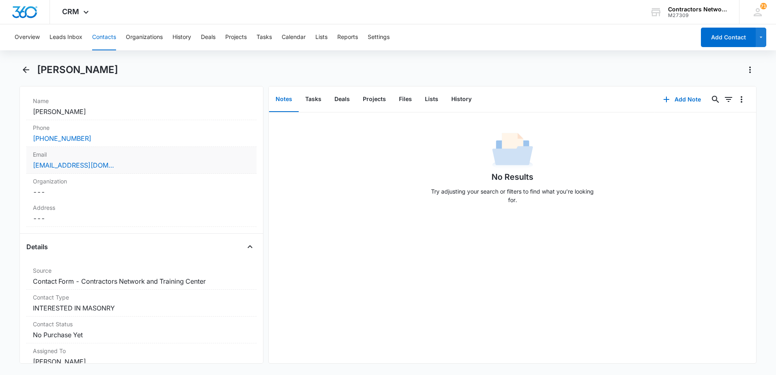
click at [185, 168] on div "[EMAIL_ADDRESS][DOMAIN_NAME]" at bounding box center [141, 165] width 217 height 10
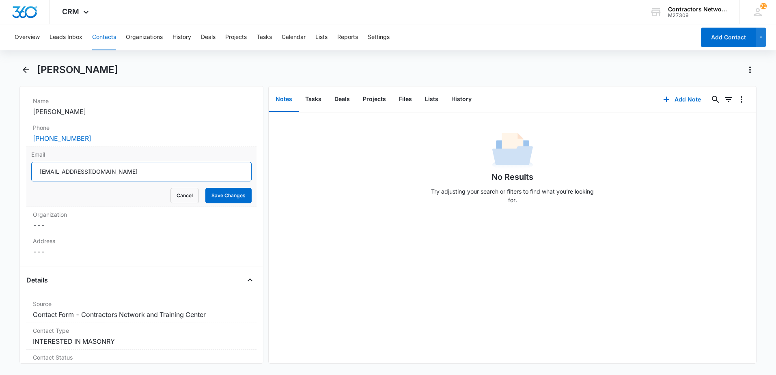
click at [162, 168] on input "[EMAIL_ADDRESS][DOMAIN_NAME]" at bounding box center [141, 171] width 220 height 19
click at [109, 37] on button "Contacts" at bounding box center [104, 37] width 24 height 26
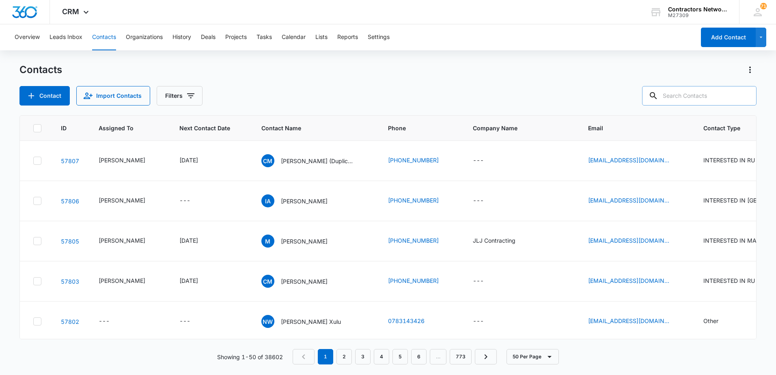
click at [699, 99] on input "text" at bounding box center [699, 95] width 114 height 19
type input "636-841-2492"
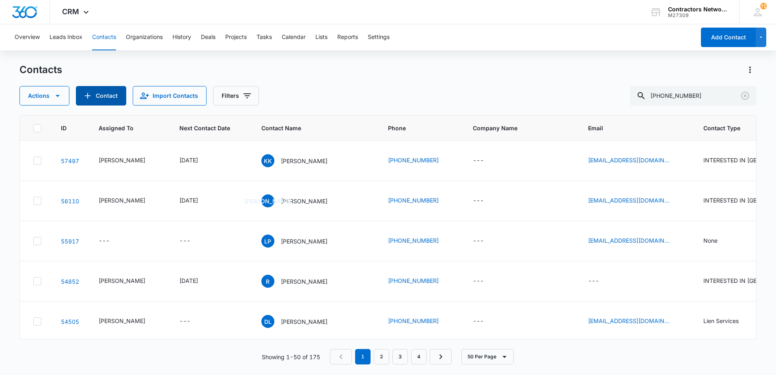
click at [105, 99] on button "Contact" at bounding box center [101, 95] width 50 height 19
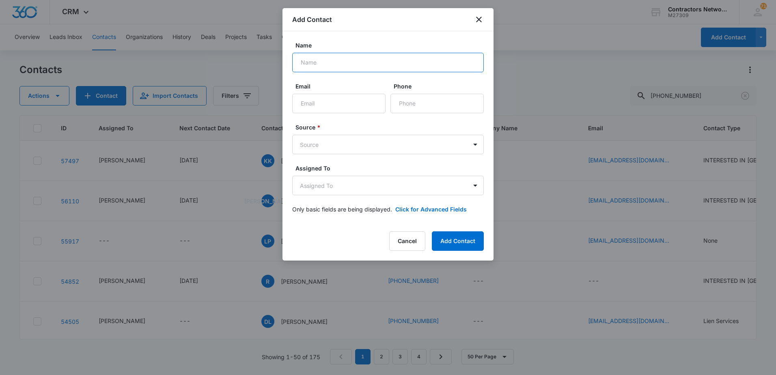
click at [345, 67] on input "Name" at bounding box center [388, 62] width 192 height 19
type input "Gateway General"
click at [437, 104] on input "Phone" at bounding box center [437, 103] width 93 height 19
type input "(636) 841-2492"
click at [416, 66] on input "Gateway General" at bounding box center [388, 62] width 192 height 19
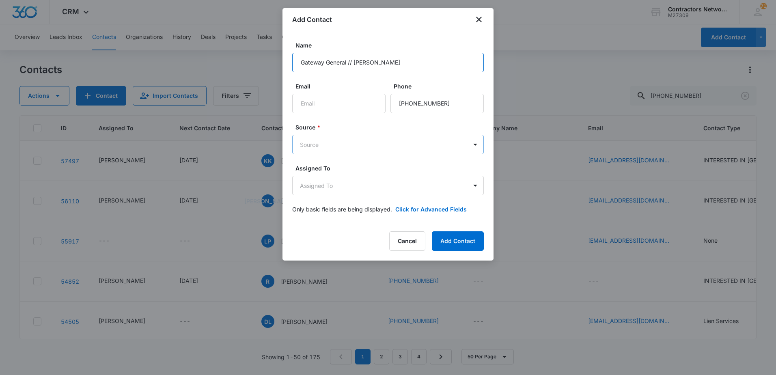
type input "Gateway General // Steve"
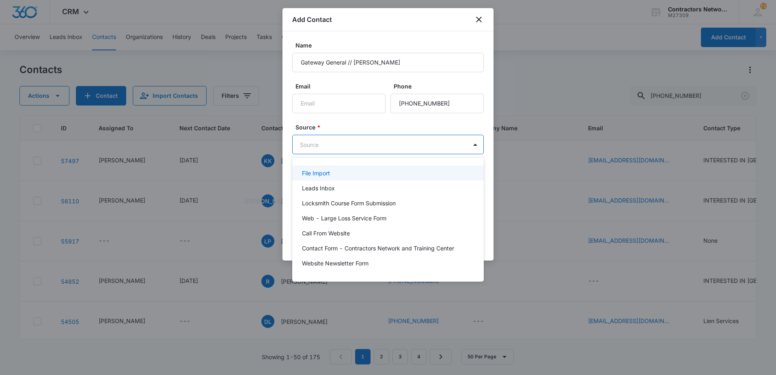
click at [377, 147] on body "CRM Apps Reputation Websites Forms CRM Email Social Shop Payments POS Content A…" at bounding box center [388, 187] width 776 height 375
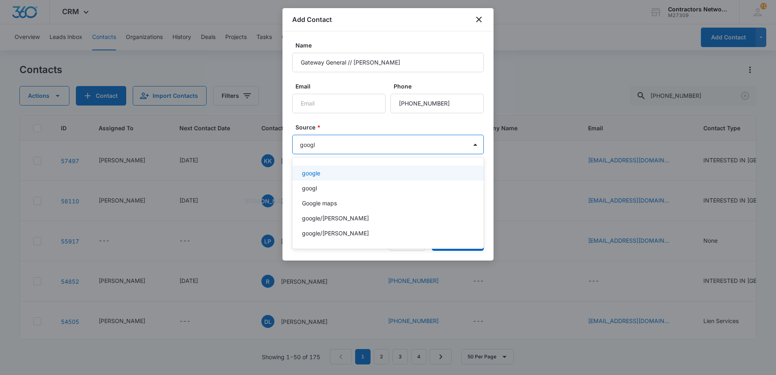
type input "google"
click at [357, 172] on div "google" at bounding box center [387, 173] width 170 height 9
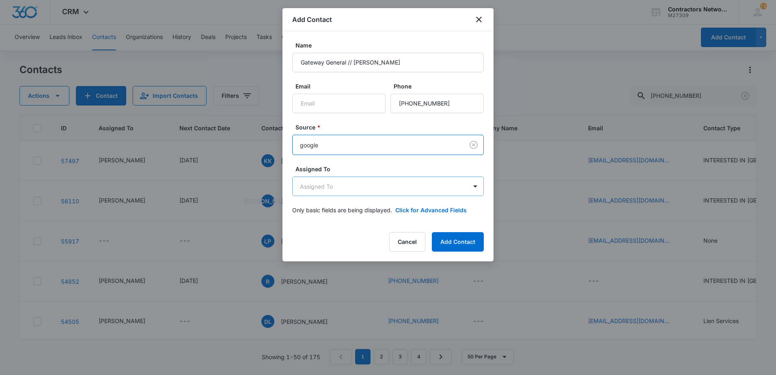
click at [417, 193] on body "CRM Apps Reputation Websites Forms CRM Email Social Shop Payments POS Content A…" at bounding box center [388, 187] width 776 height 375
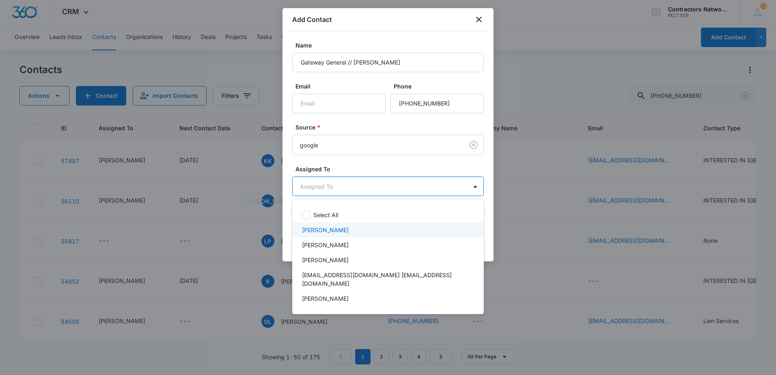
click at [364, 231] on div "[PERSON_NAME]" at bounding box center [387, 230] width 170 height 9
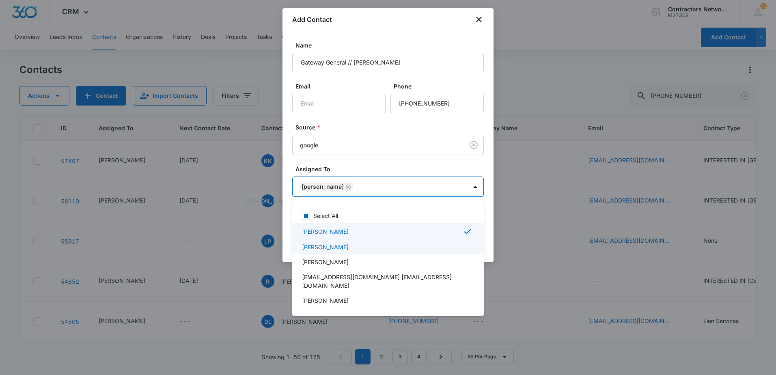
click at [489, 242] on div at bounding box center [388, 187] width 776 height 375
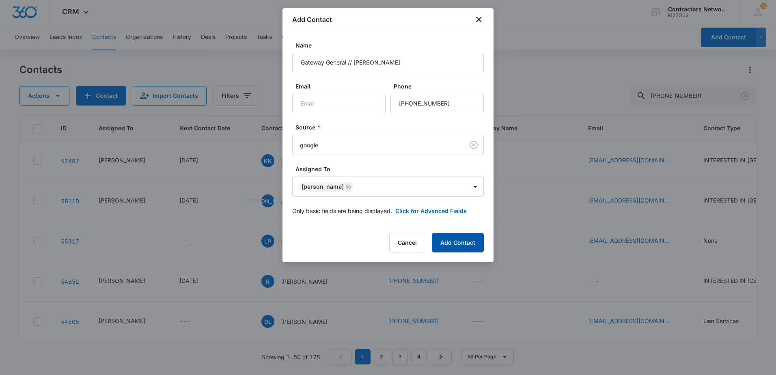
click at [467, 244] on button "Add Contact" at bounding box center [458, 242] width 52 height 19
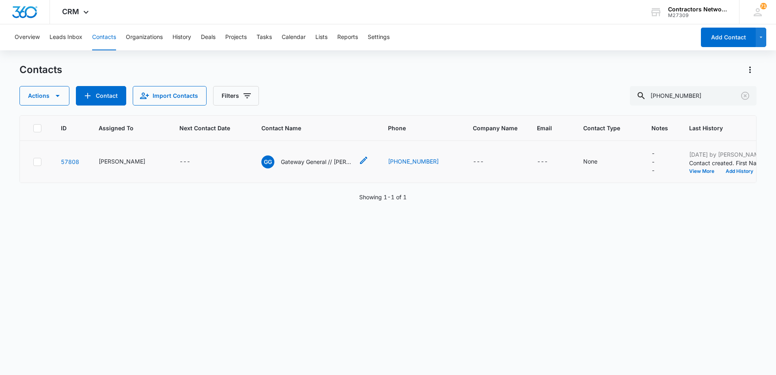
click at [296, 163] on p "Gateway General // Steve" at bounding box center [317, 161] width 73 height 9
